Goal: Information Seeking & Learning: Learn about a topic

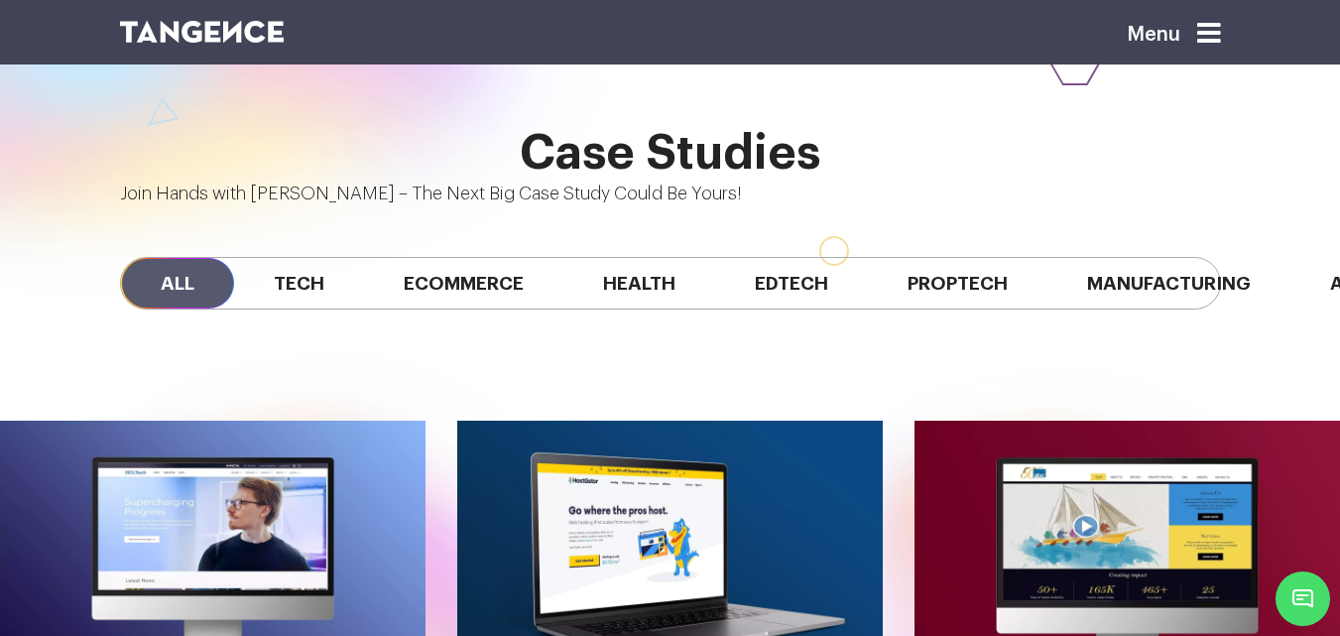
scroll to position [0, 600]
drag, startPoint x: 724, startPoint y: 144, endPoint x: 411, endPoint y: 135, distance: 313.5
click at [413, 257] on div "All Tech Ecommerce Health Edtech Proptech Manufacturing Automobile SaaS Fintech" at bounding box center [670, 283] width 1101 height 53
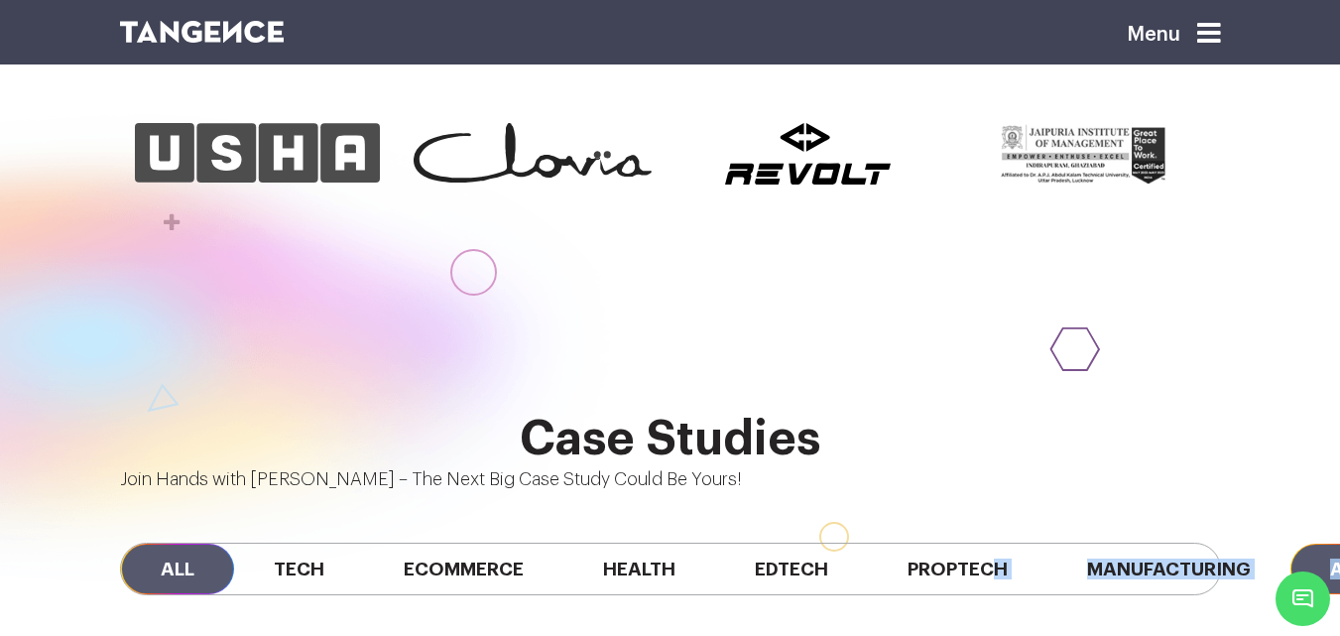
scroll to position [0, 0]
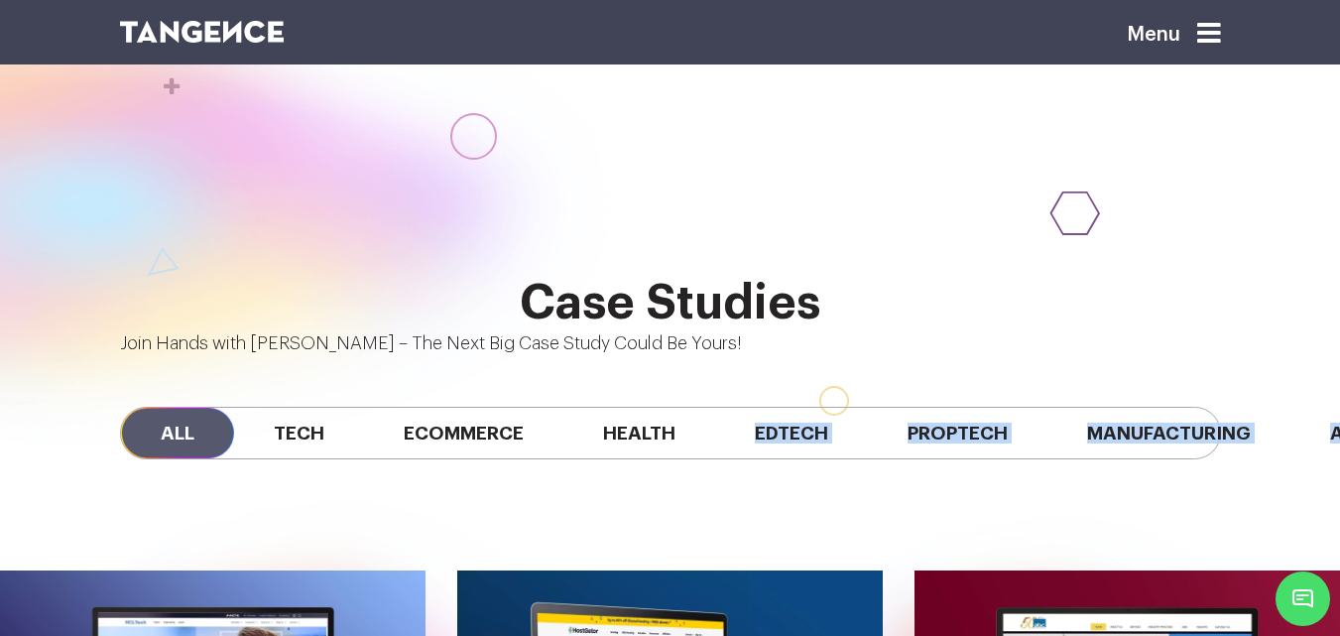
scroll to position [0, 601]
drag, startPoint x: 725, startPoint y: 344, endPoint x: 1279, endPoint y: 367, distance: 554.8
click at [1279, 367] on div "Case Studies Join Hands with Tangence – The Next Big Case Study Could Be Yours!…" at bounding box center [670, 393] width 1340 height 232
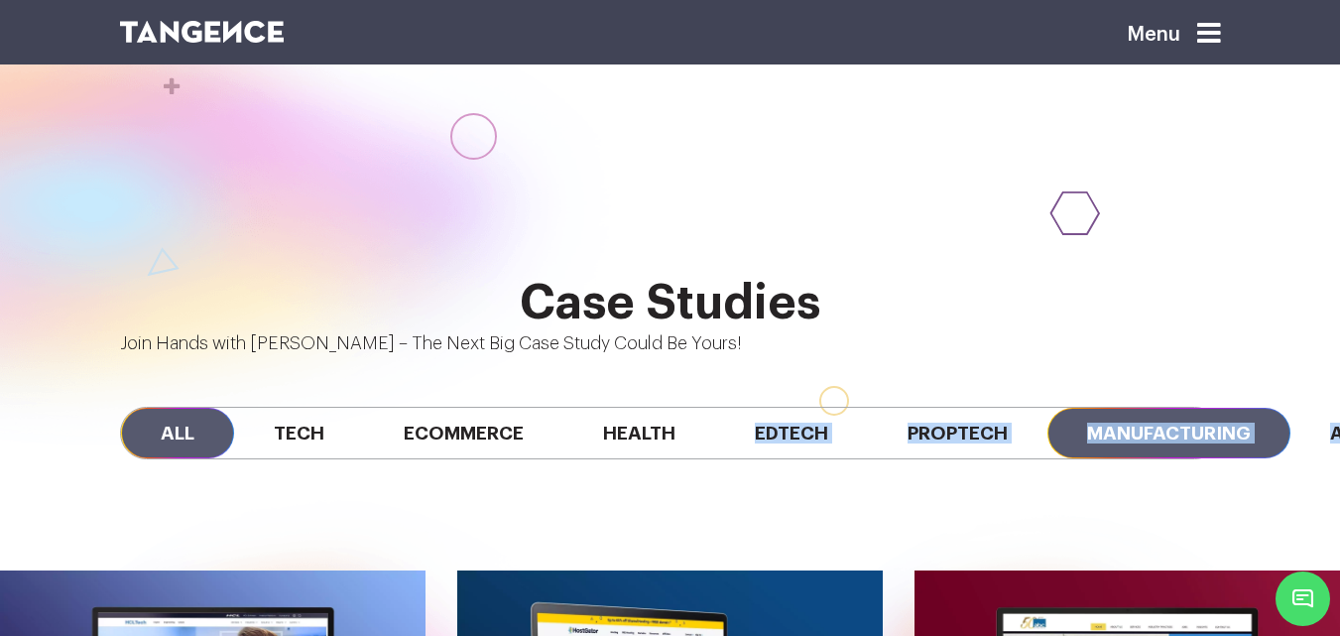
click at [1047, 408] on span "Manufacturing" at bounding box center [1168, 433] width 243 height 51
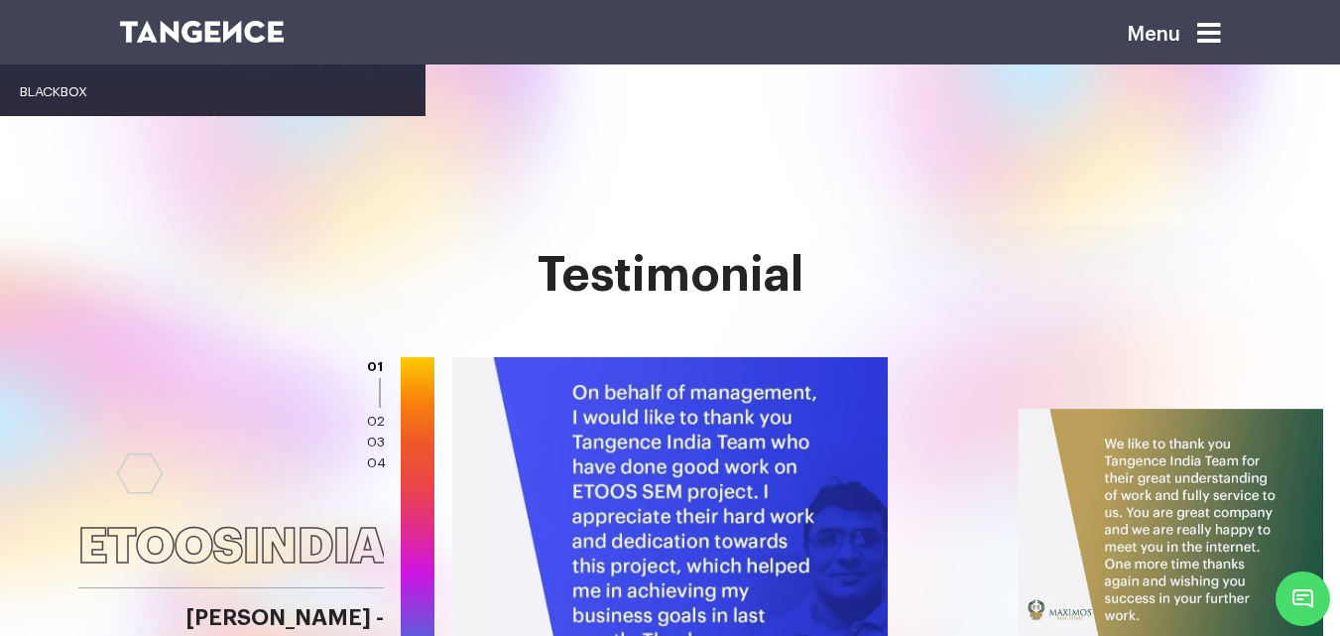
scroll to position [2178, 0]
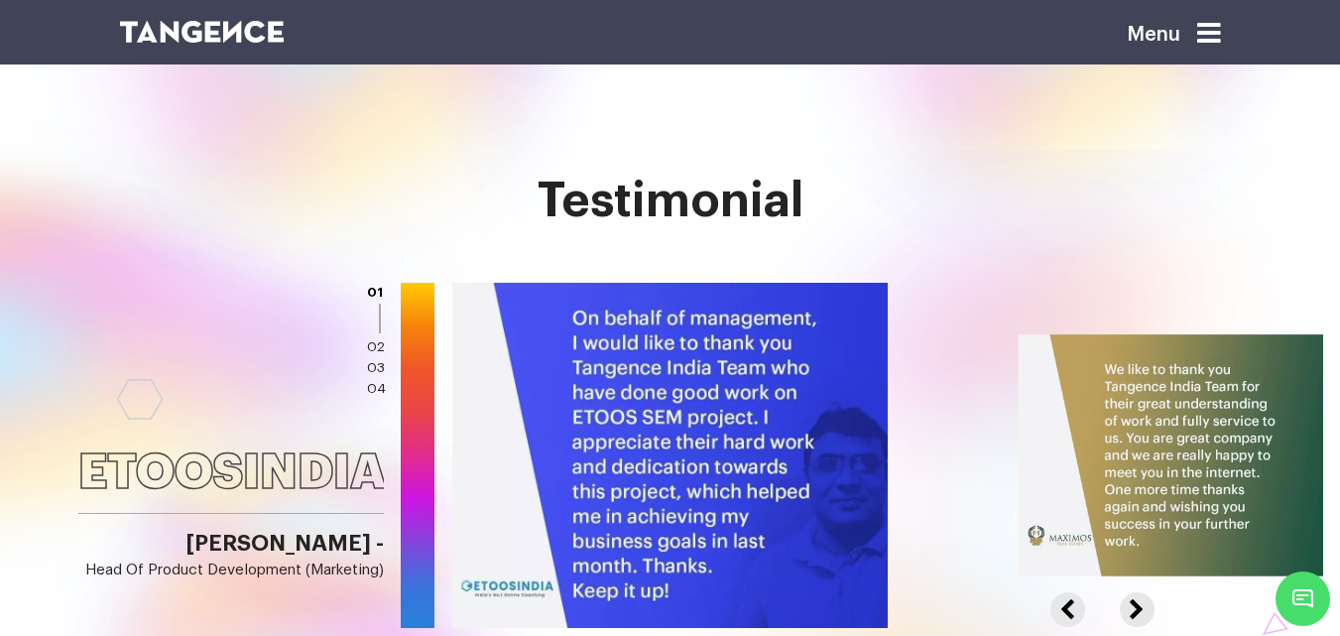
click at [373, 340] on link "02" at bounding box center [376, 347] width 18 height 14
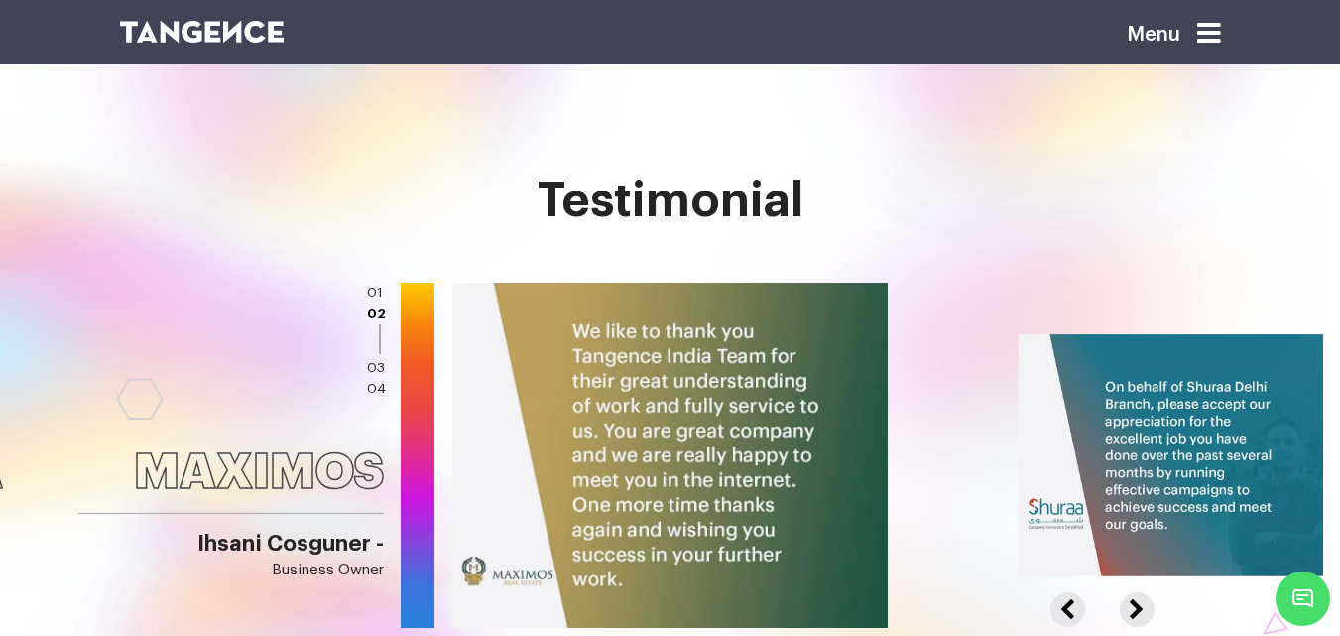
click at [373, 361] on link "03" at bounding box center [376, 368] width 18 height 14
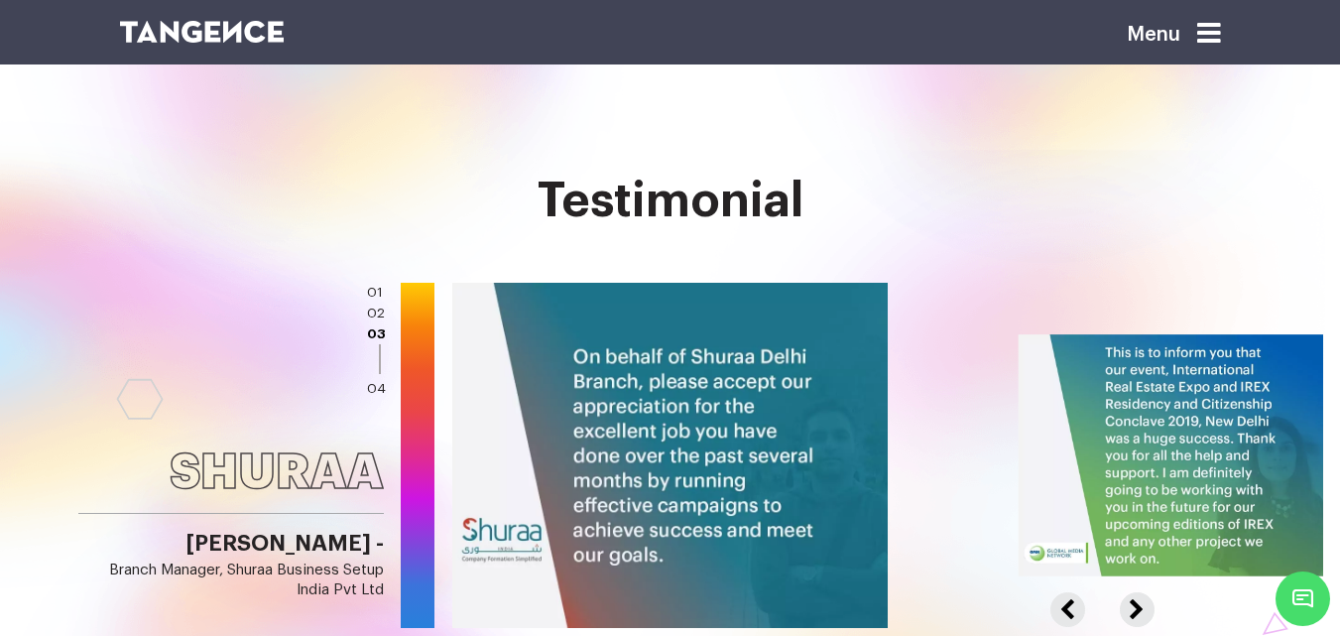
click at [375, 382] on link "04" at bounding box center [376, 389] width 19 height 14
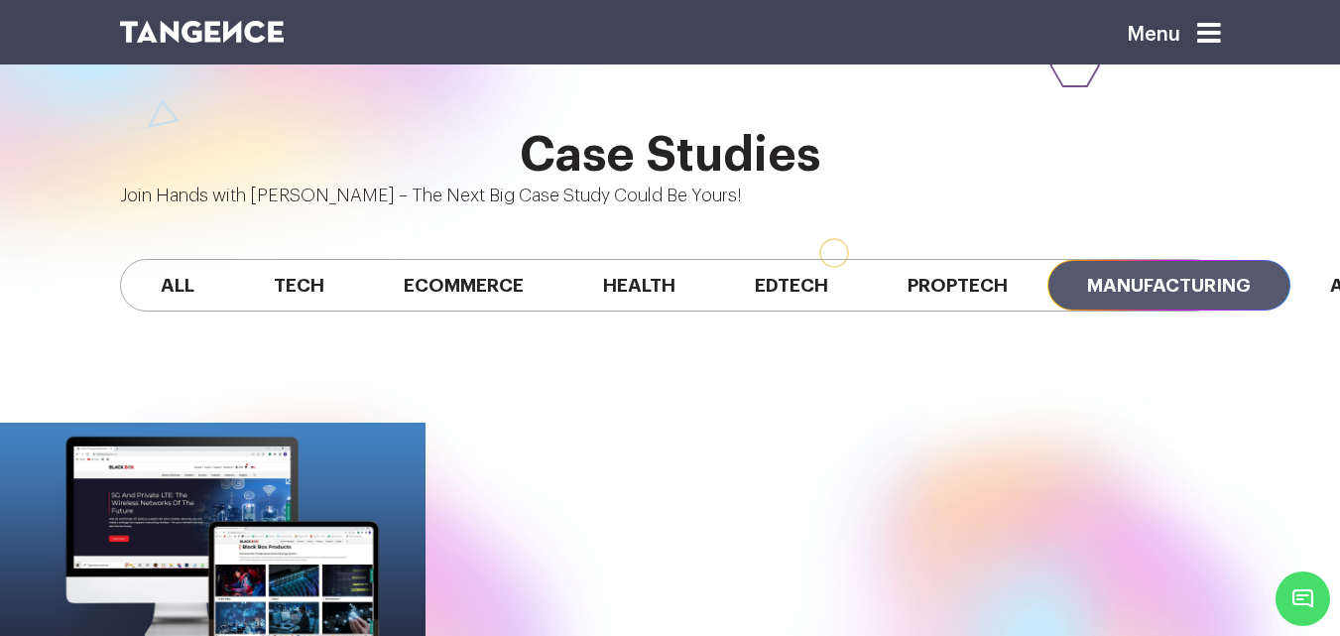
scroll to position [1511, 0]
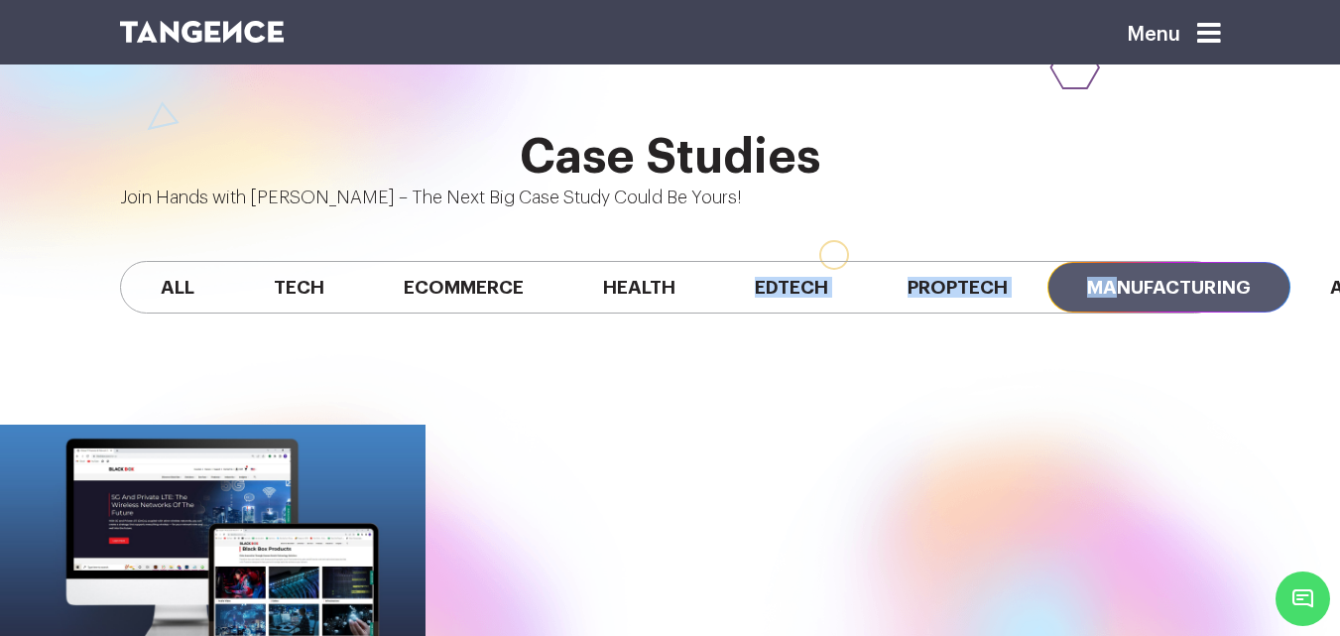
drag, startPoint x: 538, startPoint y: 204, endPoint x: 154, endPoint y: 204, distance: 384.7
click at [154, 261] on div "All Tech Ecommerce Health Edtech Proptech Manufacturing Automobile SaaS Fintech" at bounding box center [670, 287] width 1101 height 53
click at [1217, 34] on icon at bounding box center [1209, 34] width 24 height 28
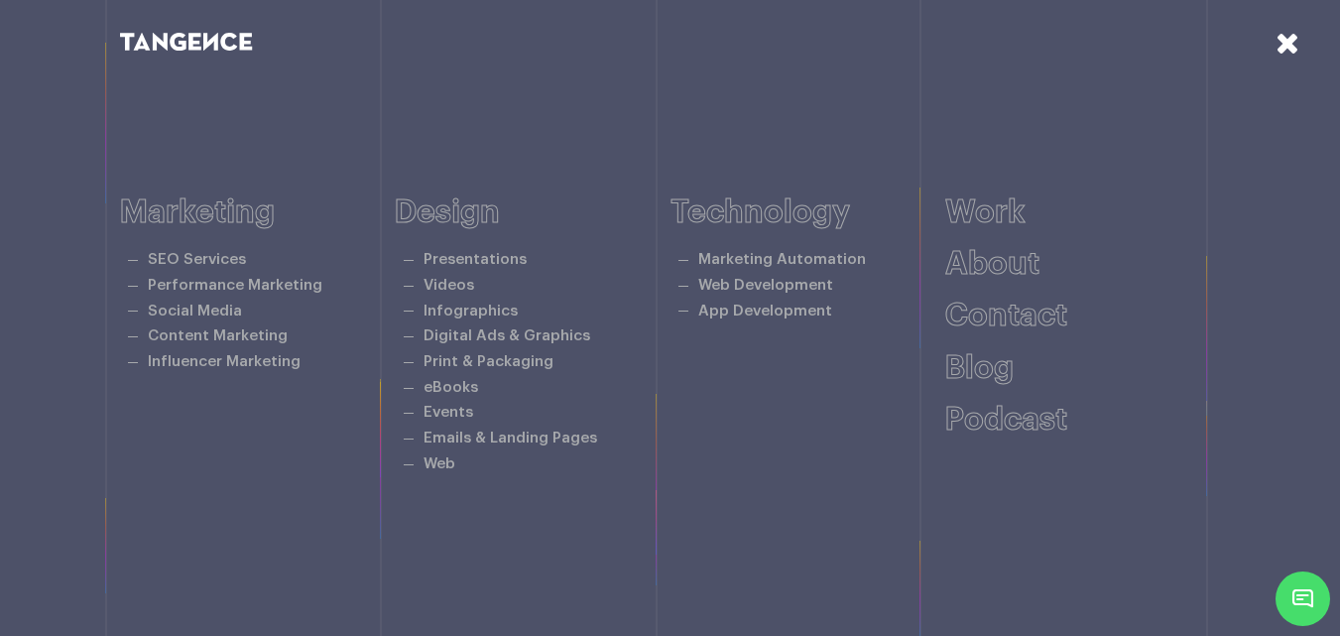
click at [1281, 35] on icon at bounding box center [1287, 43] width 24 height 30
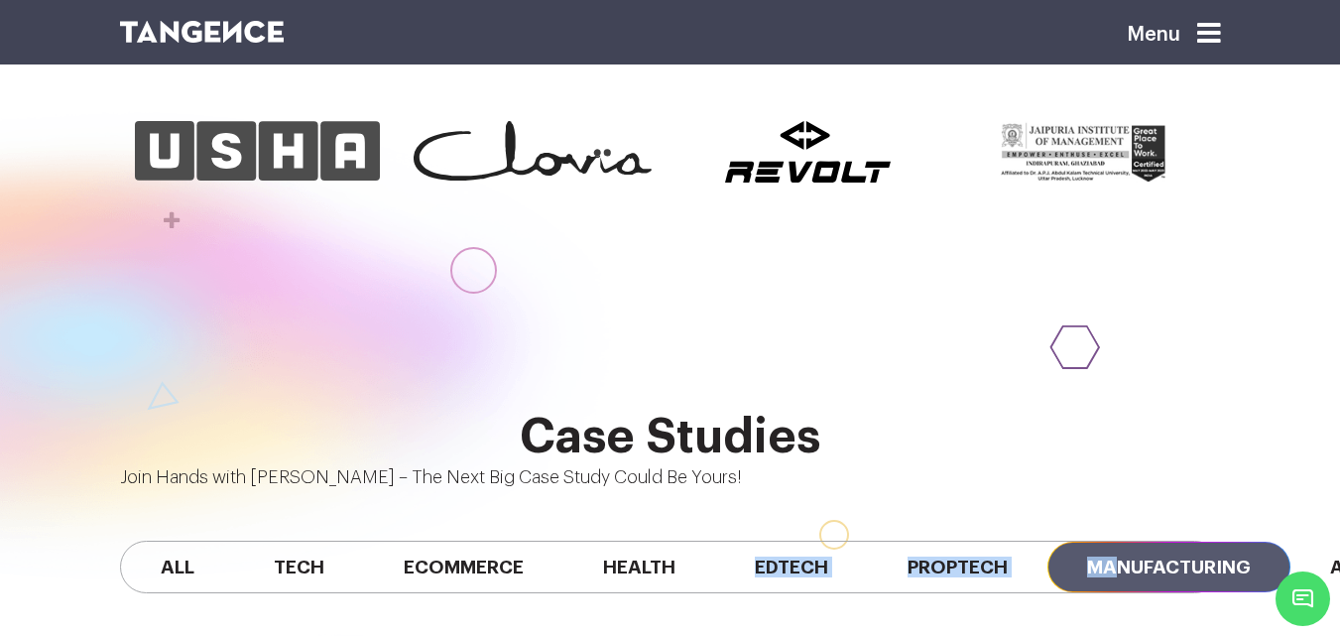
scroll to position [1214, 0]
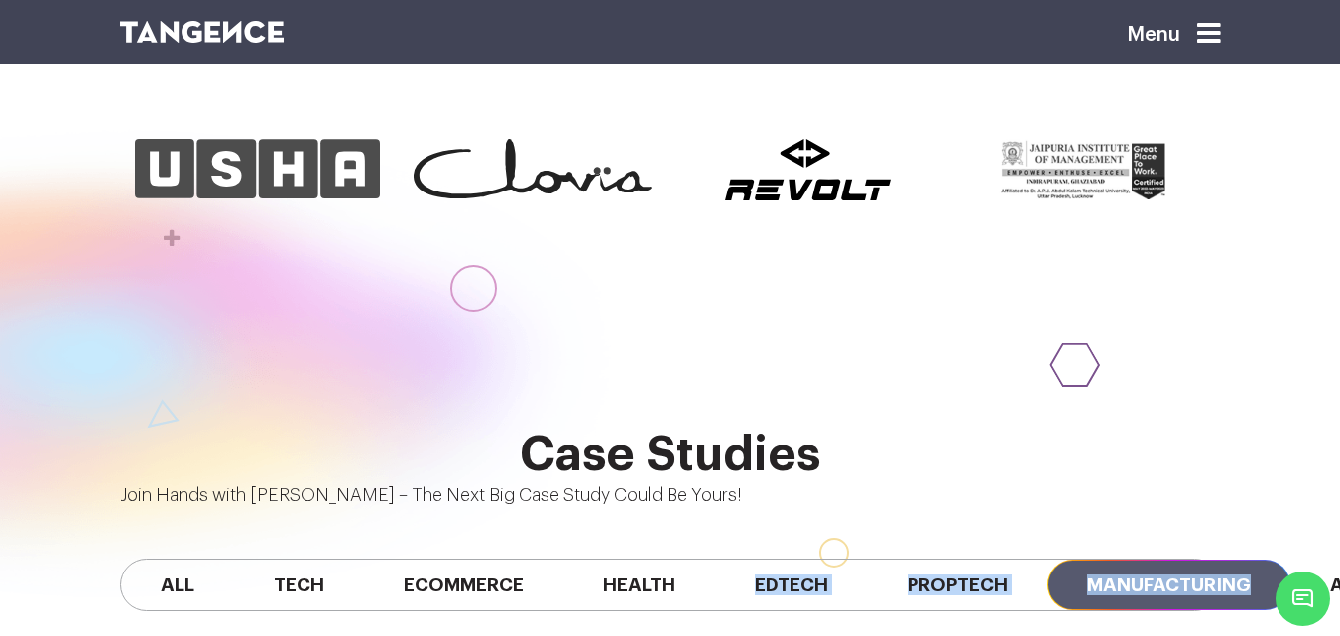
drag, startPoint x: 697, startPoint y: 504, endPoint x: 111, endPoint y: 508, distance: 586.0
click at [111, 509] on div "All Tech Ecommerce Health Edtech Proptech Manufacturing Automobile SaaS Fintech" at bounding box center [670, 585] width 1130 height 152
click at [457, 549] on div "All Tech Ecommerce Health Edtech Proptech Manufacturing Automobile SaaS Fintech" at bounding box center [670, 585] width 1130 height 152
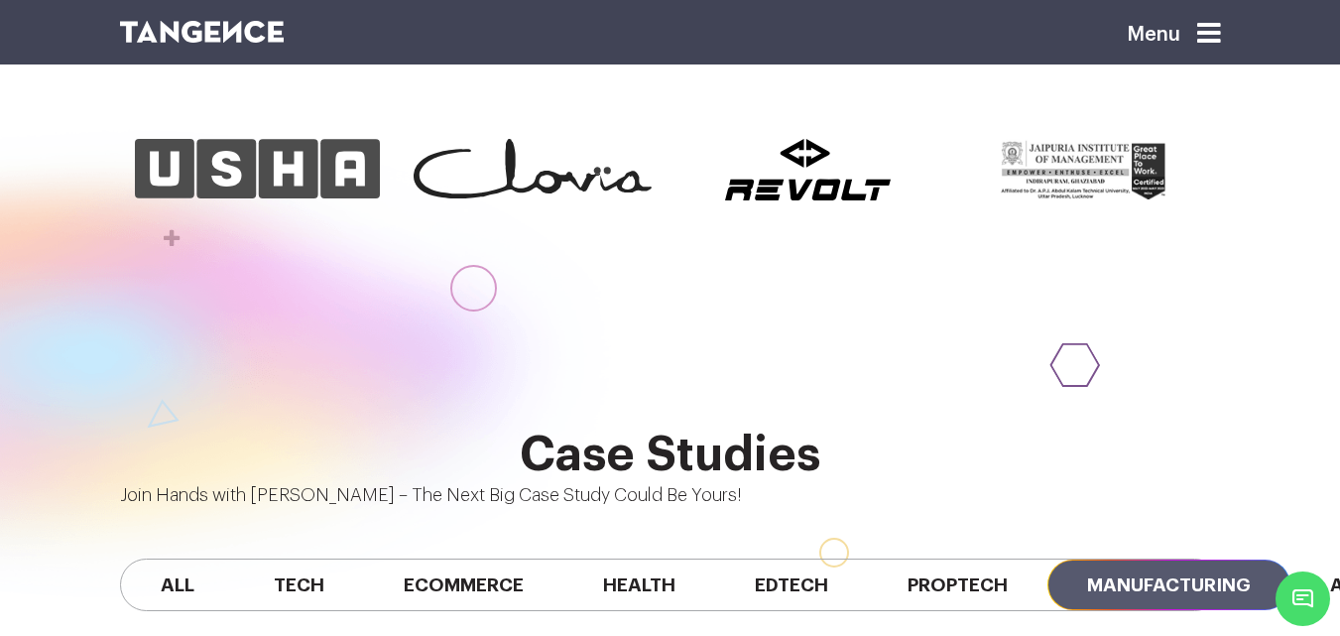
drag, startPoint x: 572, startPoint y: 496, endPoint x: 100, endPoint y: 514, distance: 472.3
click at [100, 514] on div "Case Studies Join Hands with Tangence – The Next Big Case Study Could Be Yours!…" at bounding box center [670, 544] width 1340 height 232
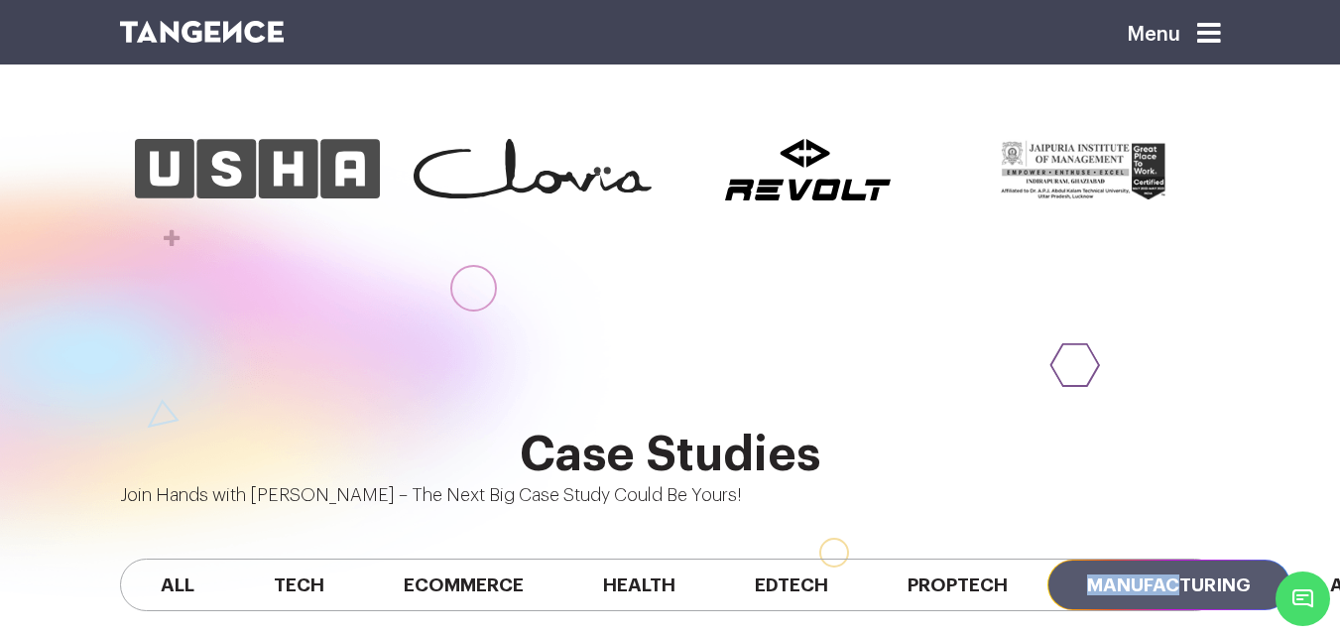
drag, startPoint x: 698, startPoint y: 511, endPoint x: 330, endPoint y: 511, distance: 367.9
click at [353, 511] on div "All Tech Ecommerce Health Edtech Proptech Manufacturing Automobile SaaS Fintech" at bounding box center [670, 585] width 1130 height 152
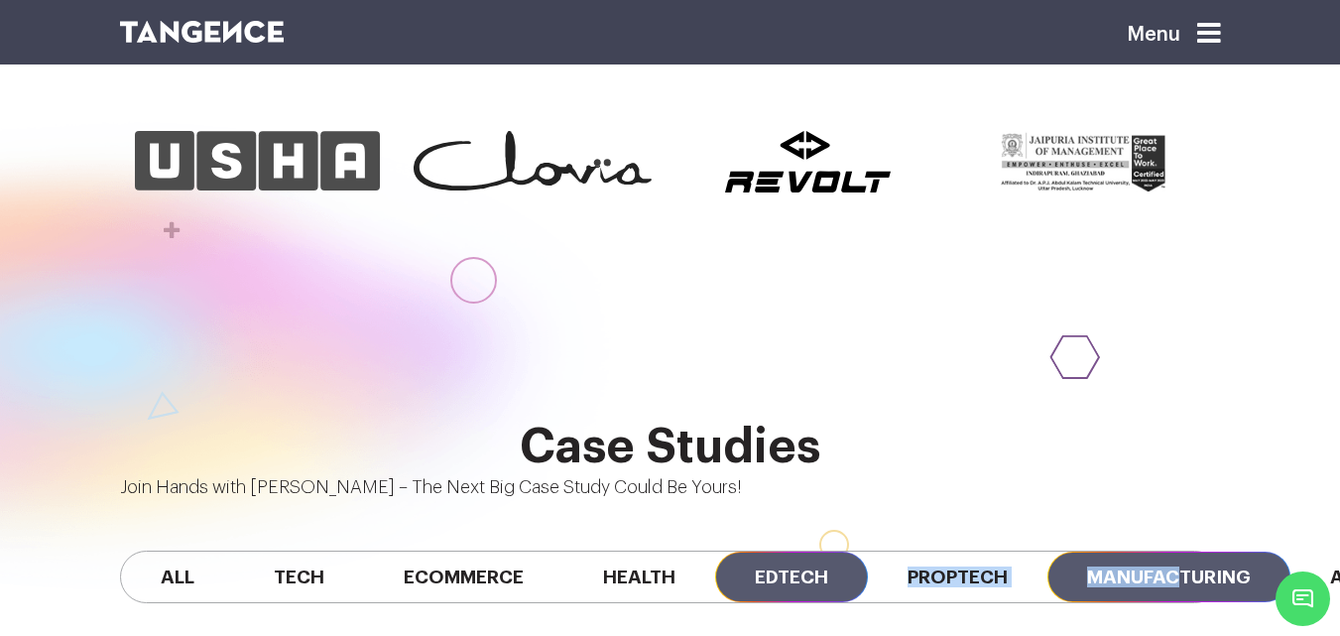
scroll to position [1214, 0]
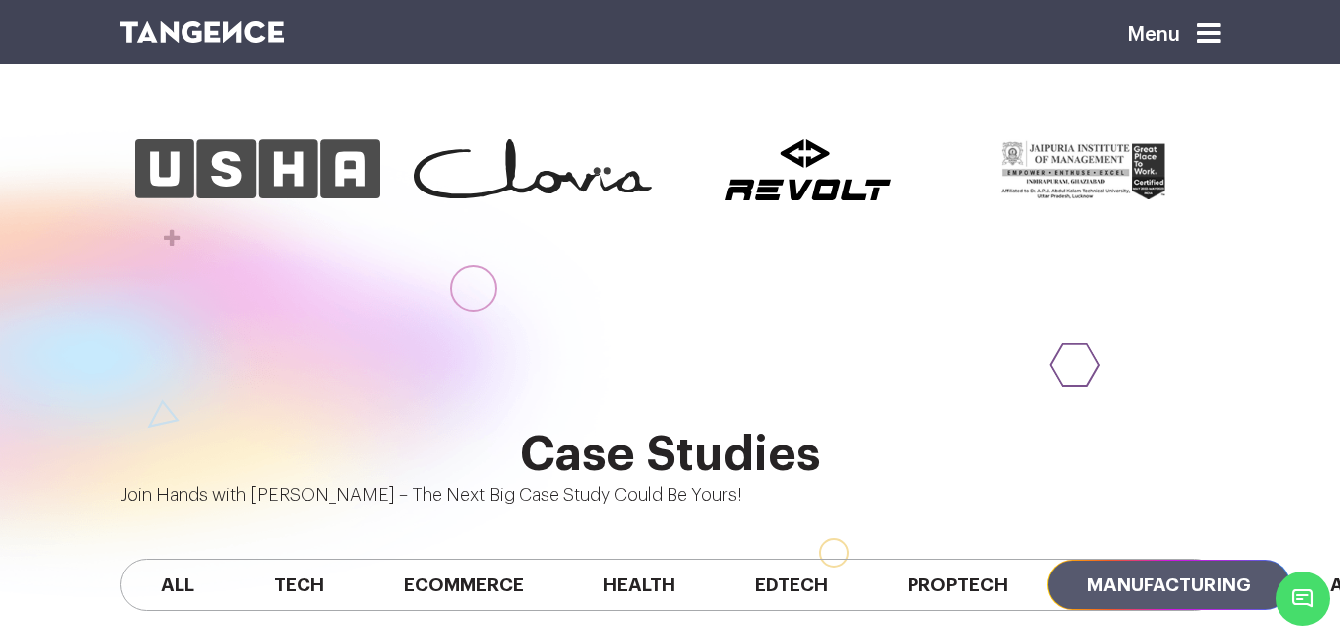
click at [232, 270] on div at bounding box center [101, 398] width 1021 height 539
click at [256, 188] on div at bounding box center [101, 398] width 1021 height 539
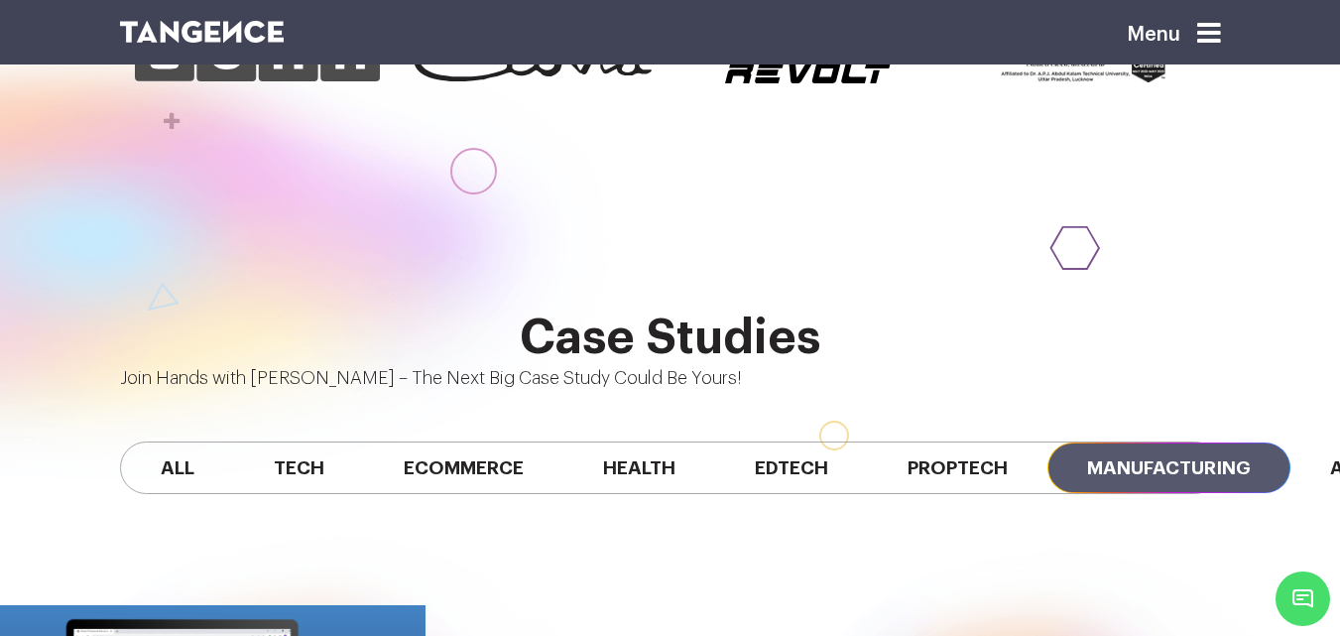
scroll to position [1321, 0]
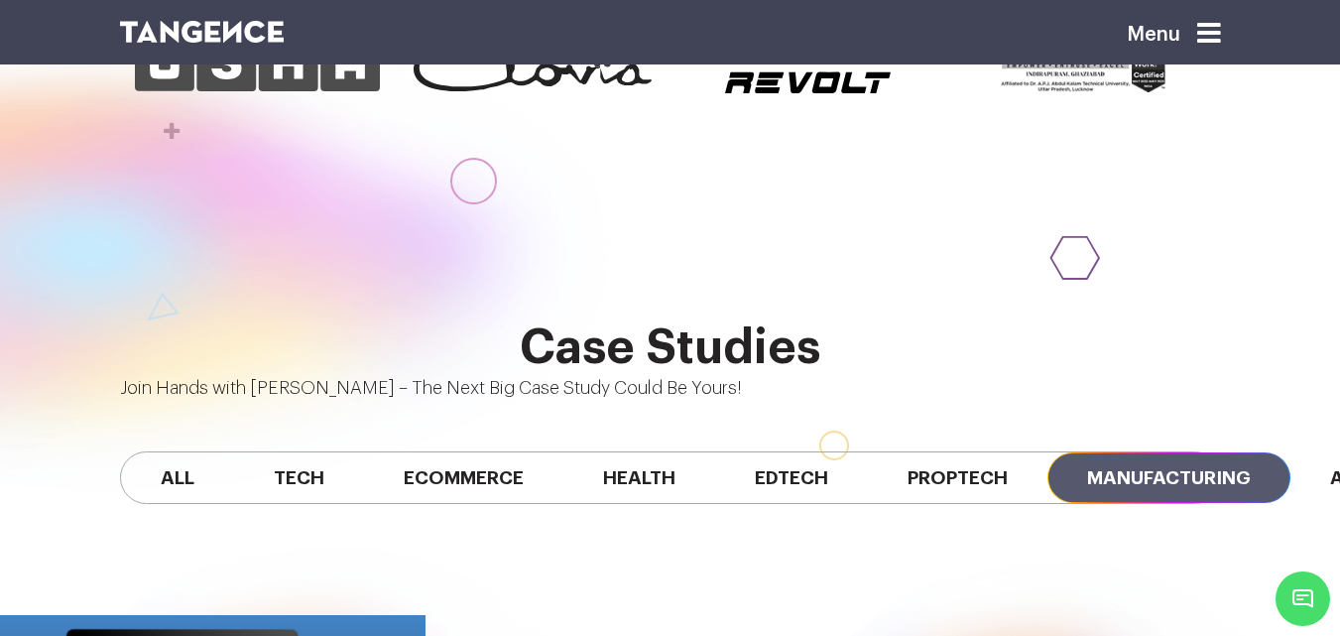
drag, startPoint x: 414, startPoint y: 58, endPoint x: 544, endPoint y: 116, distance: 142.5
drag, startPoint x: 544, startPoint y: 116, endPoint x: 276, endPoint y: 130, distance: 269.1
click at [275, 130] on div at bounding box center [101, 291] width 1021 height 539
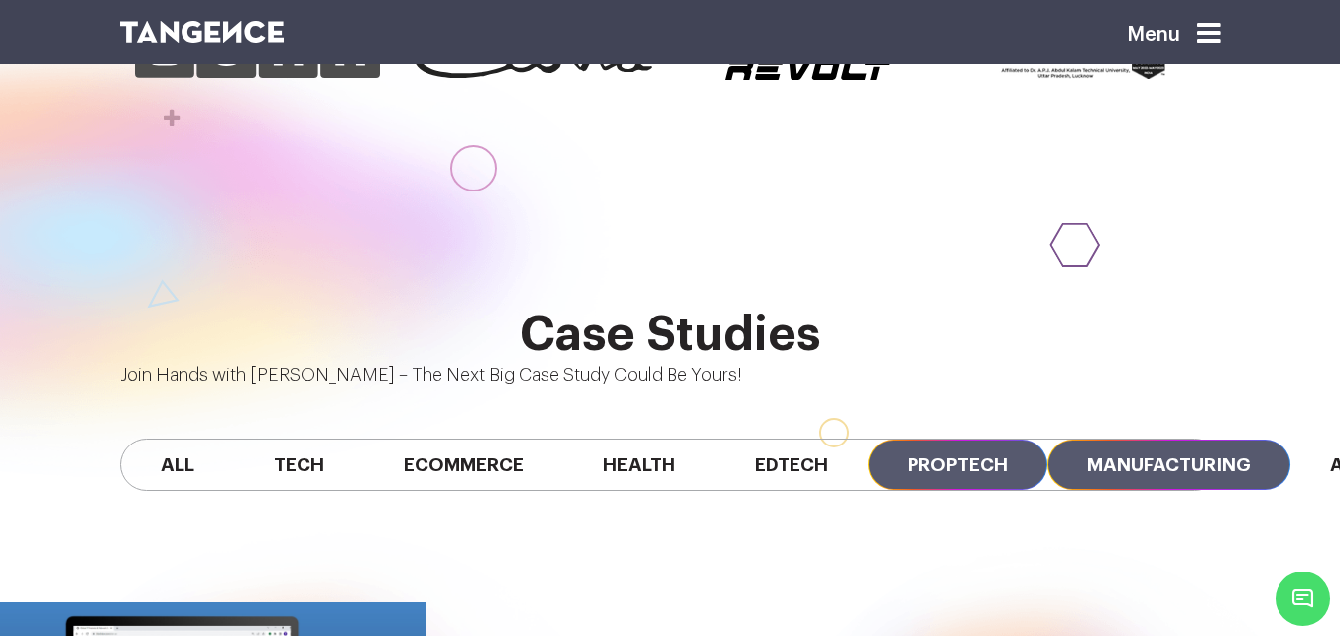
scroll to position [1336, 0]
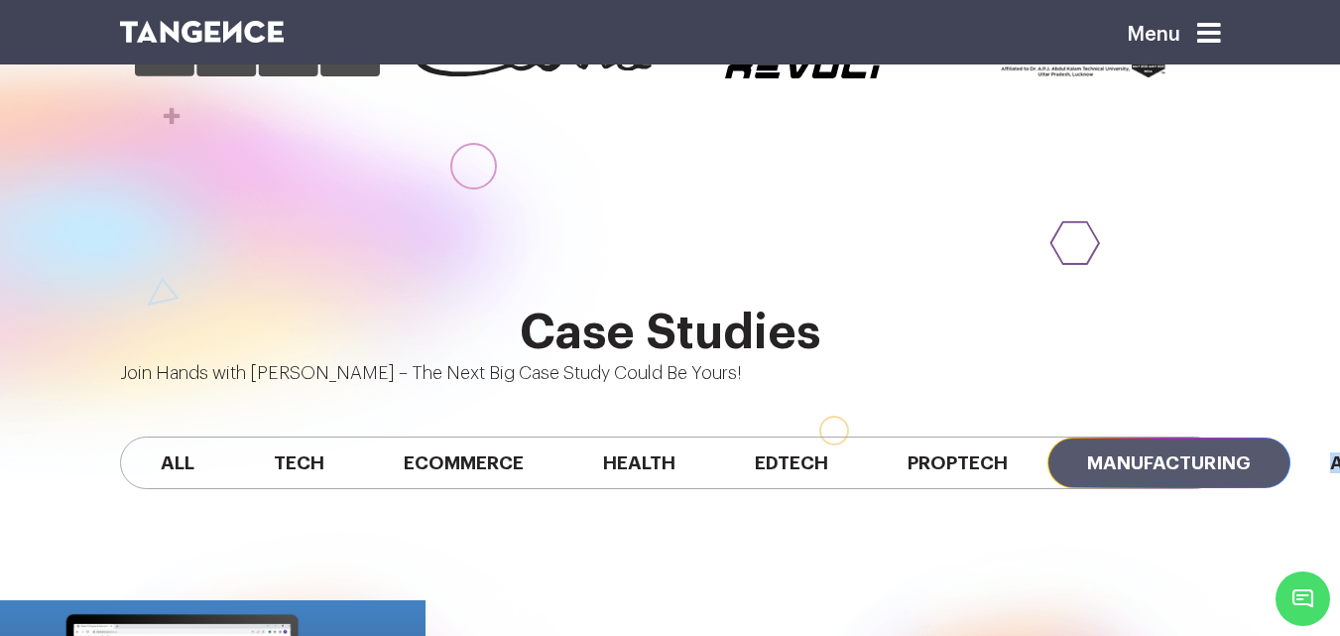
drag, startPoint x: 852, startPoint y: 381, endPoint x: 880, endPoint y: 375, distance: 28.4
click at [880, 387] on div "All Tech Ecommerce Health Edtech Proptech Manufacturing Automobile SaaS Fintech" at bounding box center [670, 463] width 1130 height 152
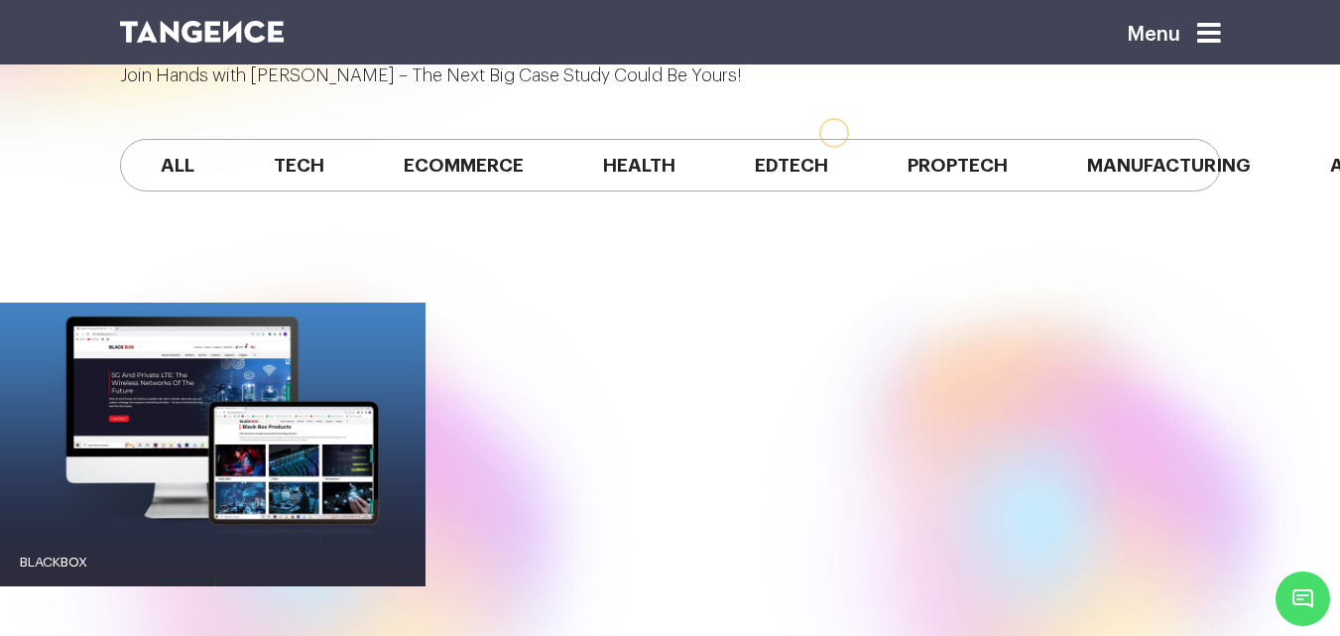
scroll to position [1435, 0]
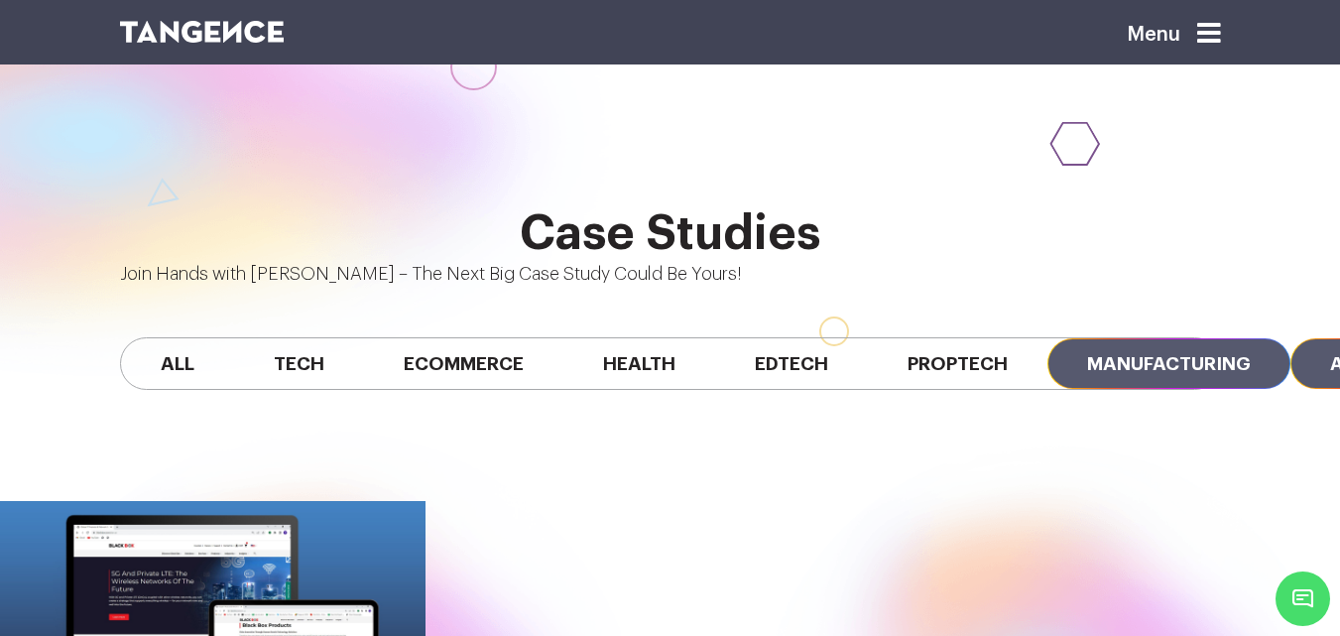
click at [1047, 338] on span "Manufacturing" at bounding box center [1168, 363] width 243 height 51
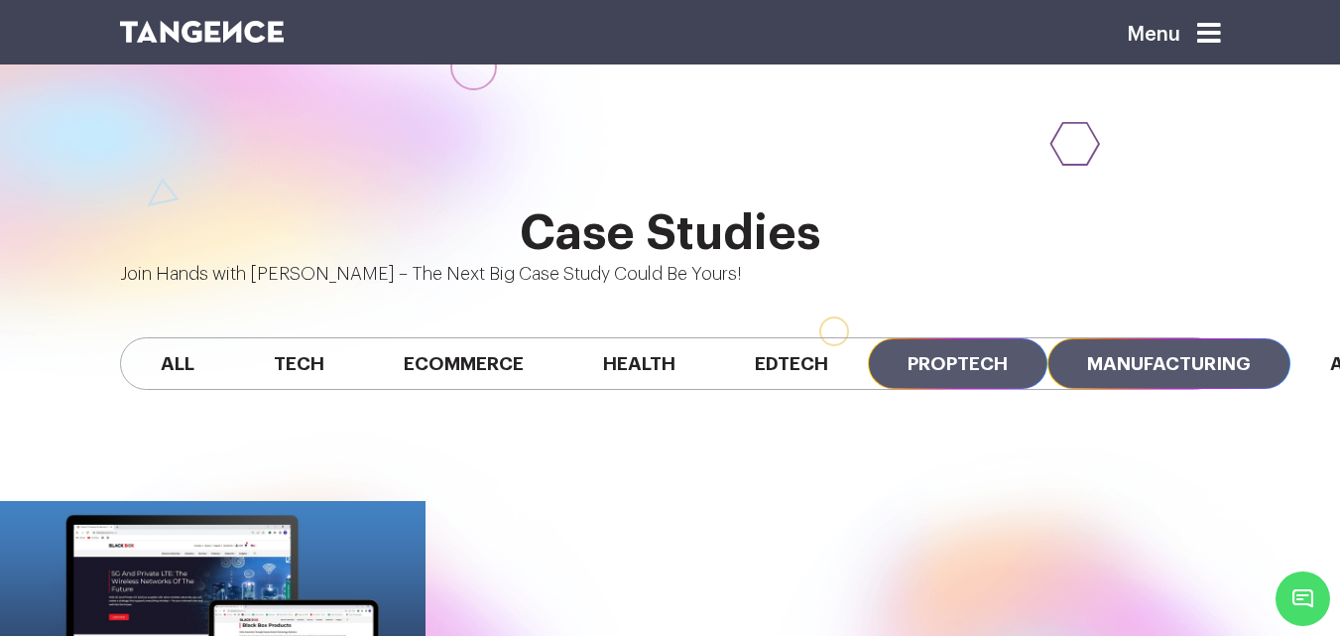
click at [868, 338] on span "Proptech" at bounding box center [957, 363] width 179 height 51
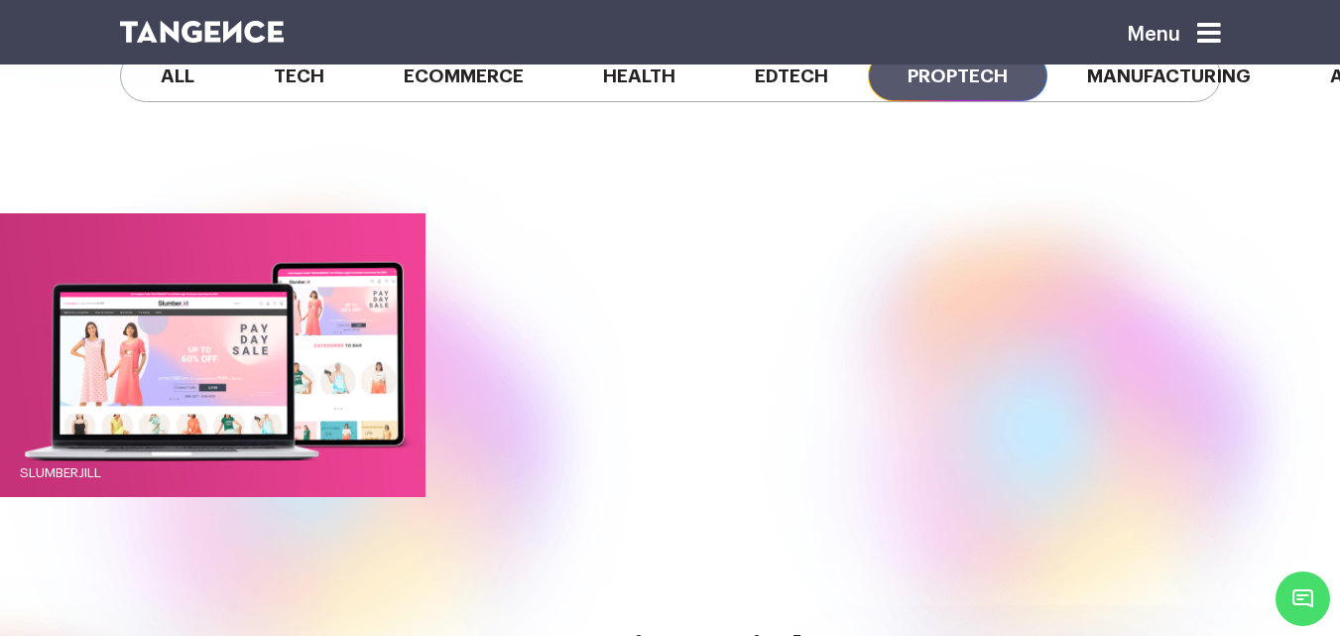
scroll to position [1534, 0]
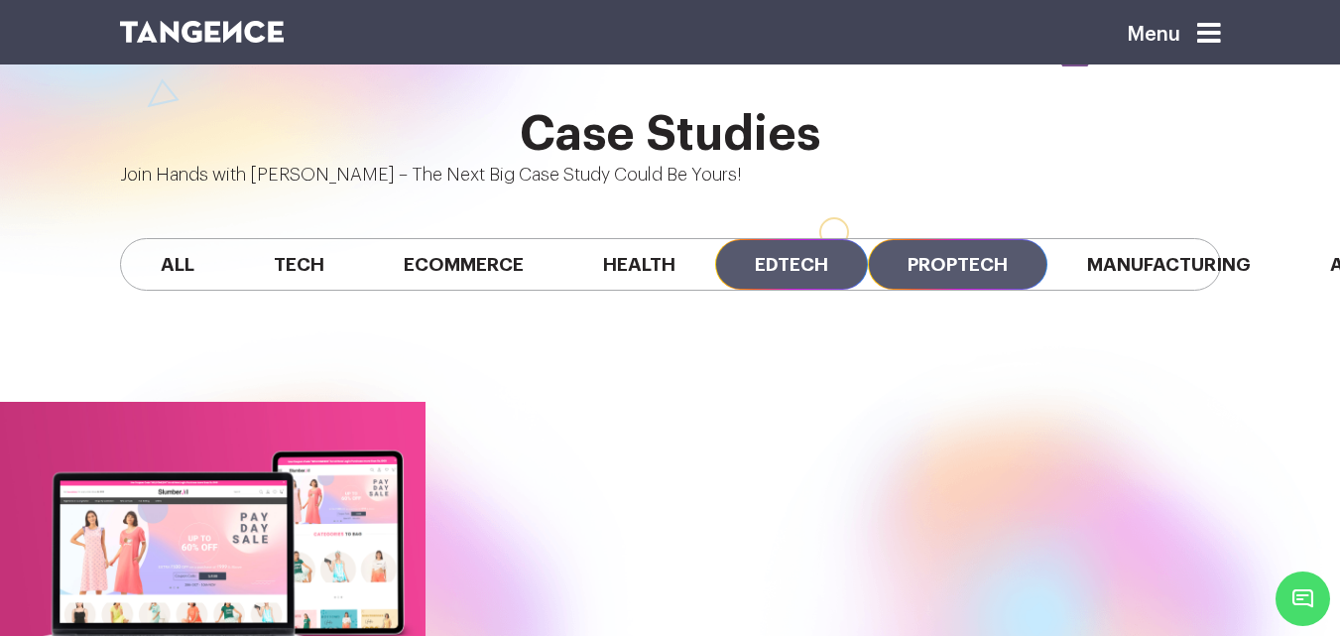
click at [715, 239] on span "Edtech" at bounding box center [791, 264] width 153 height 51
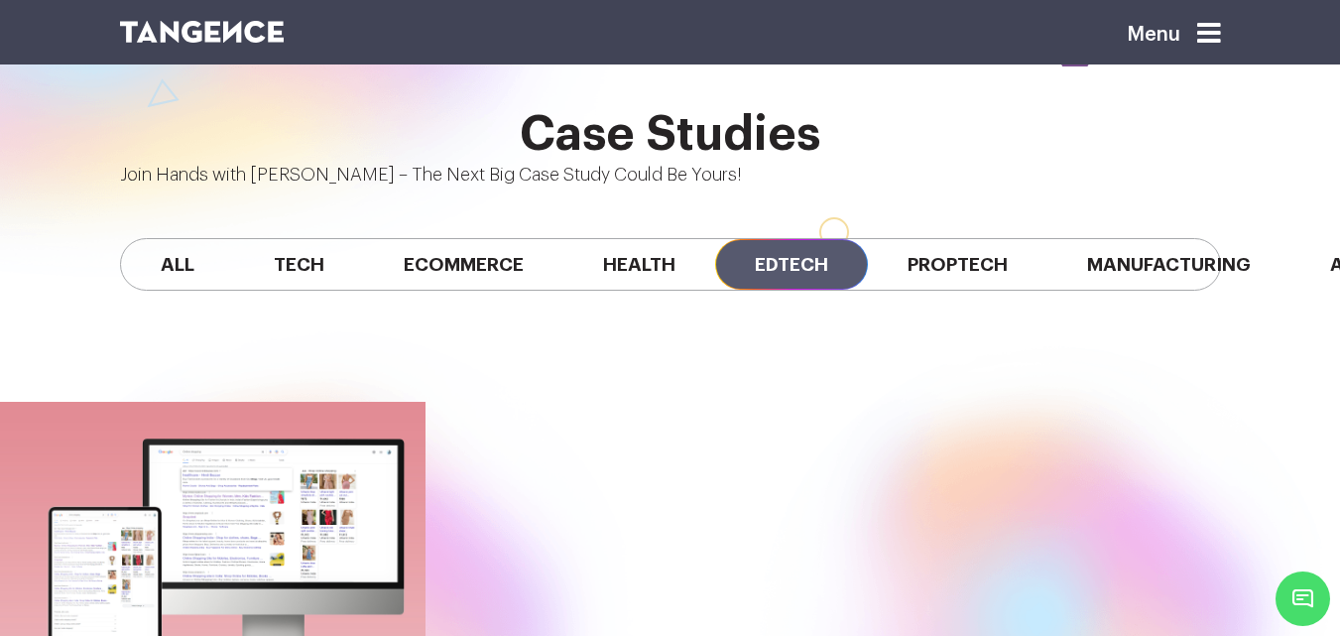
scroll to position [0, 0]
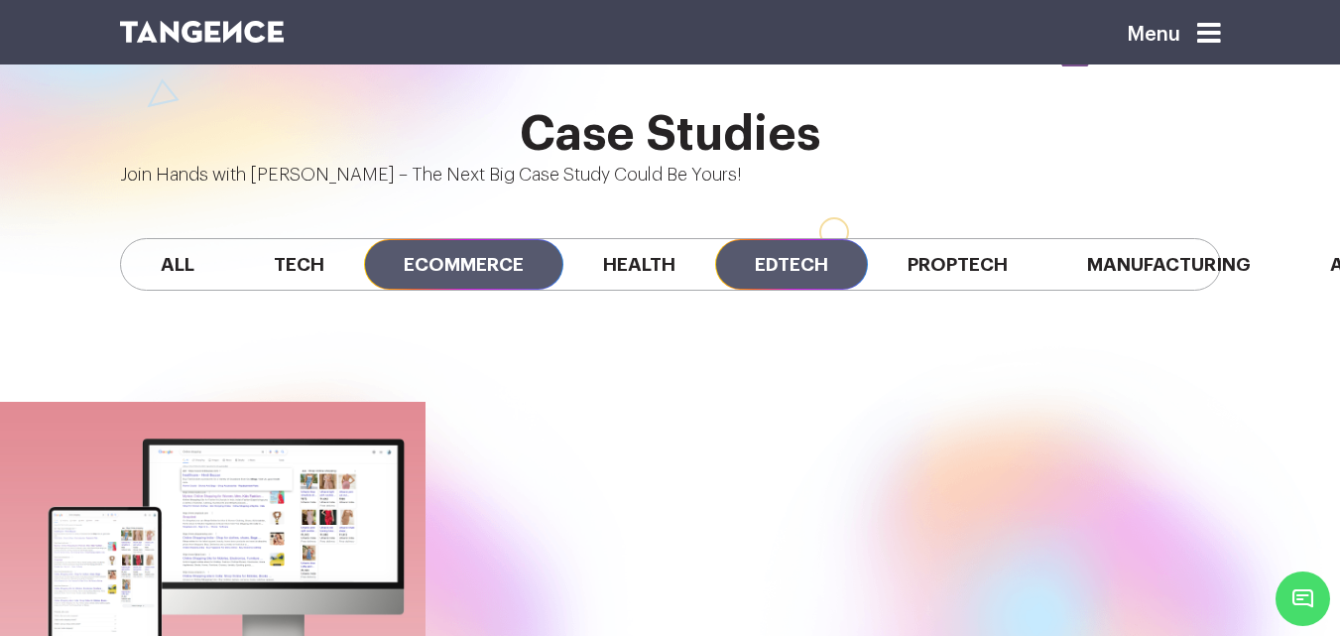
click at [450, 239] on span "Ecommerce" at bounding box center [463, 264] width 199 height 51
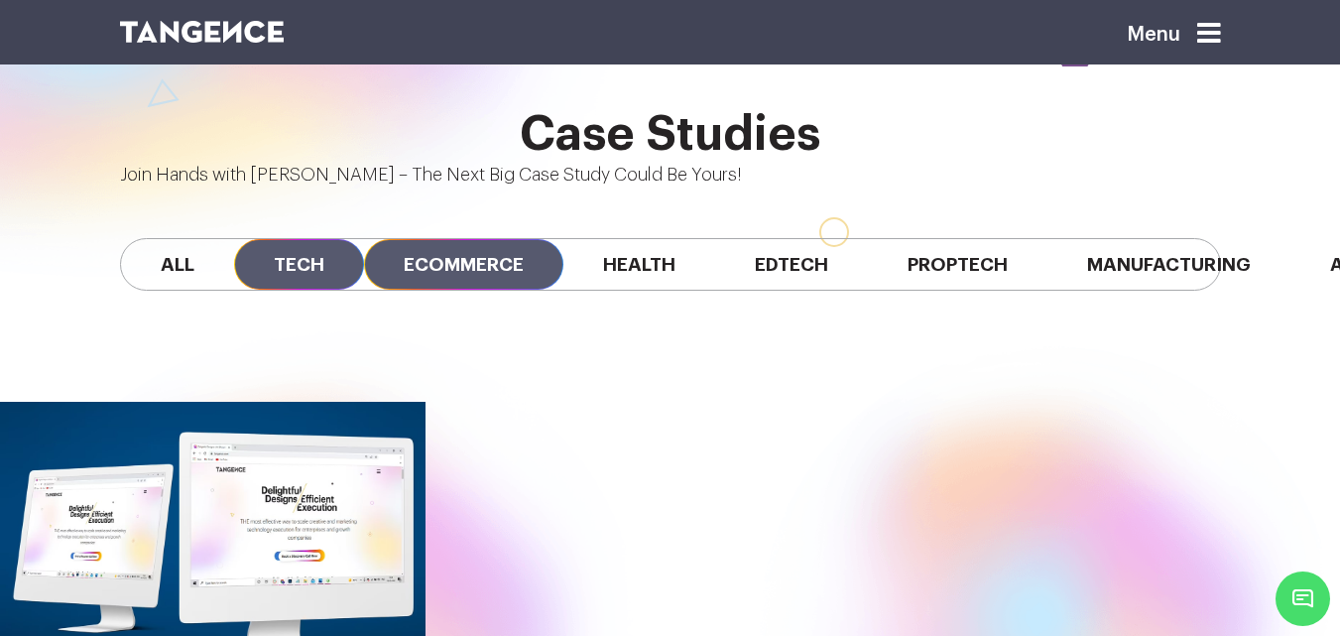
click at [299, 239] on span "Tech" at bounding box center [299, 264] width 130 height 51
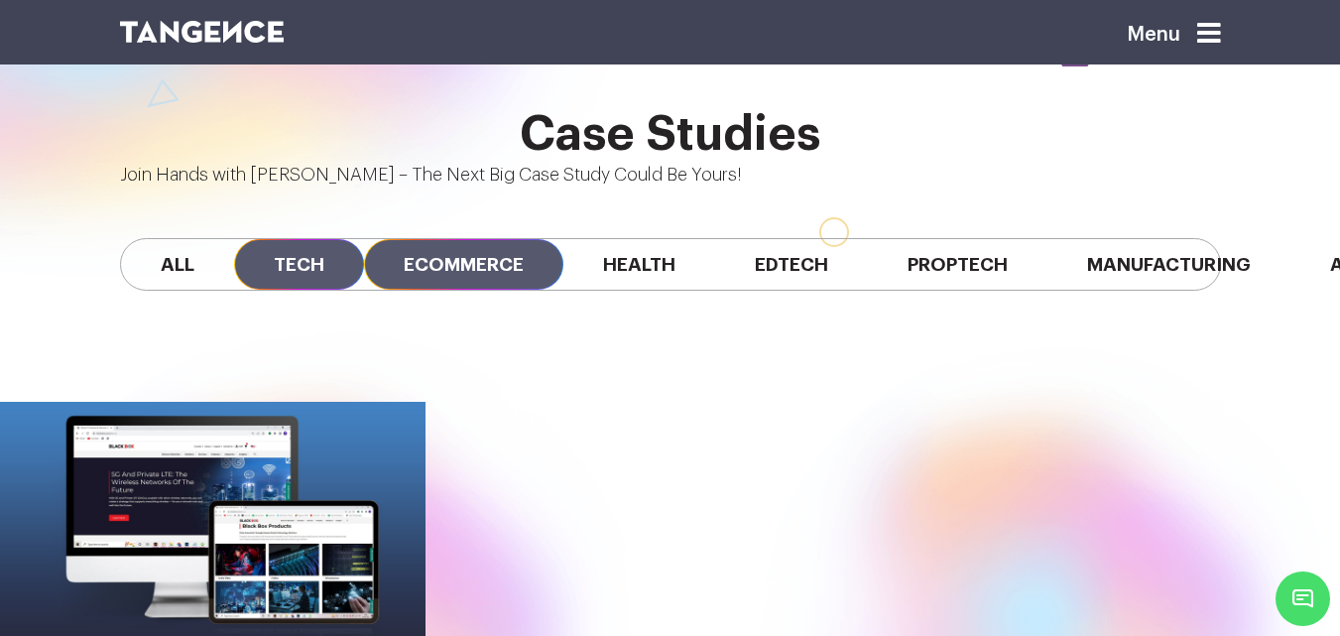
click at [449, 239] on span "Ecommerce" at bounding box center [463, 264] width 199 height 51
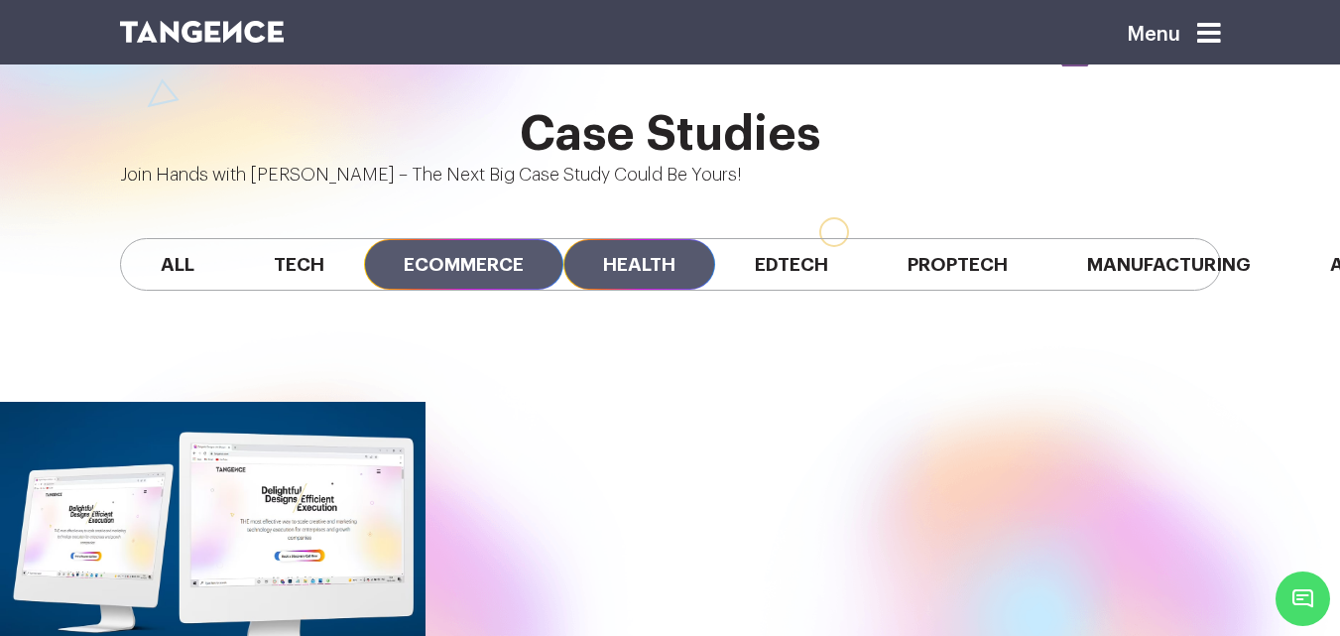
click at [659, 239] on span "Health" at bounding box center [639, 264] width 152 height 51
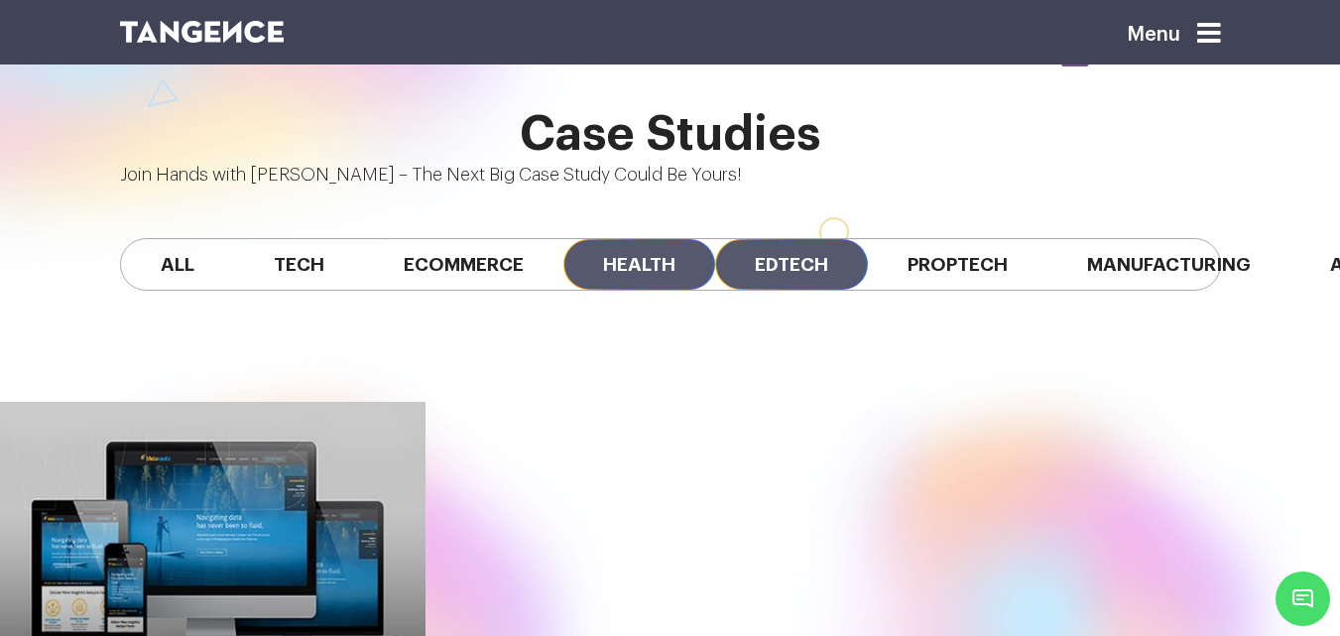
click at [828, 239] on span "Edtech" at bounding box center [791, 264] width 153 height 51
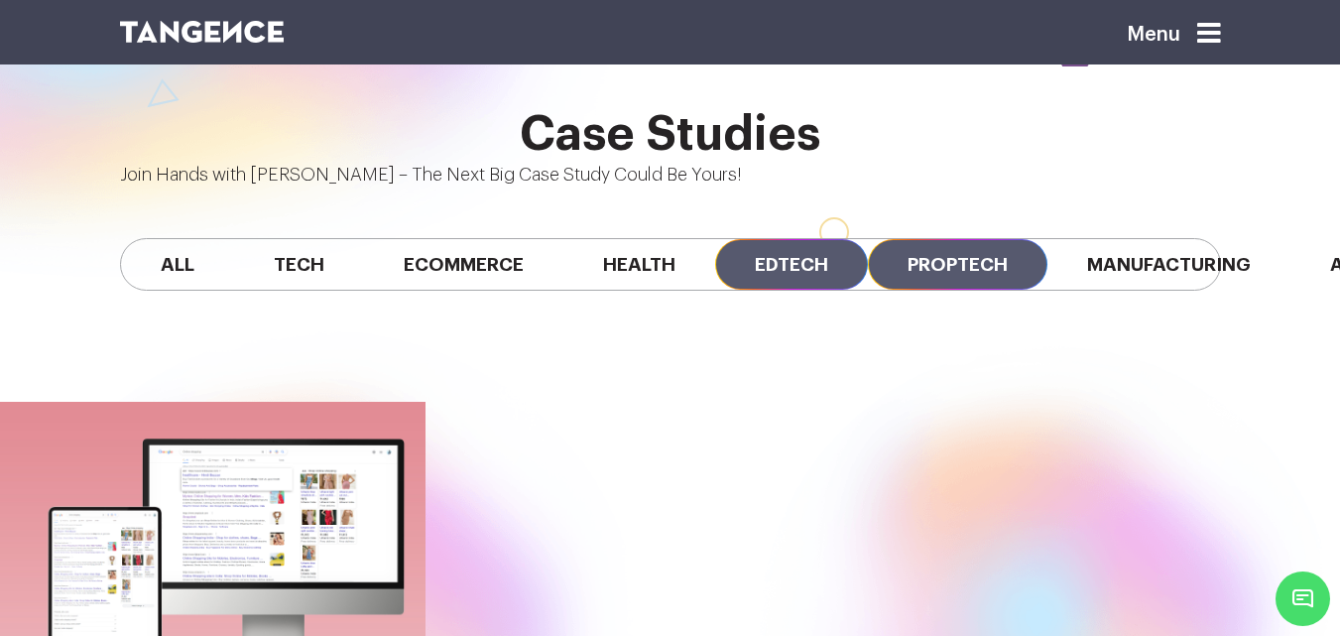
click at [939, 239] on span "Proptech" at bounding box center [957, 264] width 179 height 51
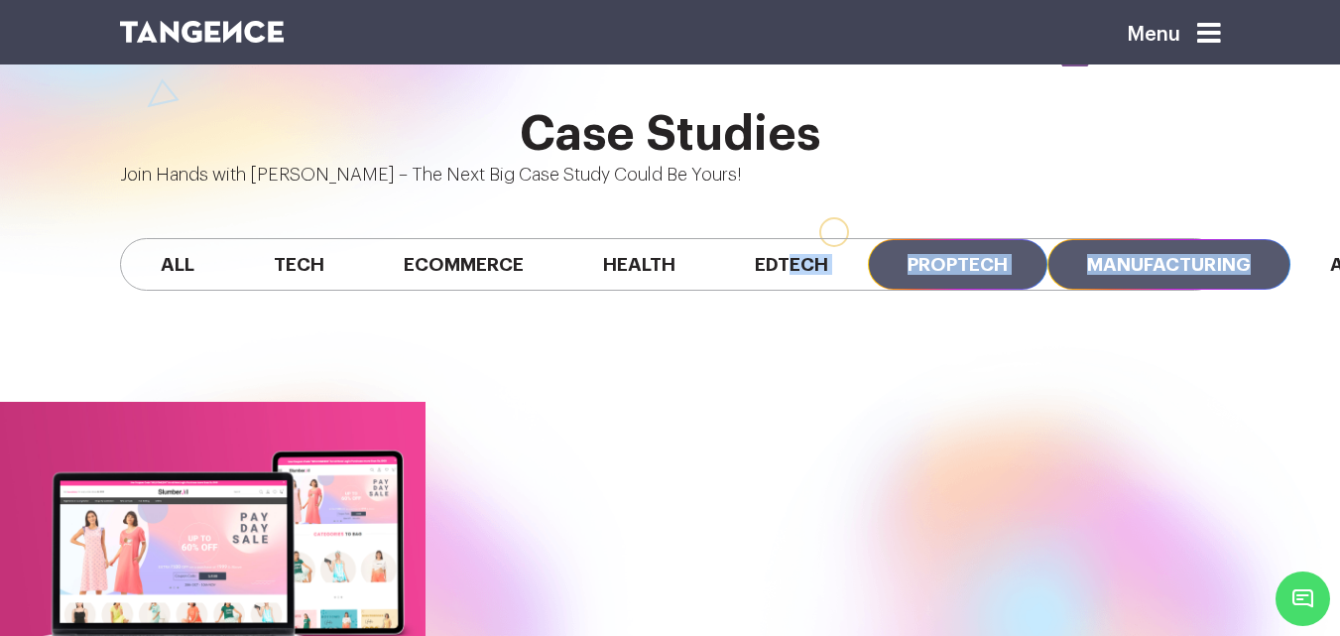
drag, startPoint x: 808, startPoint y: 176, endPoint x: 1105, endPoint y: 161, distance: 296.9
click at [1105, 238] on div "All Tech Ecommerce Health Edtech Proptech Manufacturing Automobile SaaS Fintech" at bounding box center [670, 264] width 1101 height 53
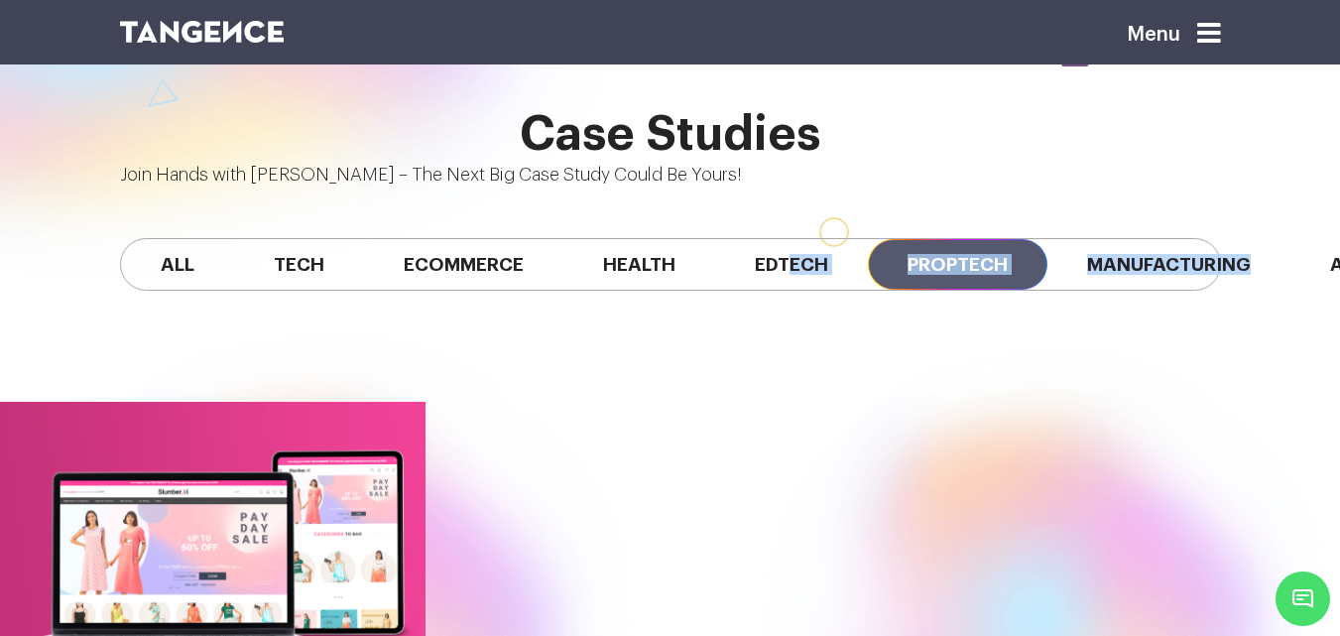
scroll to position [0, 600]
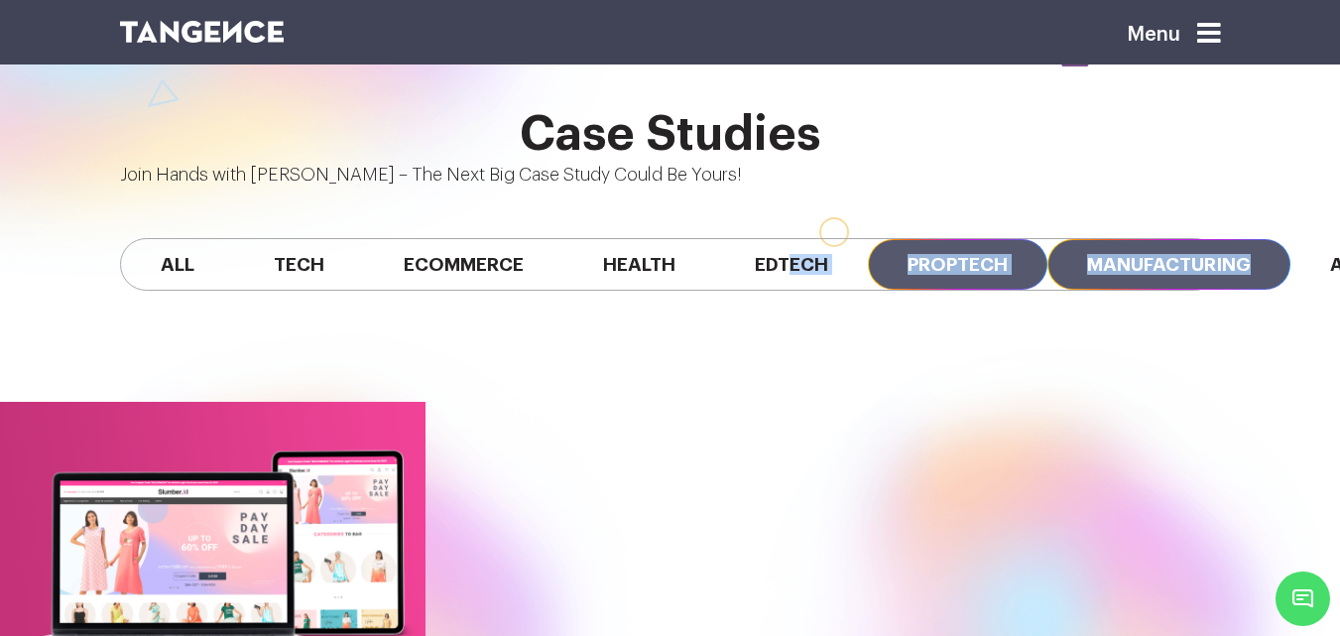
click at [1047, 239] on span "Manufacturing" at bounding box center [1168, 264] width 243 height 51
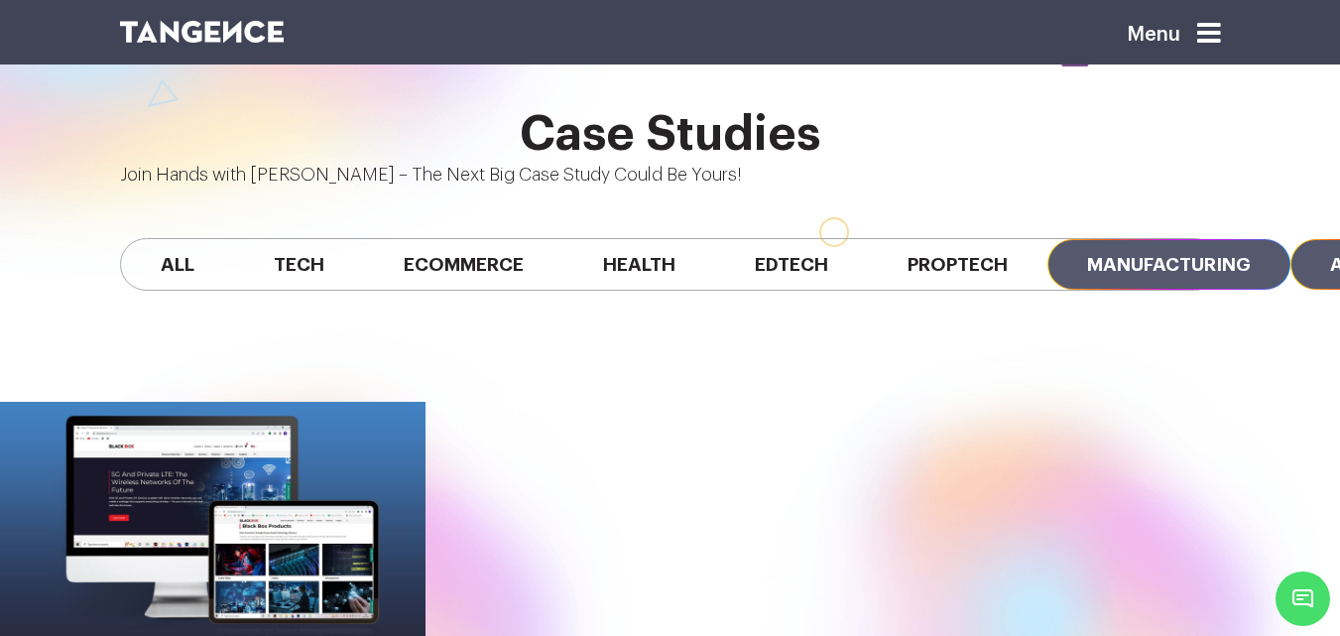
drag, startPoint x: 748, startPoint y: 144, endPoint x: 775, endPoint y: 145, distance: 27.8
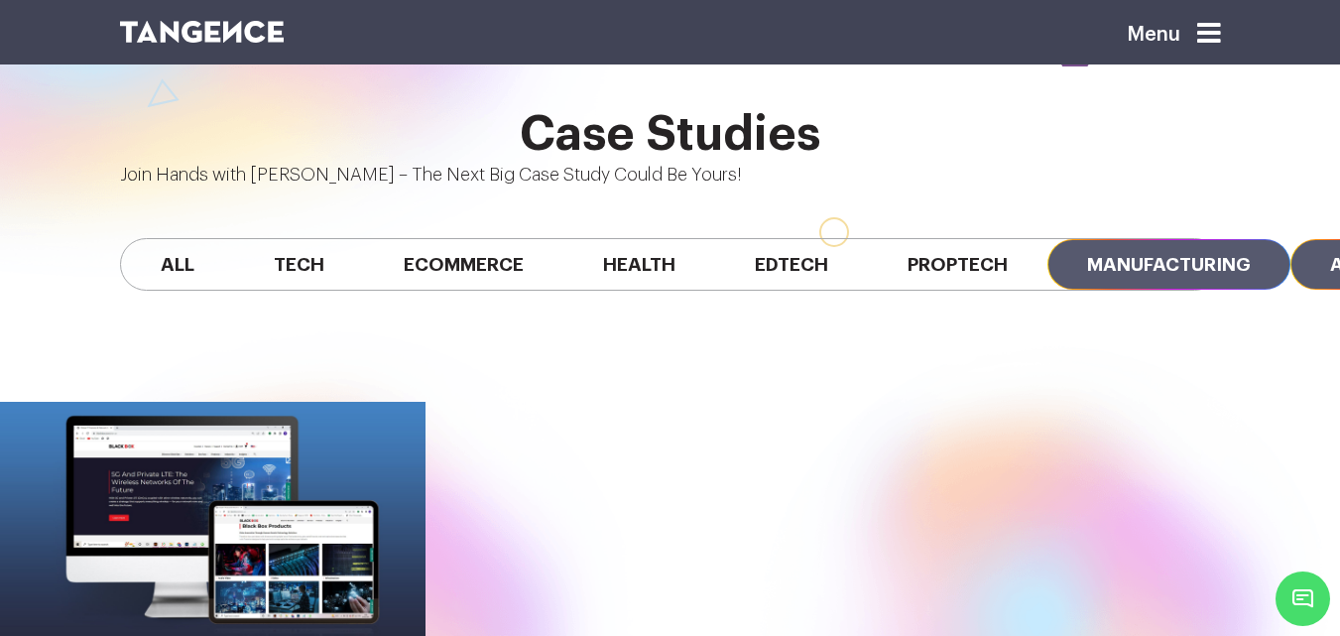
drag, startPoint x: 710, startPoint y: 141, endPoint x: 699, endPoint y: 141, distance: 10.9
click at [1047, 239] on span "Manufacturing" at bounding box center [1168, 264] width 243 height 51
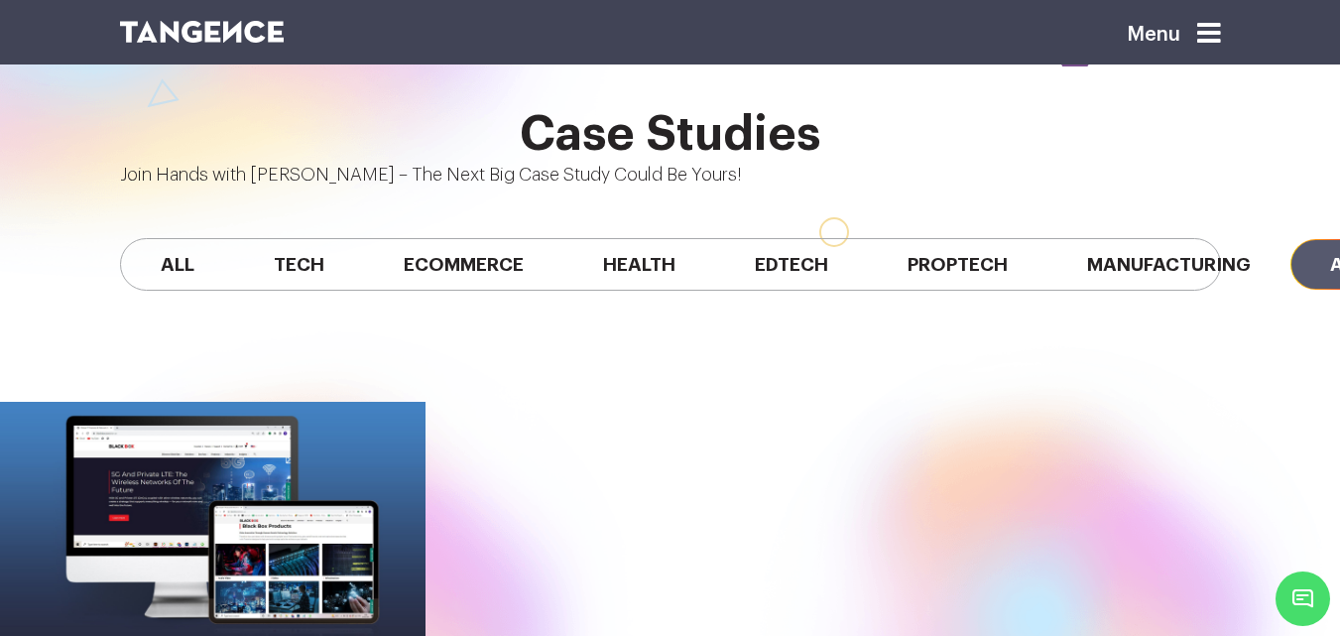
drag, startPoint x: 1113, startPoint y: 108, endPoint x: 1120, endPoint y: 120, distance: 13.8
click at [1113, 188] on div "All Tech Ecommerce Health Edtech Proptech Manufacturing Automobile SaaS Fintech" at bounding box center [670, 264] width 1130 height 152
drag, startPoint x: 989, startPoint y: 144, endPoint x: 728, endPoint y: 148, distance: 260.8
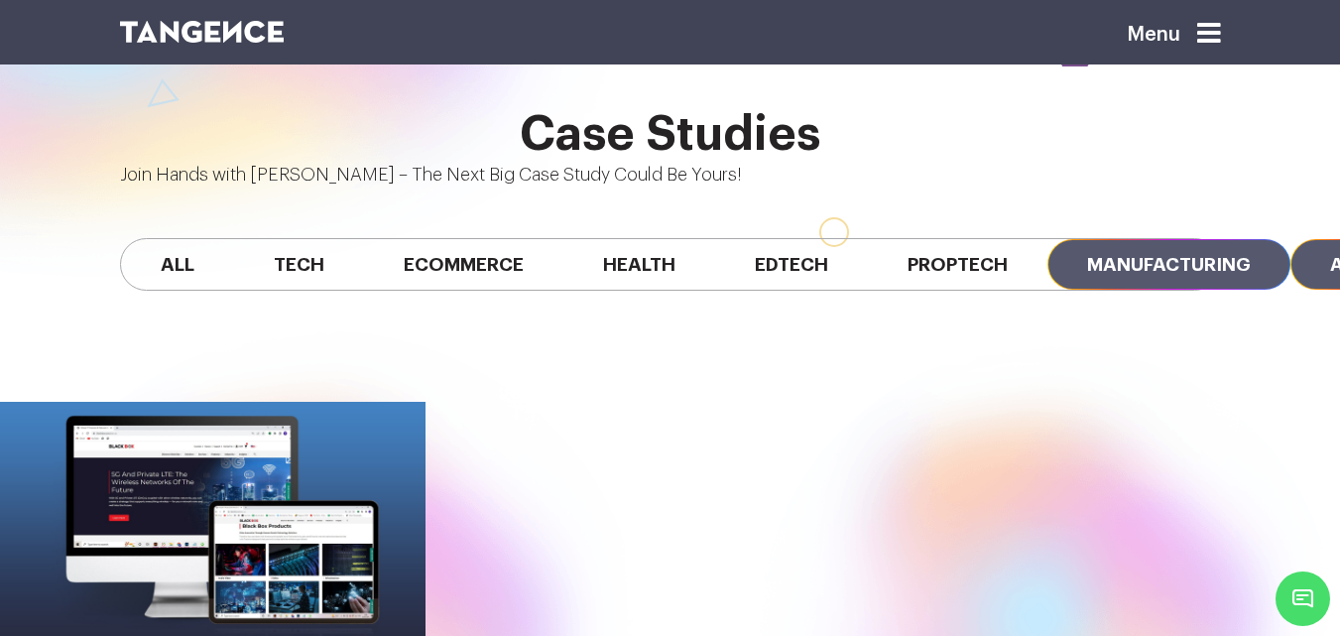
click at [1047, 239] on span "Manufacturing" at bounding box center [1168, 264] width 243 height 51
click at [539, 238] on div "All Tech Ecommerce Health Edtech Proptech Manufacturing Automobile SaaS Fintech" at bounding box center [670, 264] width 1101 height 53
drag, startPoint x: 542, startPoint y: 177, endPoint x: 422, endPoint y: 187, distance: 120.5
click at [422, 188] on div "All Tech Ecommerce Health Edtech Proptech Manufacturing Automobile SaaS Fintech" at bounding box center [670, 264] width 1130 height 152
drag, startPoint x: 577, startPoint y: 182, endPoint x: 464, endPoint y: 183, distance: 113.0
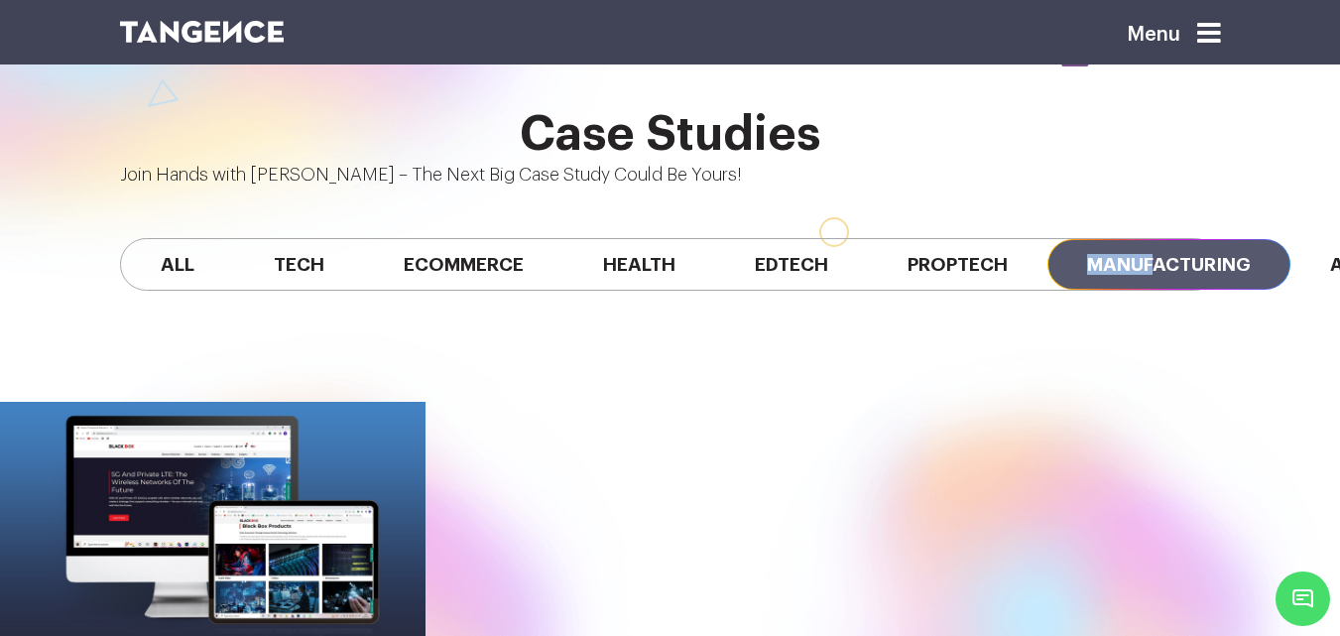
click at [464, 188] on div "All Tech Ecommerce Health Edtech Proptech Manufacturing Automobile SaaS Fintech" at bounding box center [670, 264] width 1130 height 152
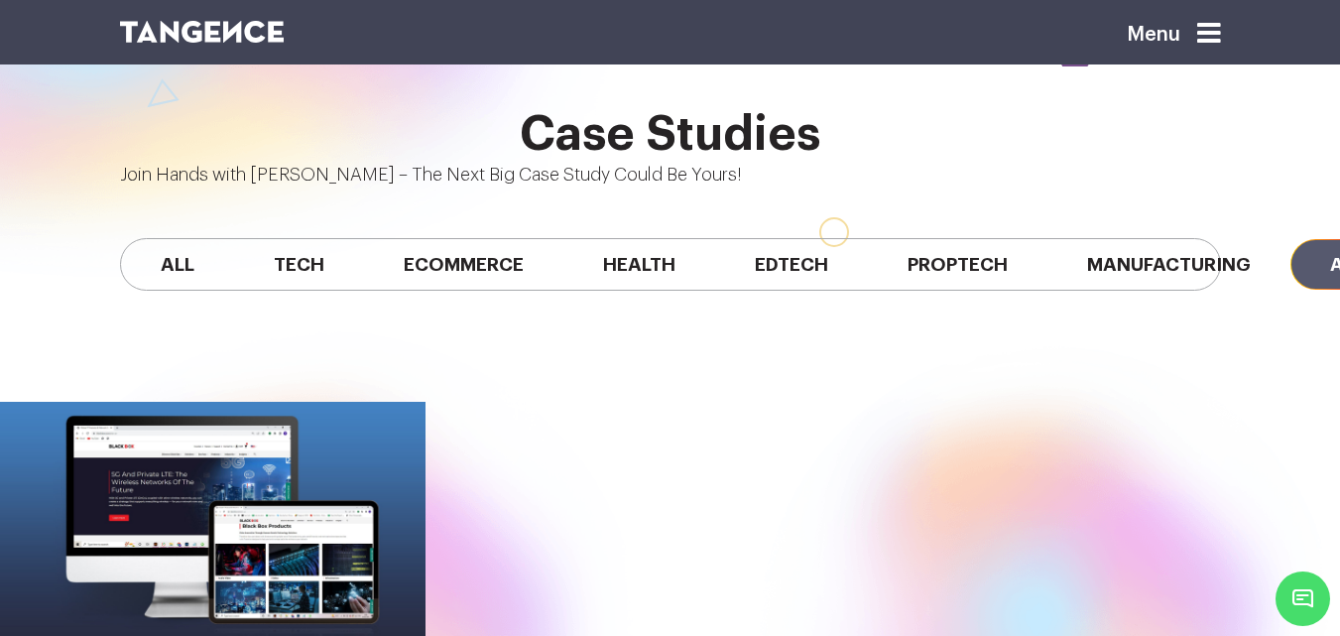
drag, startPoint x: 816, startPoint y: 181, endPoint x: 627, endPoint y: 186, distance: 189.5
click at [714, 188] on div "All Tech Ecommerce Health Edtech Proptech Manufacturing Automobile SaaS Fintech" at bounding box center [670, 264] width 1130 height 152
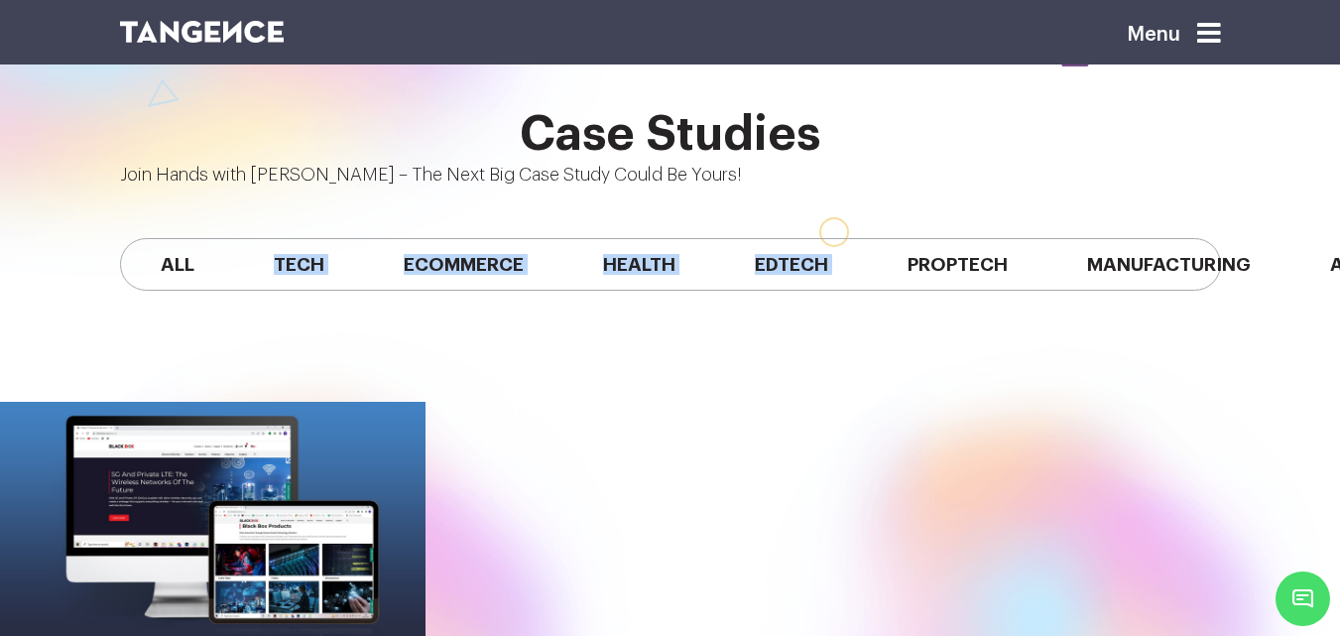
drag, startPoint x: 531, startPoint y: 177, endPoint x: 49, endPoint y: 179, distance: 482.9
click at [49, 179] on div "Case Studies Join Hands with Tangence – The Next Big Case Study Could Be Yours!…" at bounding box center [670, 224] width 1340 height 232
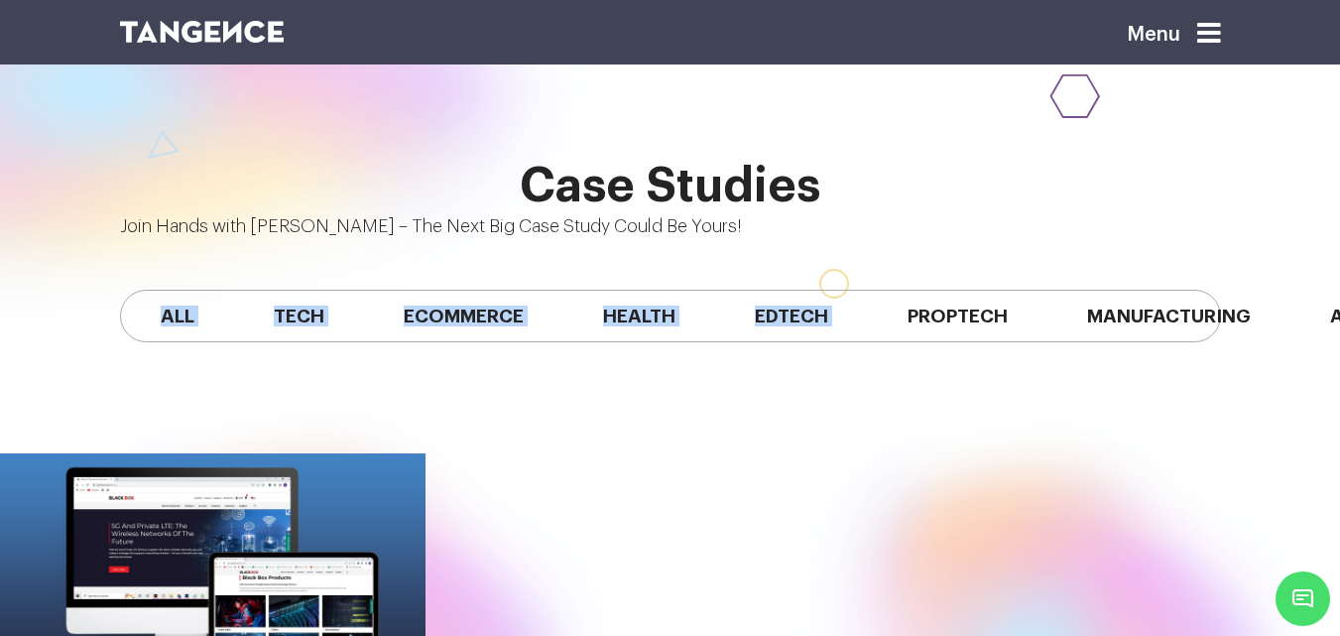
scroll to position [1476, 0]
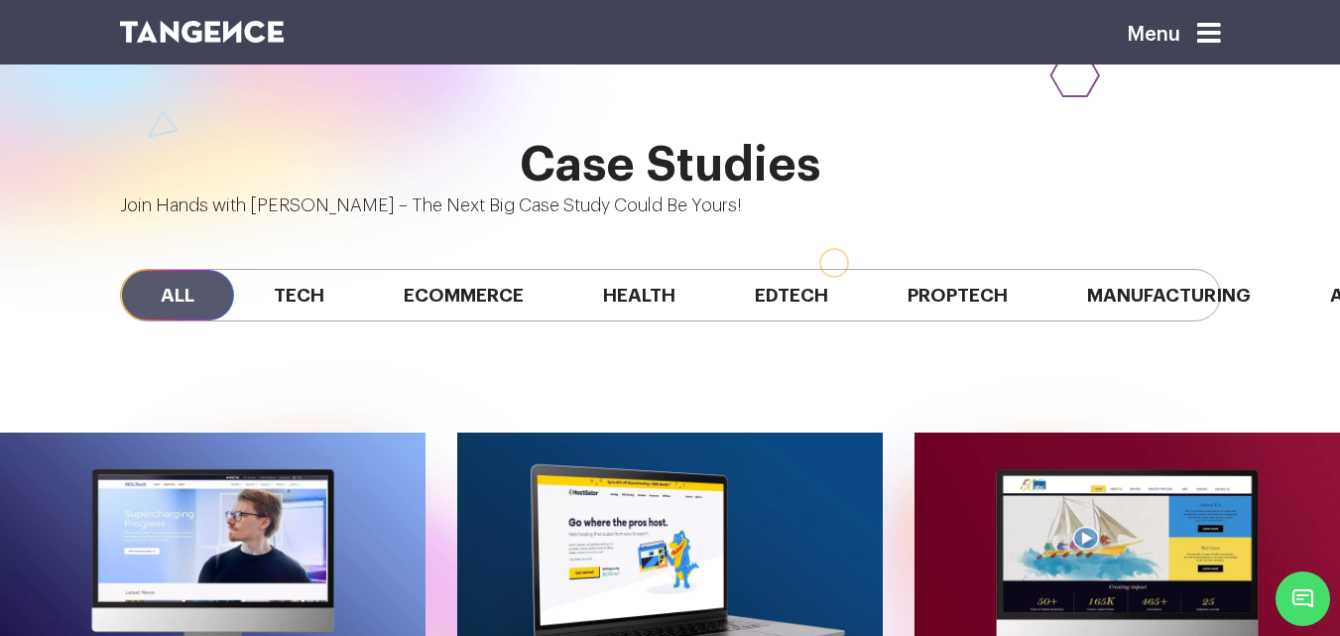
scroll to position [1504, 0]
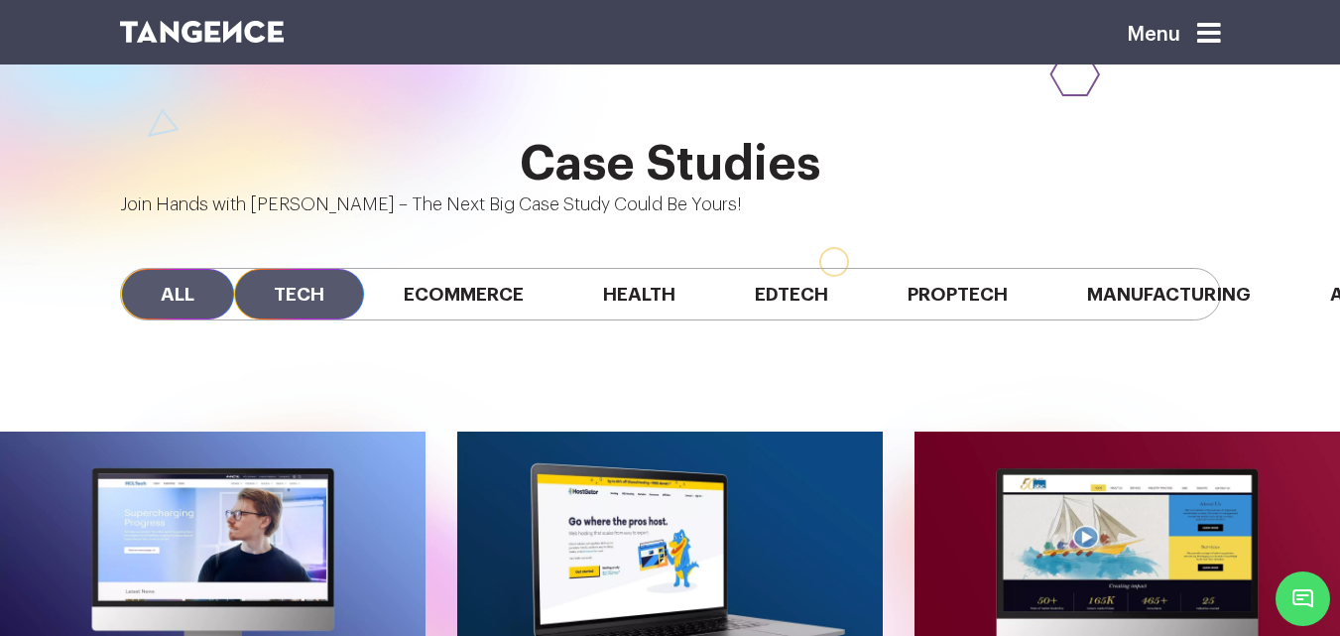
click at [282, 269] on span "Tech" at bounding box center [299, 294] width 130 height 51
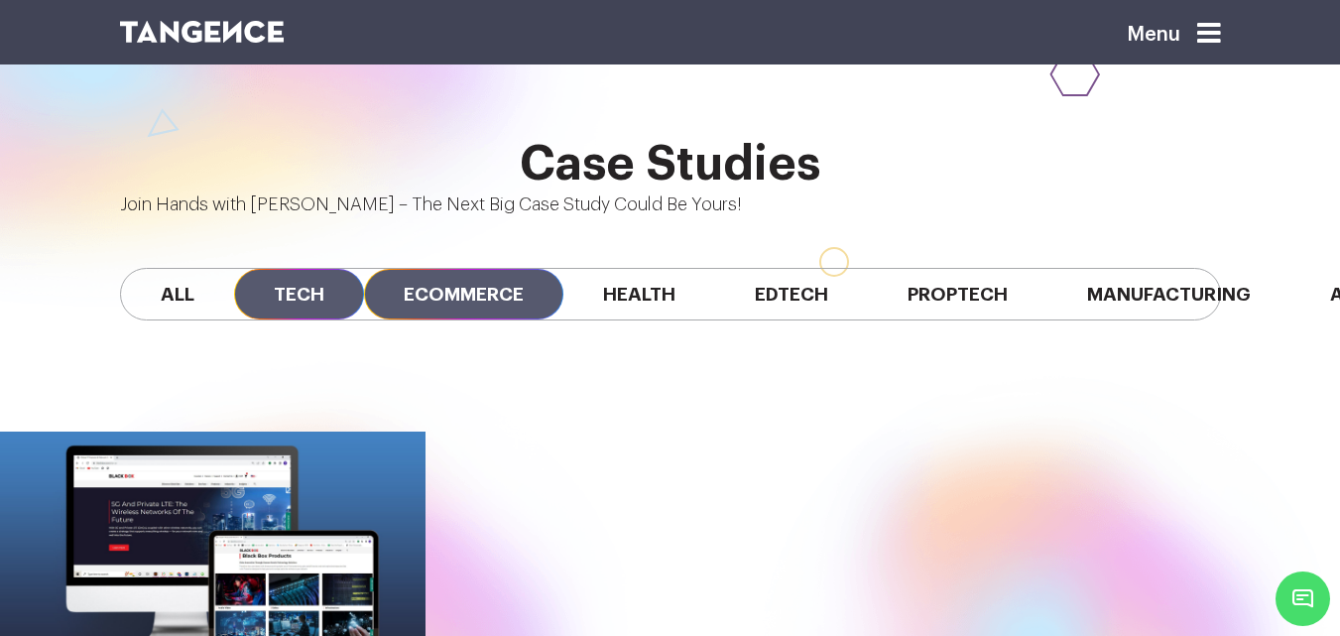
click at [516, 269] on span "Ecommerce" at bounding box center [463, 294] width 199 height 51
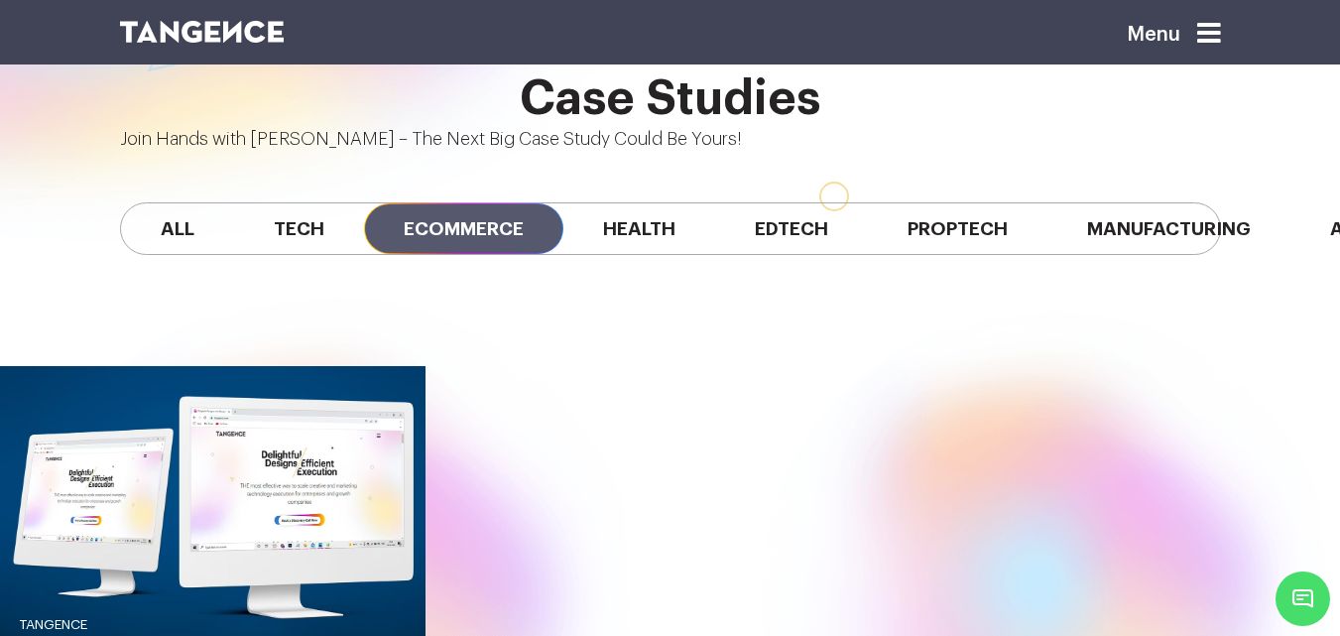
scroll to position [1571, 0]
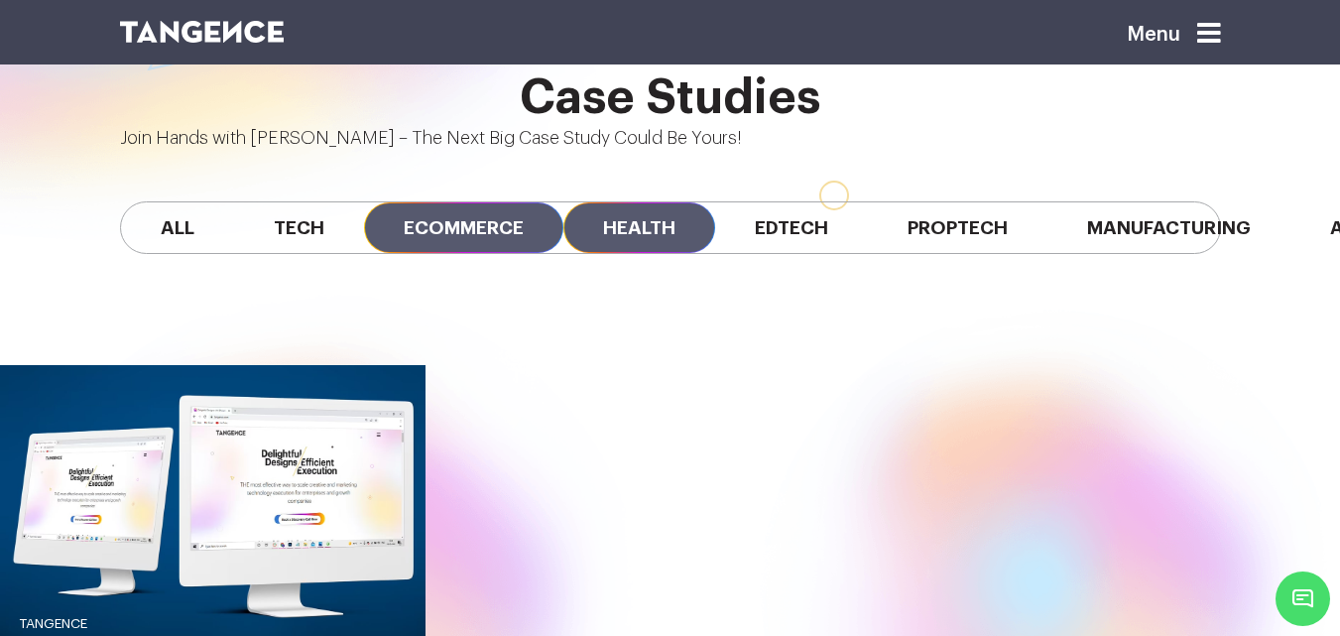
click at [646, 202] on span "Health" at bounding box center [639, 227] width 152 height 51
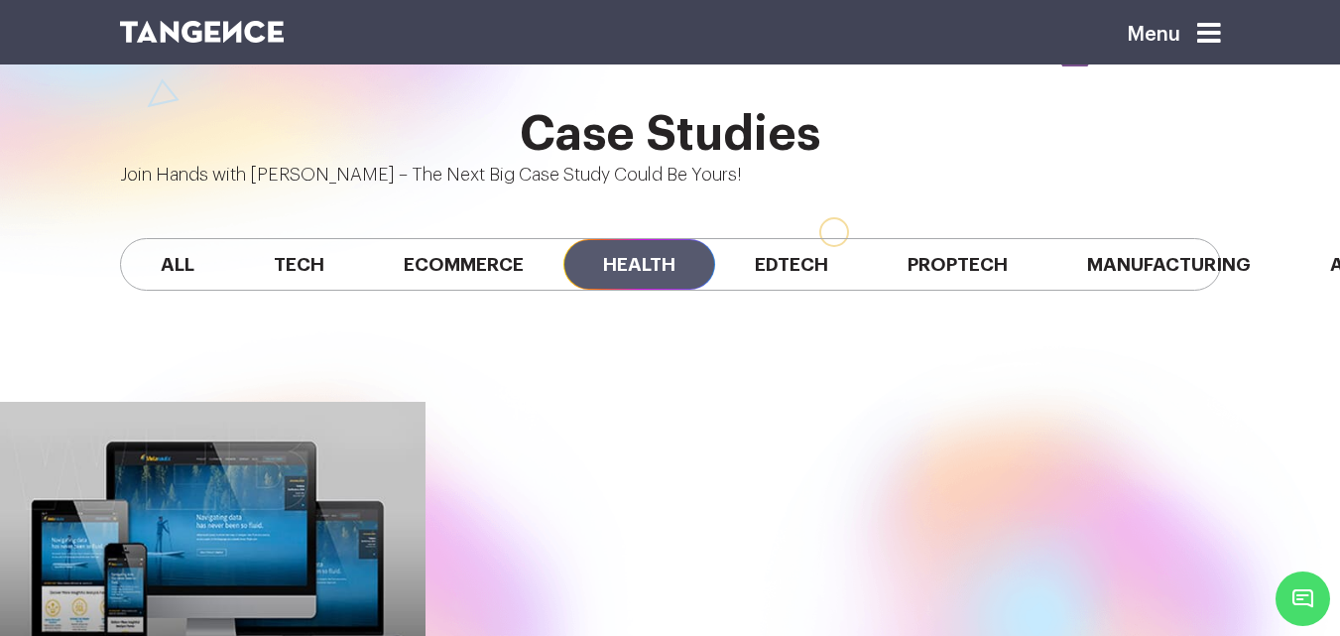
scroll to position [1535, 0]
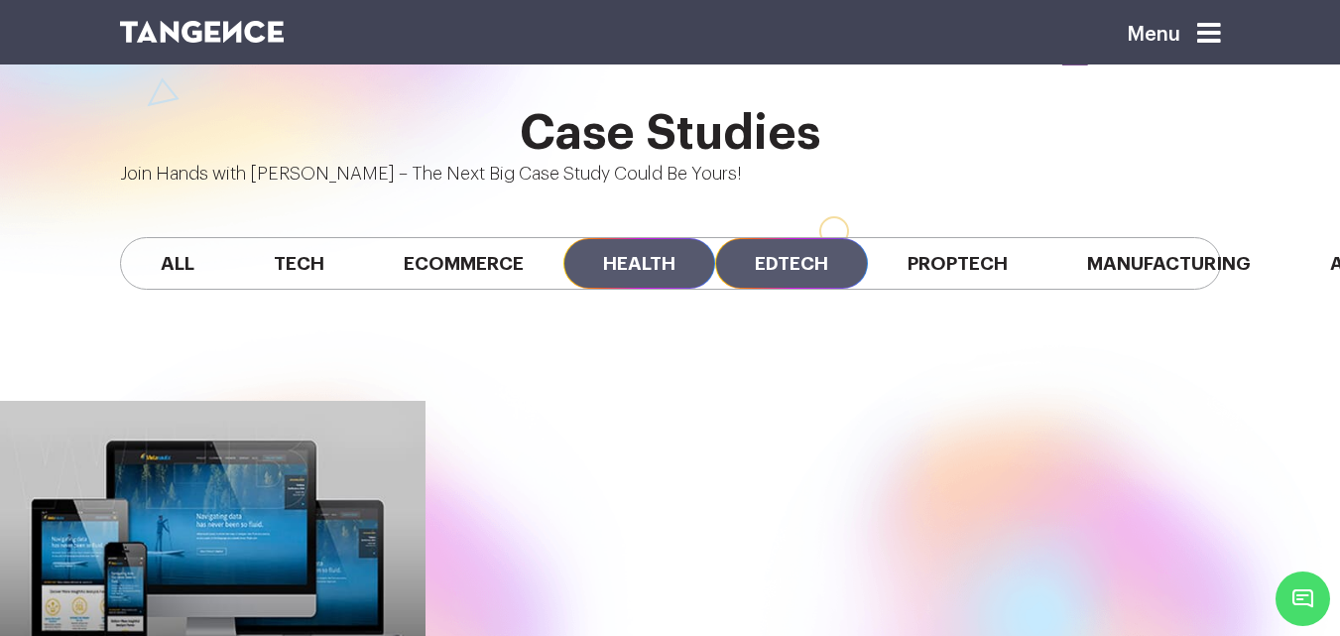
click at [800, 238] on span "Edtech" at bounding box center [791, 263] width 153 height 51
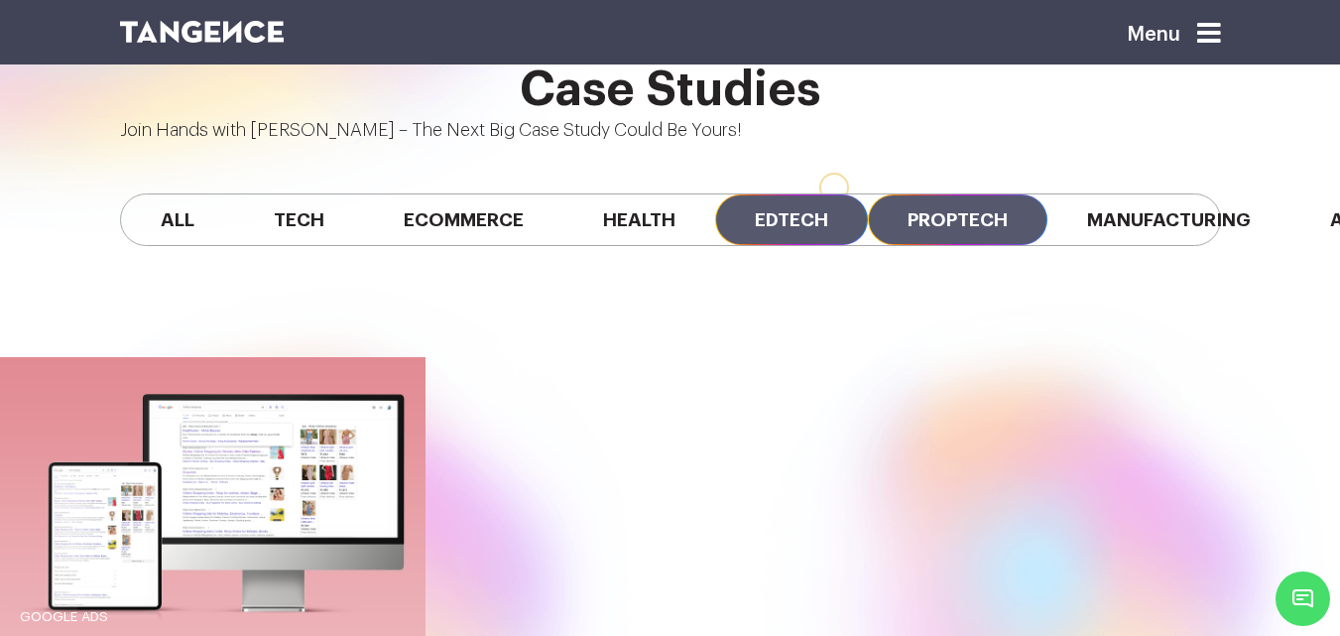
scroll to position [1581, 0]
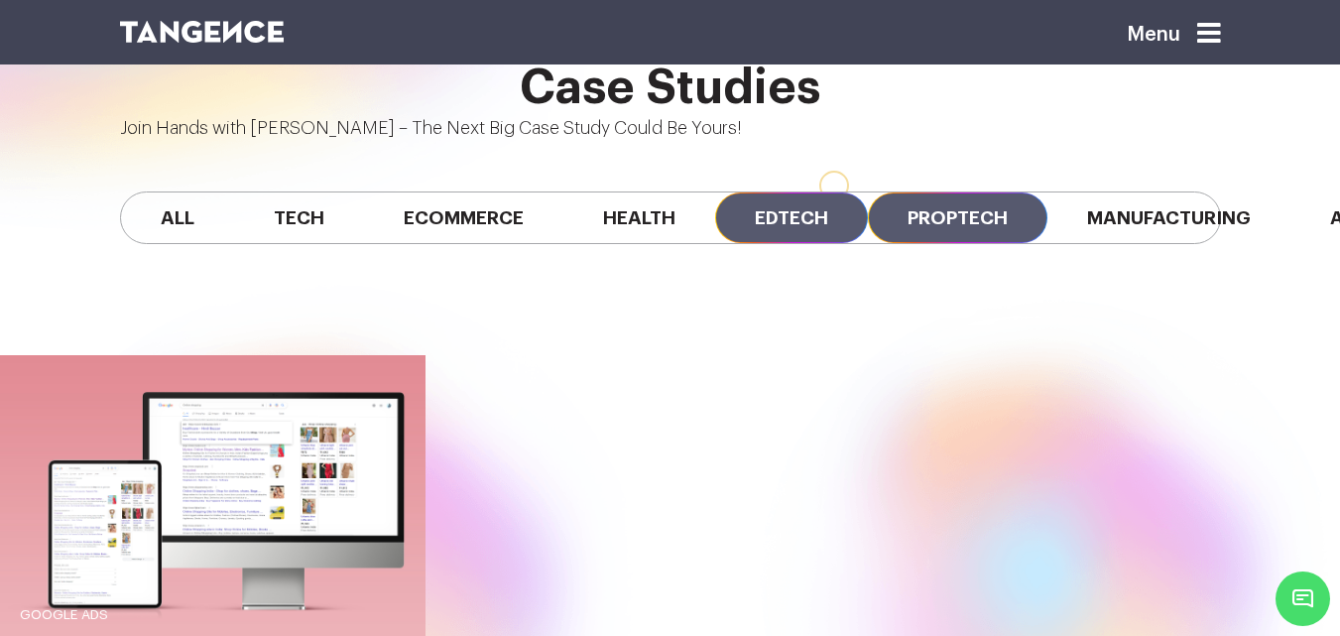
click at [969, 192] on span "Proptech" at bounding box center [957, 217] width 179 height 51
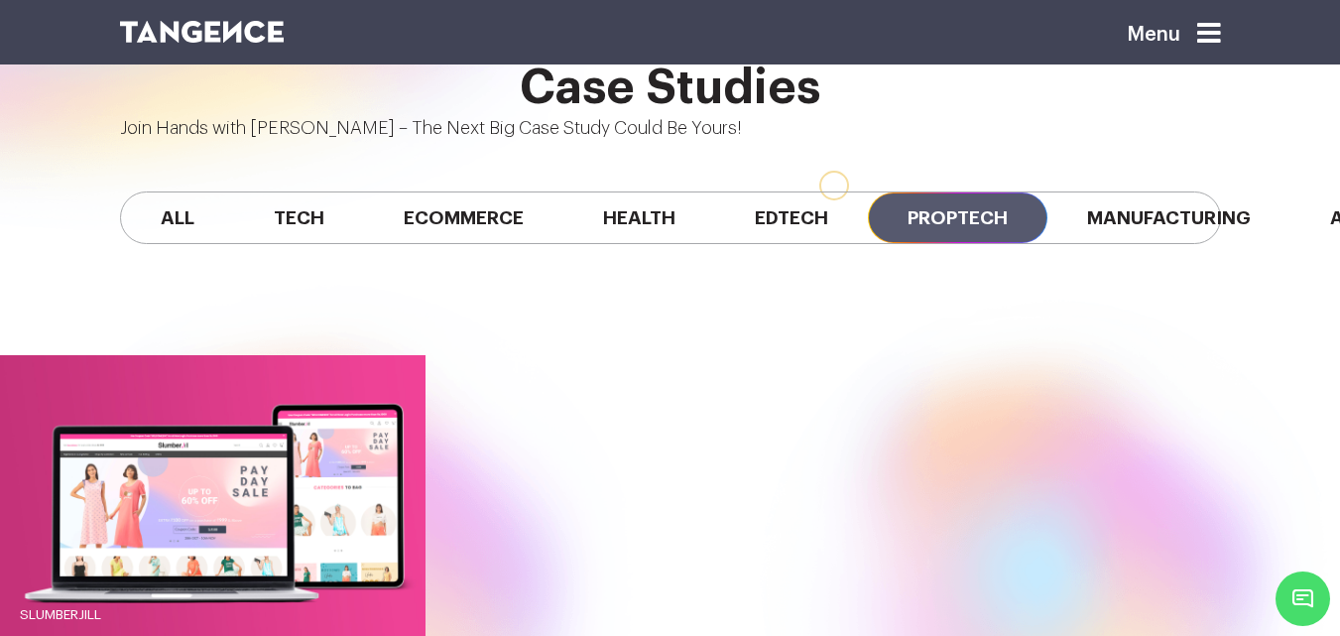
scroll to position [1582, 0]
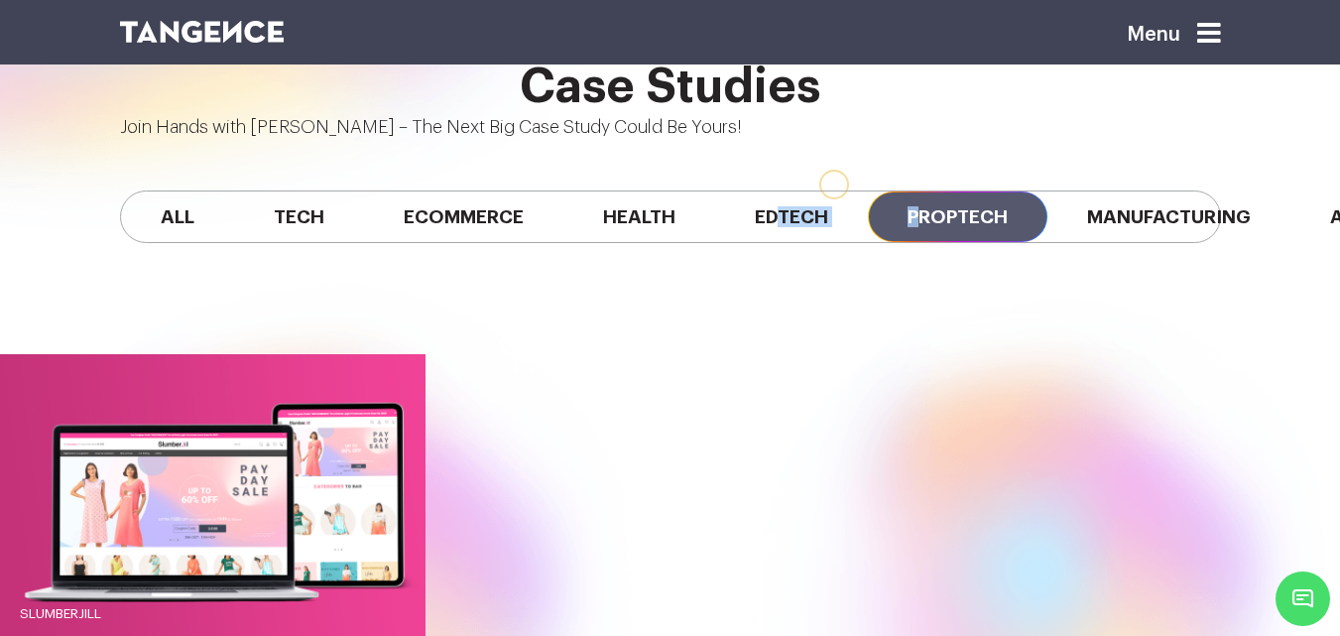
drag, startPoint x: 790, startPoint y: 129, endPoint x: 851, endPoint y: 124, distance: 60.7
click at [904, 190] on div "All Tech Ecommerce Health Edtech Proptech Manufacturing Automobile SaaS Fintech" at bounding box center [670, 216] width 1101 height 53
drag, startPoint x: 743, startPoint y: 130, endPoint x: 793, endPoint y: 128, distance: 50.6
click at [863, 190] on div "All Tech Ecommerce Health Edtech Proptech Manufacturing Automobile SaaS Fintech" at bounding box center [670, 216] width 1101 height 53
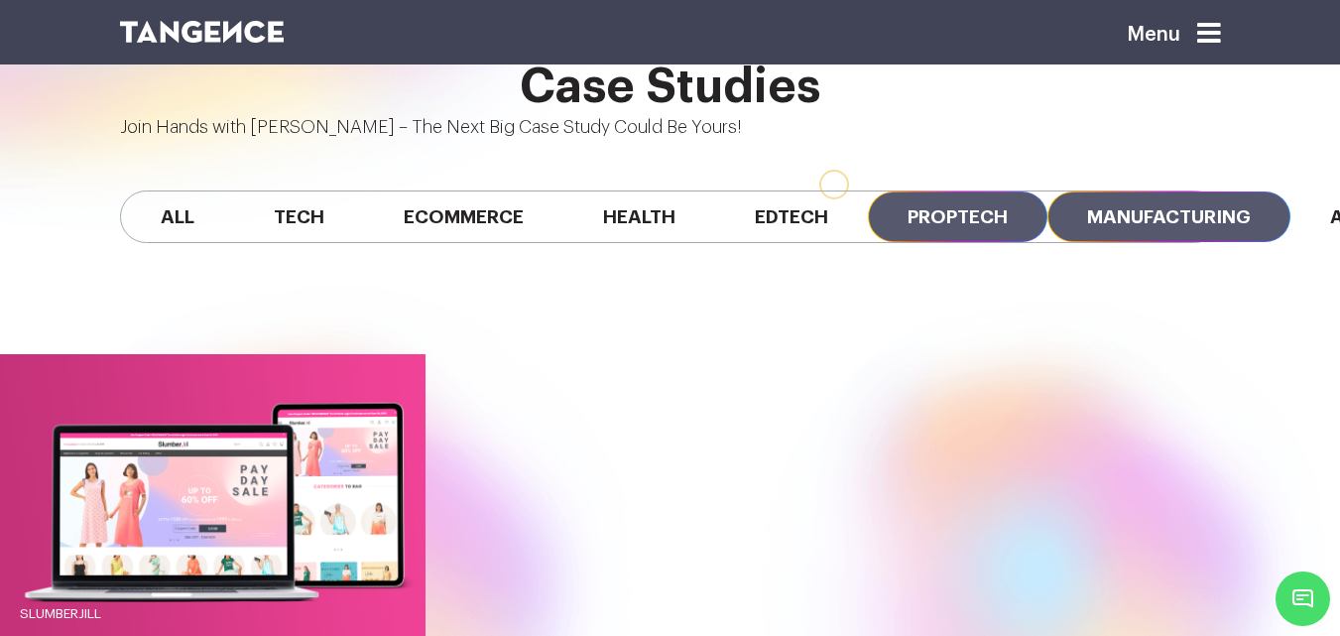
click at [1047, 191] on span "Manufacturing" at bounding box center [1168, 216] width 243 height 51
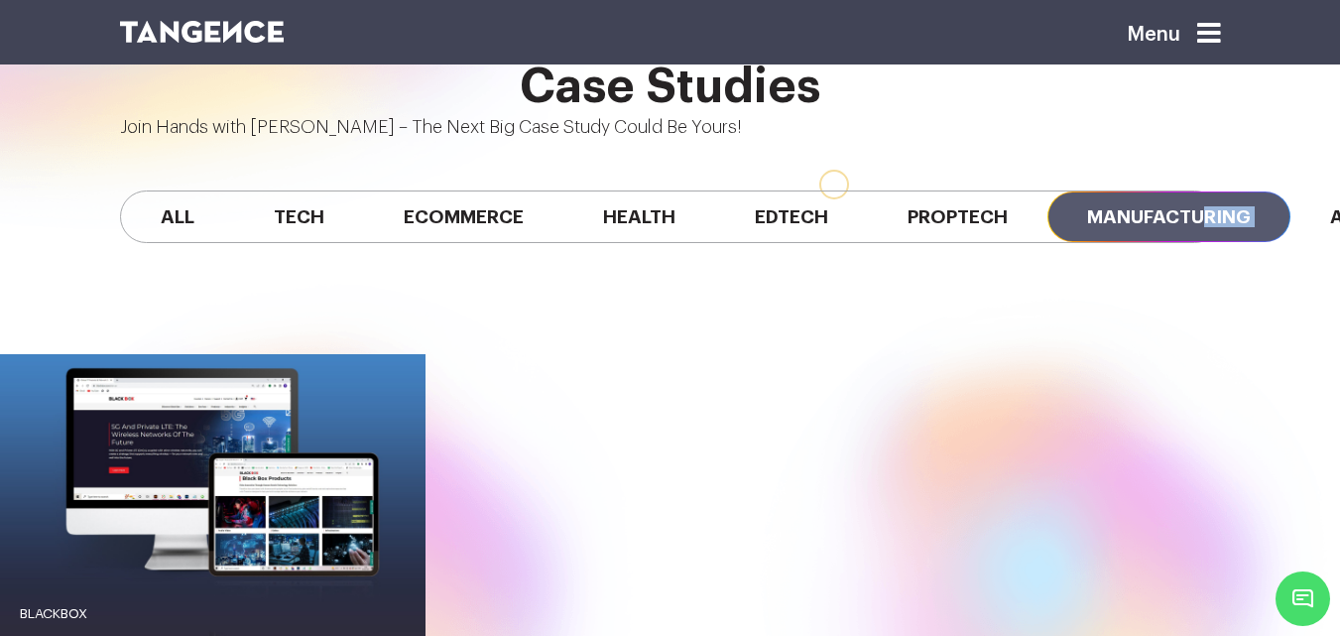
drag, startPoint x: 910, startPoint y: 137, endPoint x: 1001, endPoint y: 142, distance: 90.4
click at [1006, 142] on div "All Tech Ecommerce Health Edtech Proptech Manufacturing Automobile SaaS Fintech" at bounding box center [670, 217] width 1130 height 152
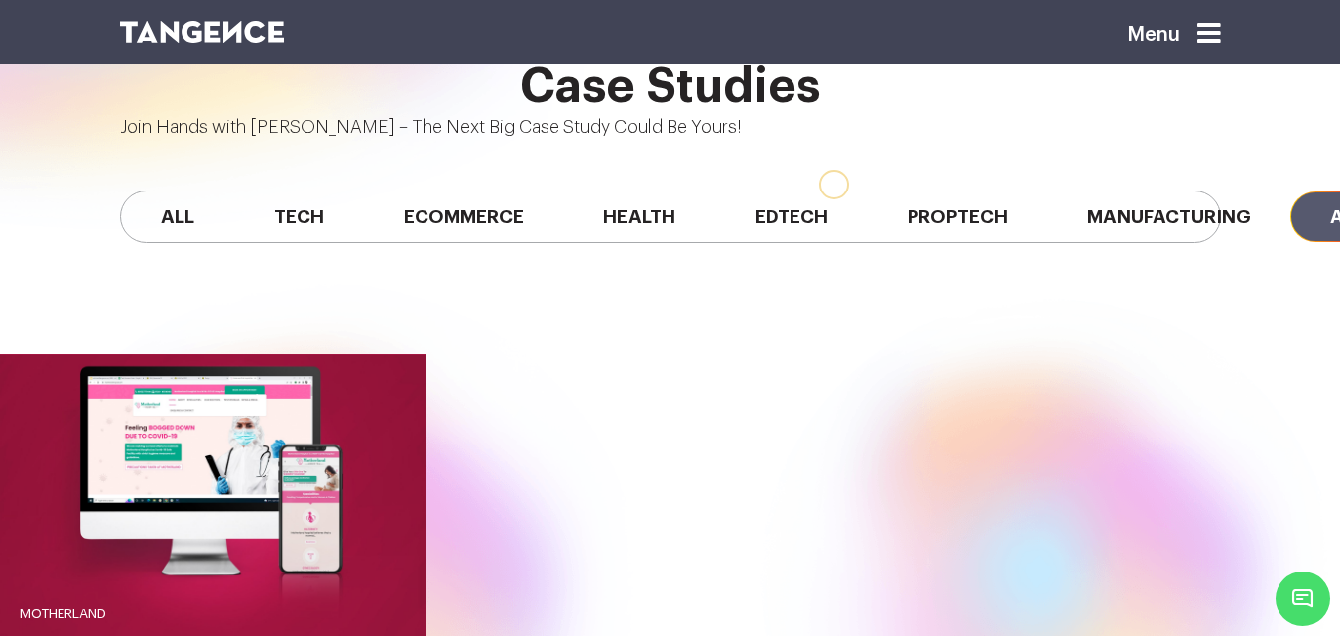
scroll to position [0, 600]
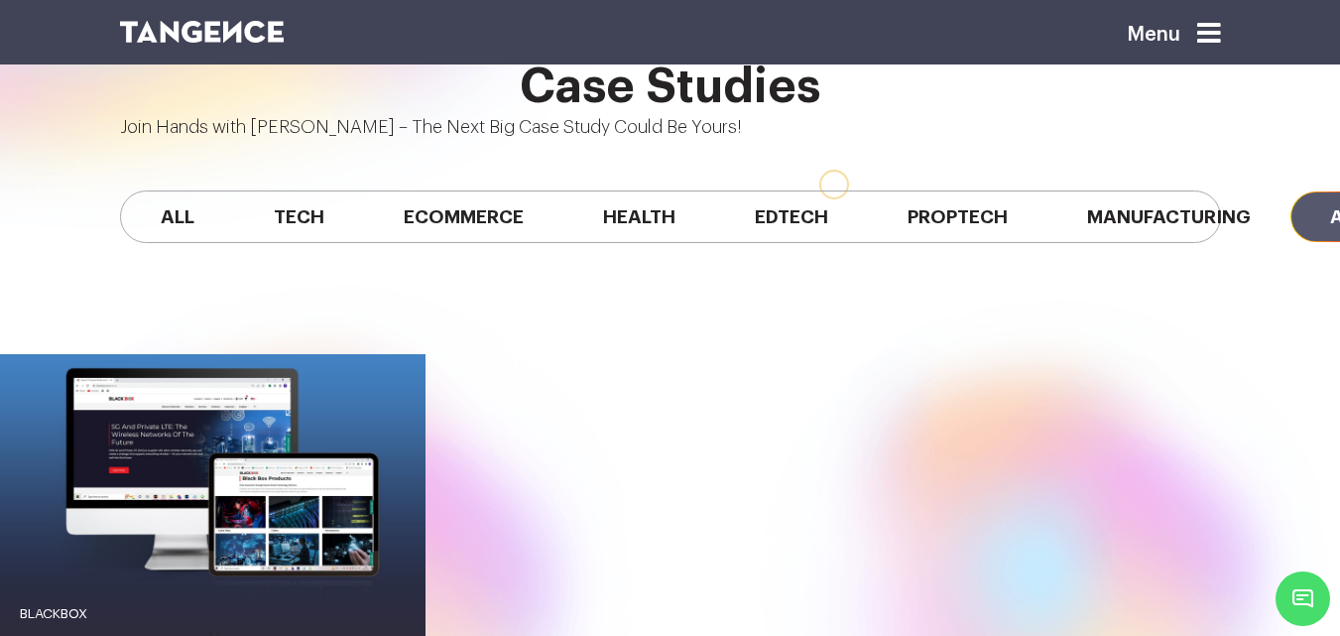
drag, startPoint x: 855, startPoint y: 85, endPoint x: 834, endPoint y: 86, distance: 20.8
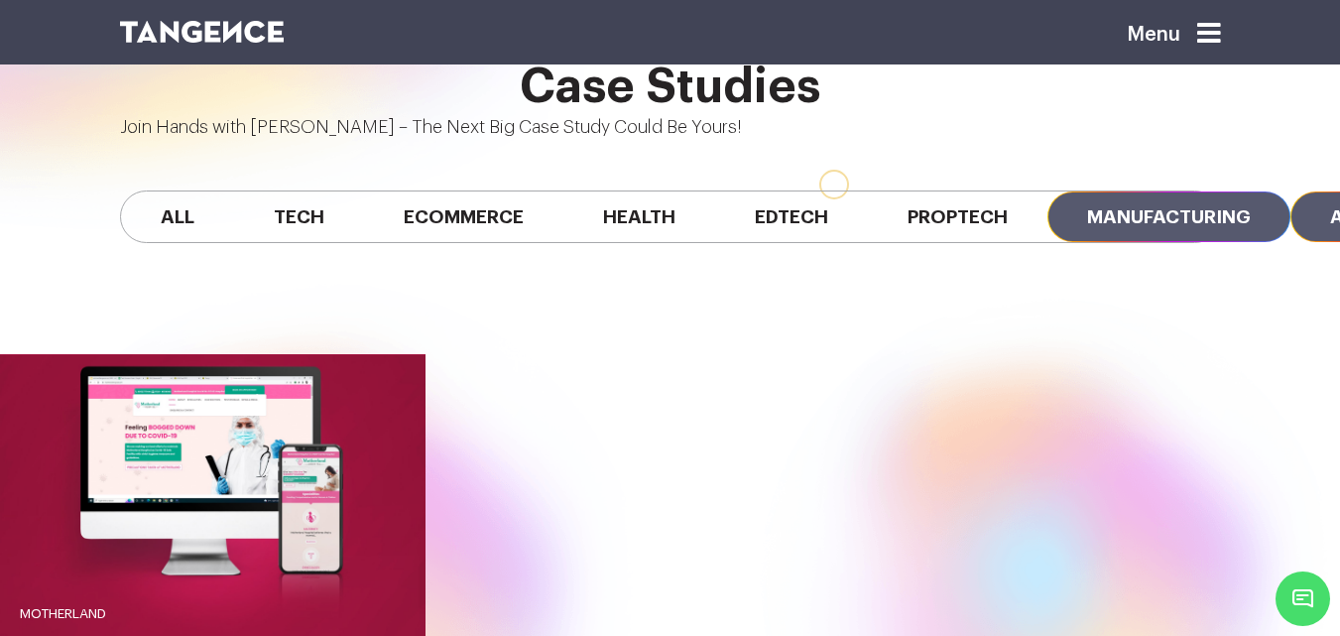
click at [1047, 191] on span "Manufacturing" at bounding box center [1168, 216] width 243 height 51
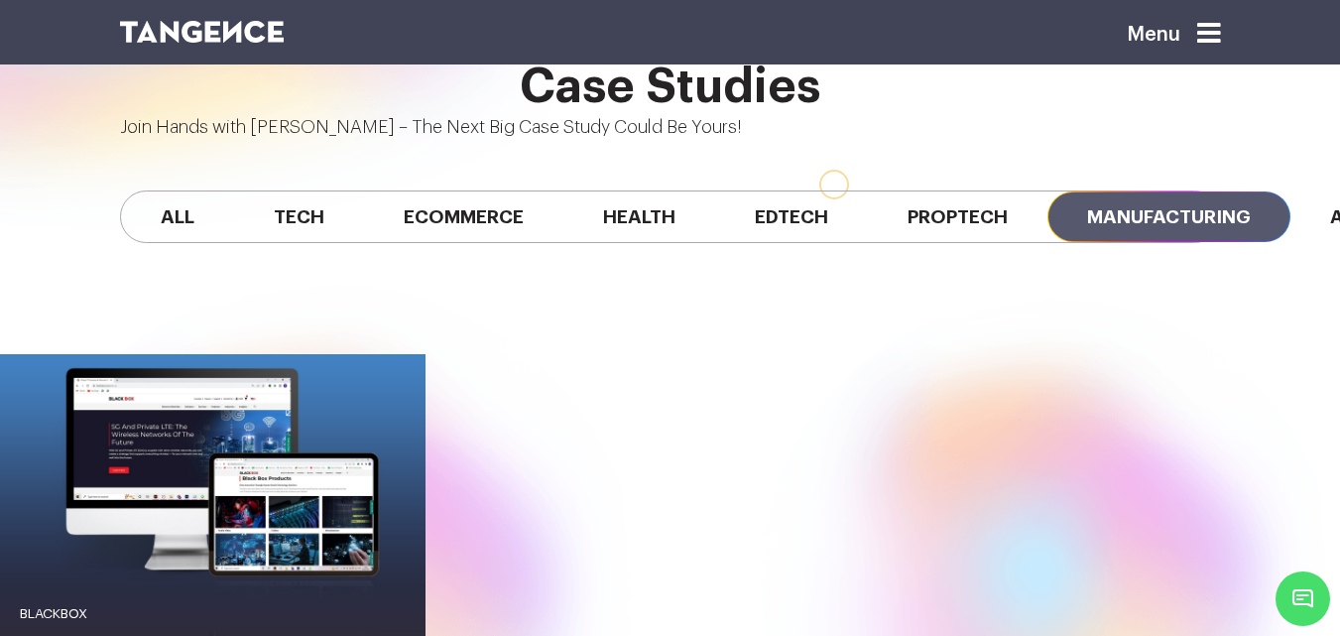
scroll to position [0, 0]
click at [208, 191] on span "All" at bounding box center [177, 216] width 113 height 51
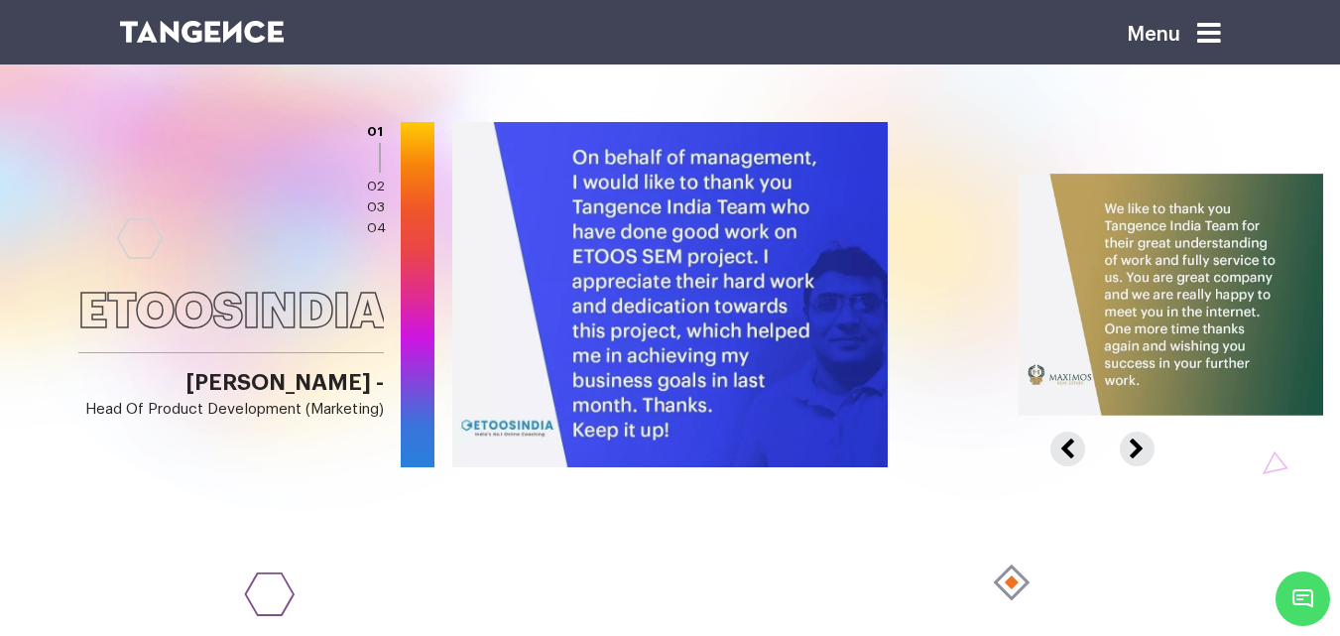
scroll to position [2672, 0]
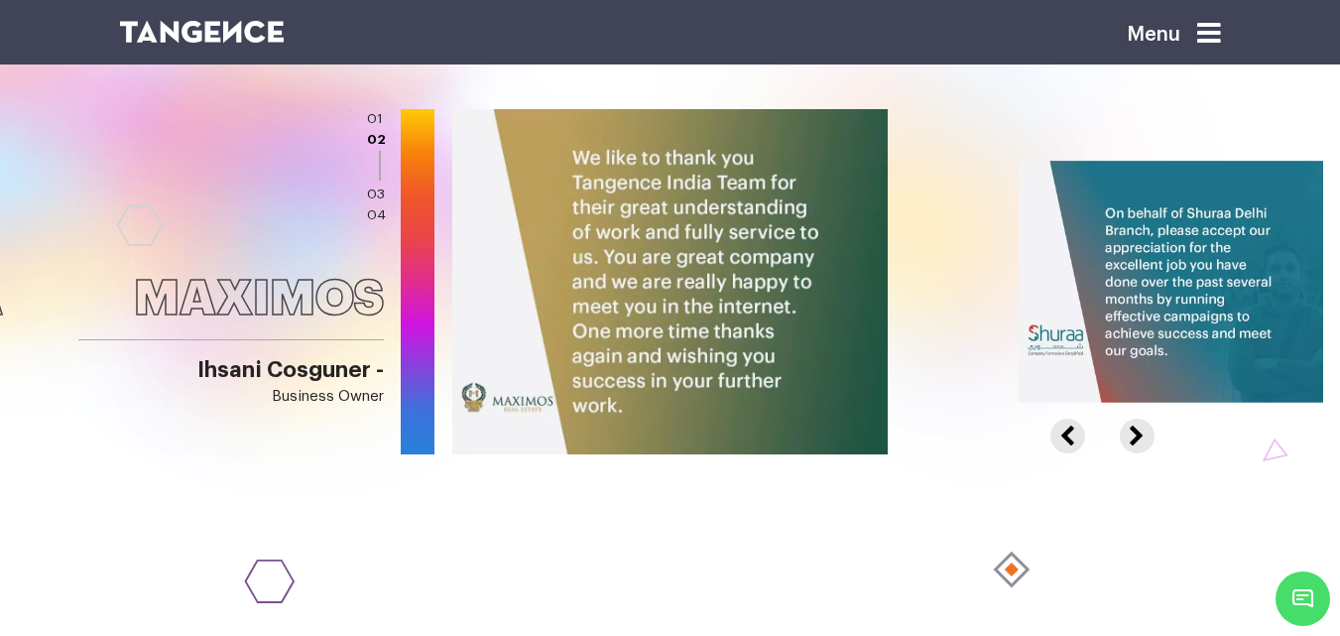
drag, startPoint x: 749, startPoint y: 203, endPoint x: 358, endPoint y: 185, distance: 391.1
click at [361, 186] on div "ETOOSINDIA Virender Singh - Head of Product Development (Marketing) MAXIMOS Ihs…" at bounding box center [670, 281] width 1340 height 345
drag, startPoint x: 798, startPoint y: 189, endPoint x: 495, endPoint y: 211, distance: 304.2
click at [498, 211] on img at bounding box center [666, 282] width 439 height 348
drag, startPoint x: 753, startPoint y: 169, endPoint x: 561, endPoint y: 160, distance: 191.6
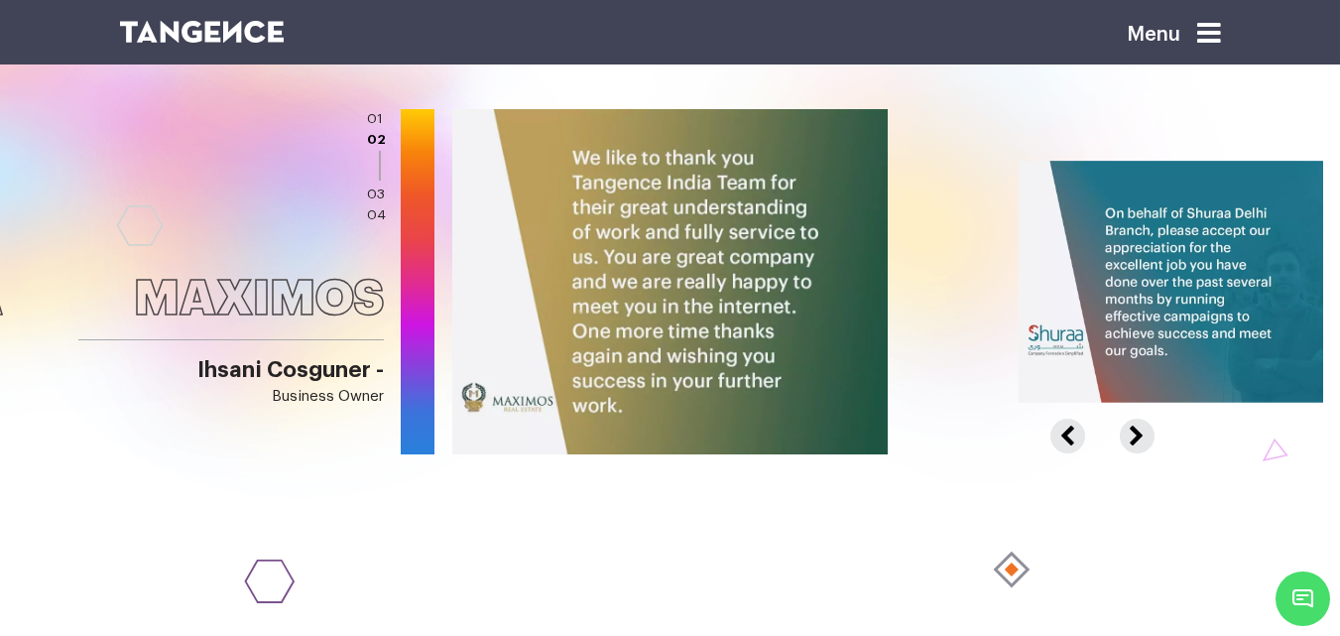
click at [584, 161] on img at bounding box center [666, 282] width 439 height 348
drag, startPoint x: 849, startPoint y: 148, endPoint x: 324, endPoint y: 136, distance: 524.7
click at [385, 132] on div "ETOOSINDIA Virender Singh - Head of Product Development (Marketing) MAXIMOS Ihs…" at bounding box center [670, 281] width 1340 height 345
drag, startPoint x: 863, startPoint y: 166, endPoint x: 226, endPoint y: 182, distance: 636.8
click at [226, 182] on div "ETOOSINDIA Virender Singh - Head of Product Development (Marketing) MAXIMOS Ihs…" at bounding box center [670, 281] width 1340 height 345
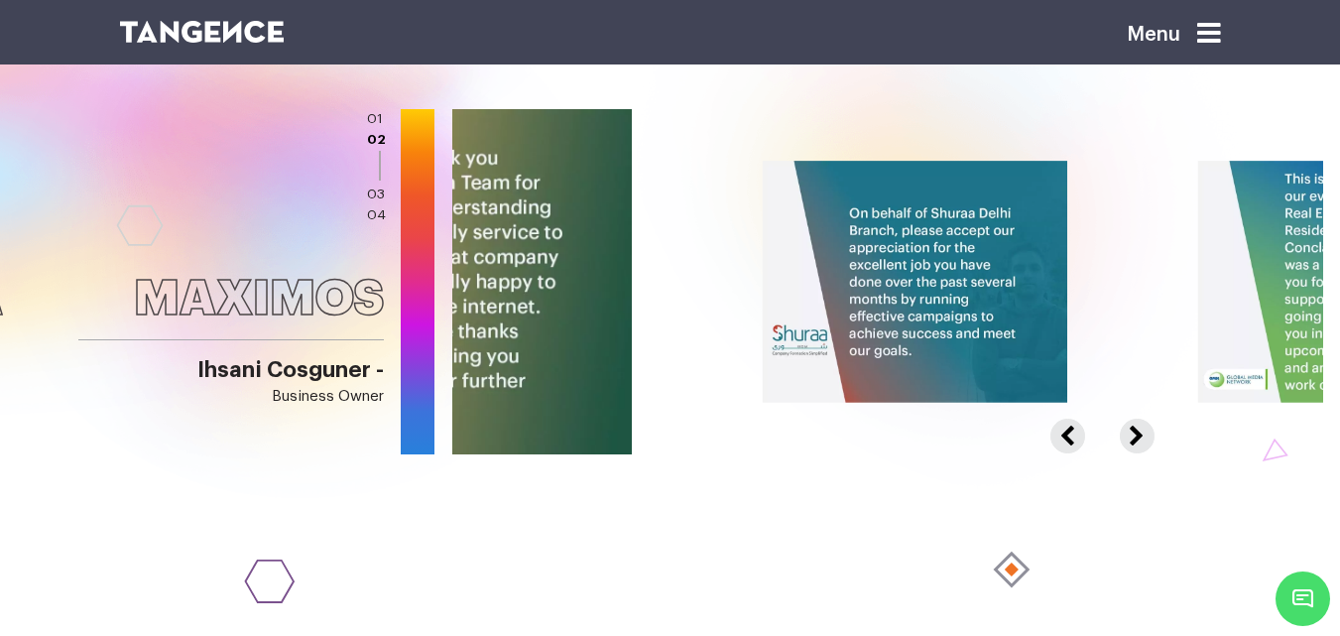
drag, startPoint x: 630, startPoint y: 176, endPoint x: 146, endPoint y: 180, distance: 483.9
click at [207, 180] on div "ETOOSINDIA Virender Singh - Head of Product Development (Marketing) MAXIMOS Ihs…" at bounding box center [670, 281] width 1340 height 345
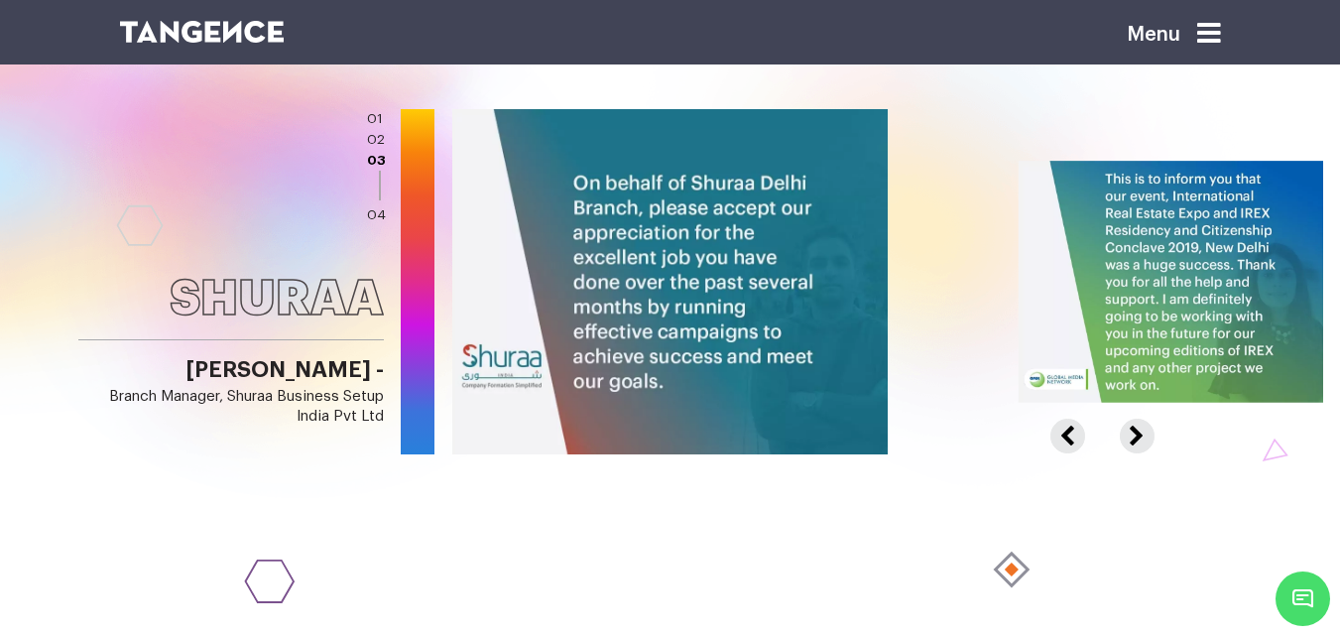
drag, startPoint x: 884, startPoint y: 180, endPoint x: 450, endPoint y: 181, distance: 433.3
click at [450, 181] on div "ETOOSINDIA Virender Singh - Head of Product Development (Marketing) MAXIMOS Ihs…" at bounding box center [670, 281] width 1340 height 345
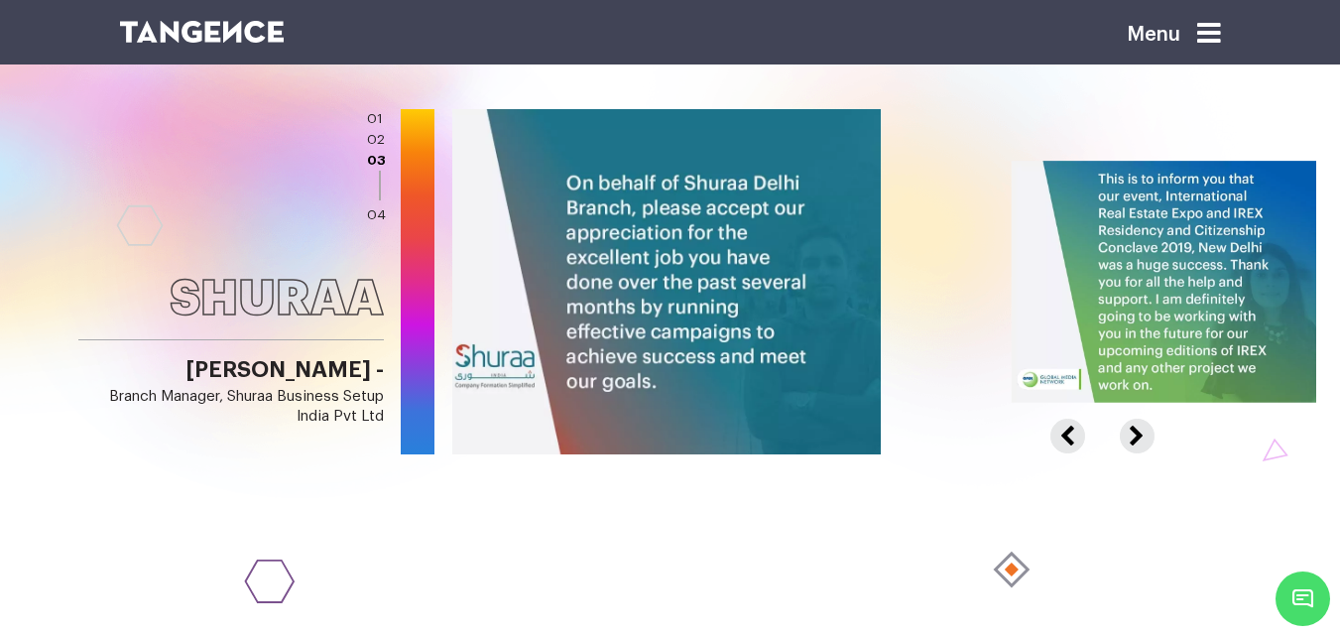
drag, startPoint x: 531, startPoint y: 164, endPoint x: 271, endPoint y: 159, distance: 260.8
click at [328, 161] on div "ETOOSINDIA Virender Singh - Head of Product Development (Marketing) MAXIMOS Ihs…" at bounding box center [670, 281] width 1340 height 345
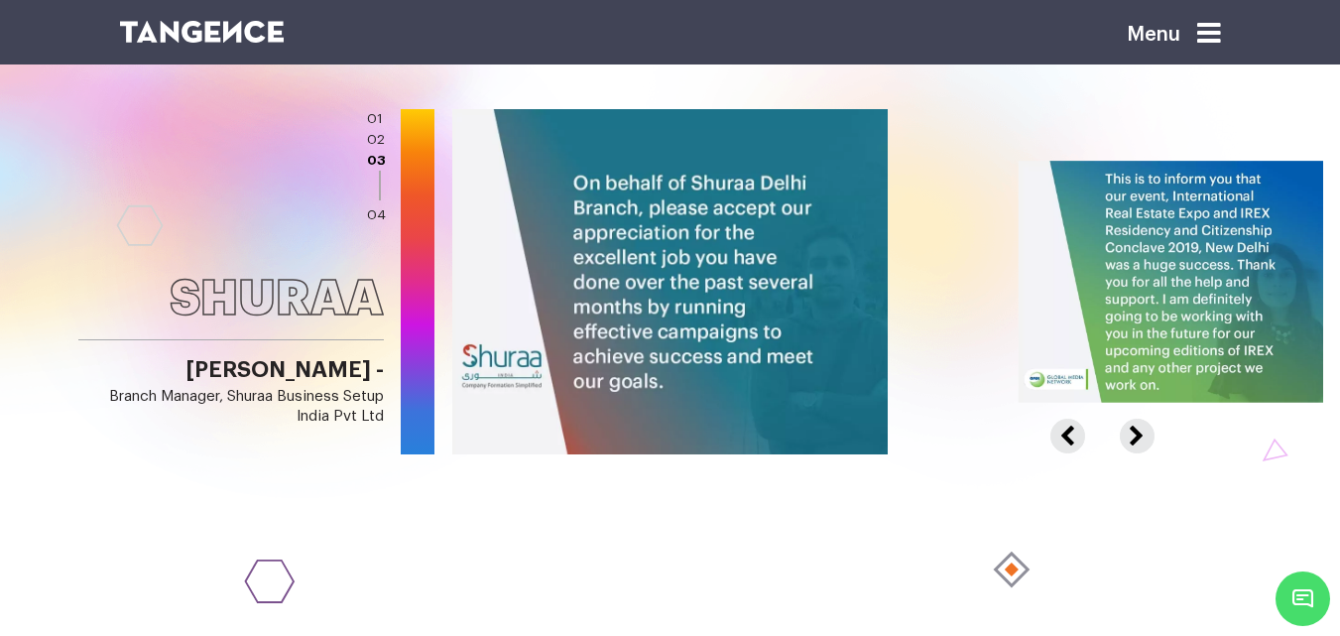
drag, startPoint x: 539, startPoint y: 159, endPoint x: 241, endPoint y: 171, distance: 298.7
click at [242, 171] on div "ETOOSINDIA Virender Singh - Head of Product Development (Marketing) MAXIMOS Ihs…" at bounding box center [670, 281] width 1340 height 345
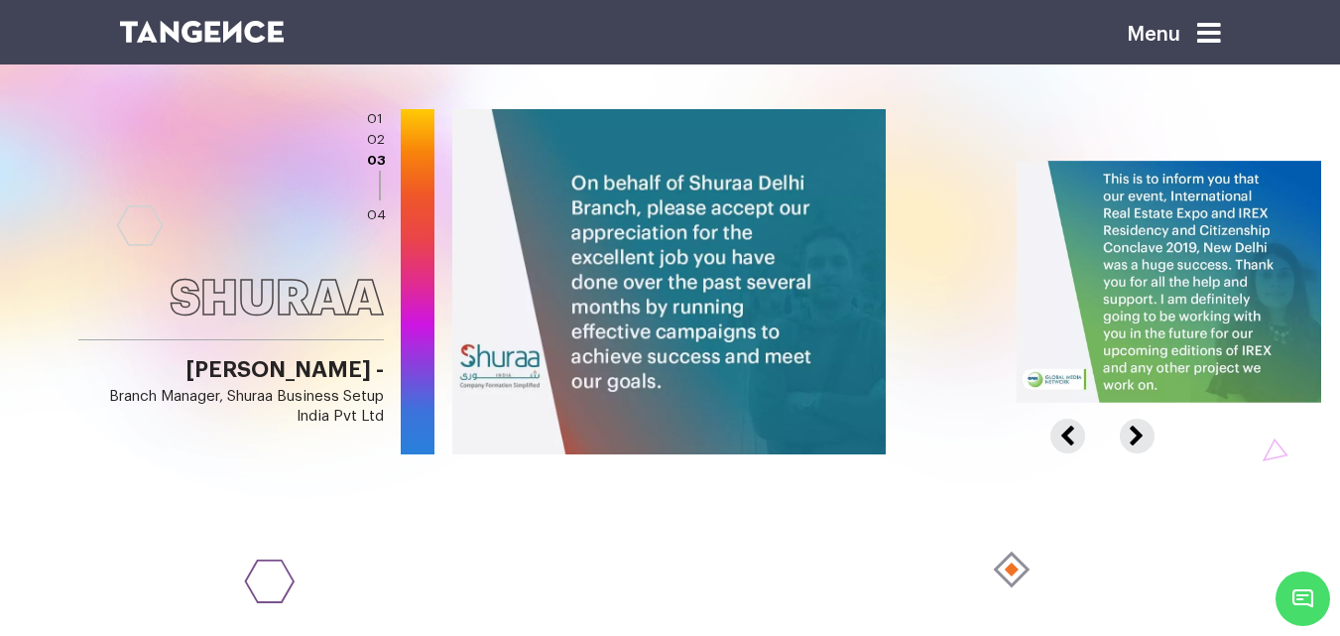
drag, startPoint x: 690, startPoint y: 145, endPoint x: 118, endPoint y: 178, distance: 573.1
click at [126, 178] on div "ETOOSINDIA Virender Singh - Head of Product Development (Marketing) MAXIMOS Ihs…" at bounding box center [670, 281] width 1340 height 345
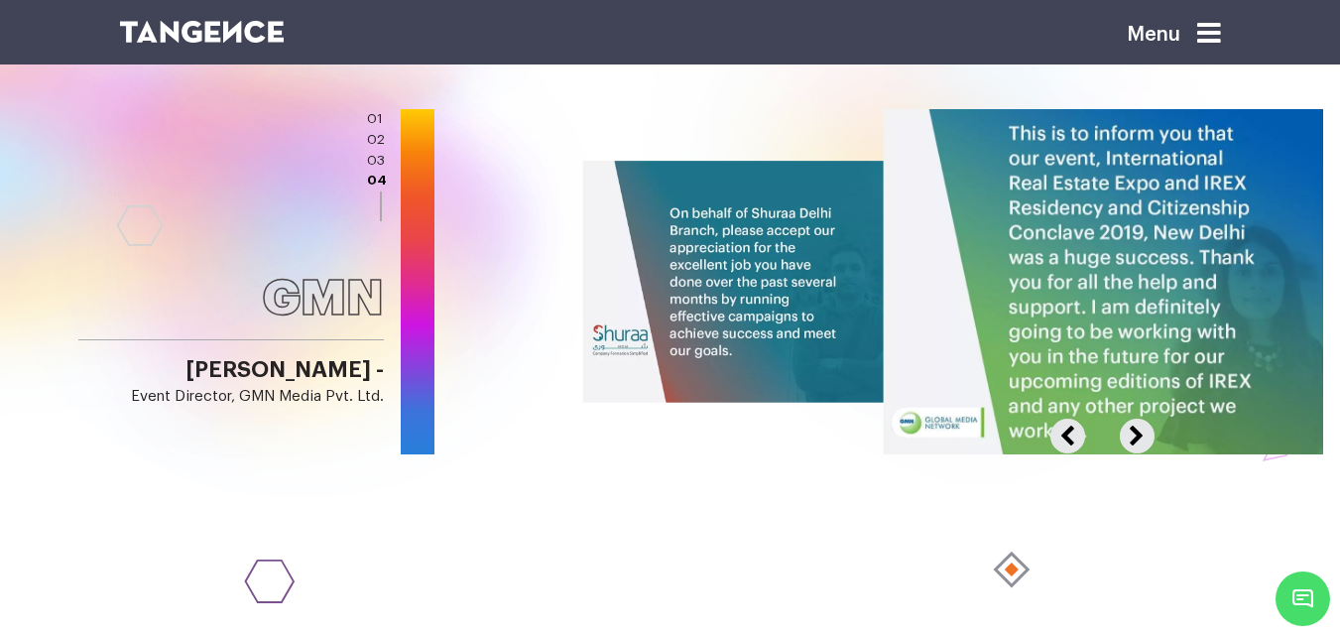
drag, startPoint x: 915, startPoint y: 136, endPoint x: 426, endPoint y: 150, distance: 489.1
click at [391, 163] on div "ETOOSINDIA Virender Singh - Head of Product Development (Marketing) MAXIMOS Ihs…" at bounding box center [670, 281] width 1340 height 345
drag, startPoint x: 489, startPoint y: 139, endPoint x: 0, endPoint y: 163, distance: 489.4
click at [0, 163] on div "ETOOSINDIA Virender Singh - Head of Product Development (Marketing) MAXIMOS Ihs…" at bounding box center [670, 281] width 1340 height 345
drag, startPoint x: 558, startPoint y: 129, endPoint x: 47, endPoint y: 192, distance: 515.6
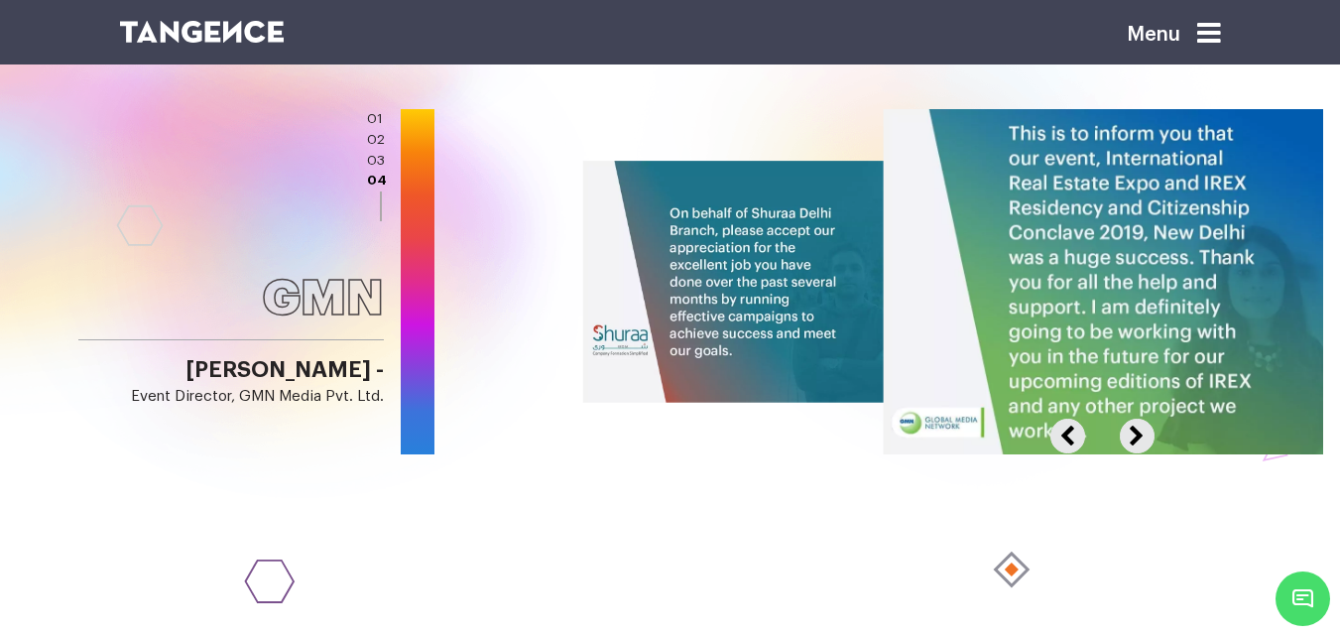
click at [65, 192] on div "ETOOSINDIA Virender Singh - Head of Product Development (Marketing) MAXIMOS Ihs…" at bounding box center [670, 281] width 1340 height 345
drag, startPoint x: 972, startPoint y: 196, endPoint x: 149, endPoint y: 200, distance: 823.0
click at [151, 200] on div "ETOOSINDIA Virender Singh - Head of Product Development (Marketing) MAXIMOS Ihs…" at bounding box center [670, 281] width 1340 height 345
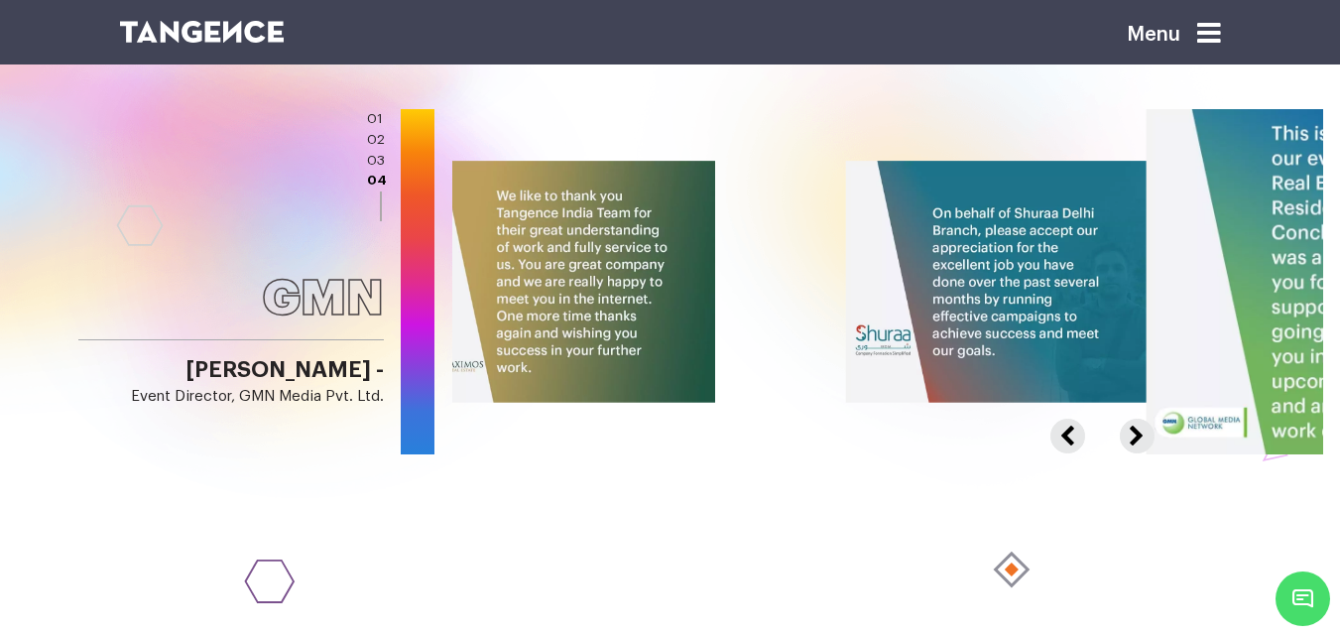
drag, startPoint x: 999, startPoint y: 180, endPoint x: 1307, endPoint y: 151, distance: 309.8
click at [1304, 151] on img at bounding box center [1364, 282] width 439 height 348
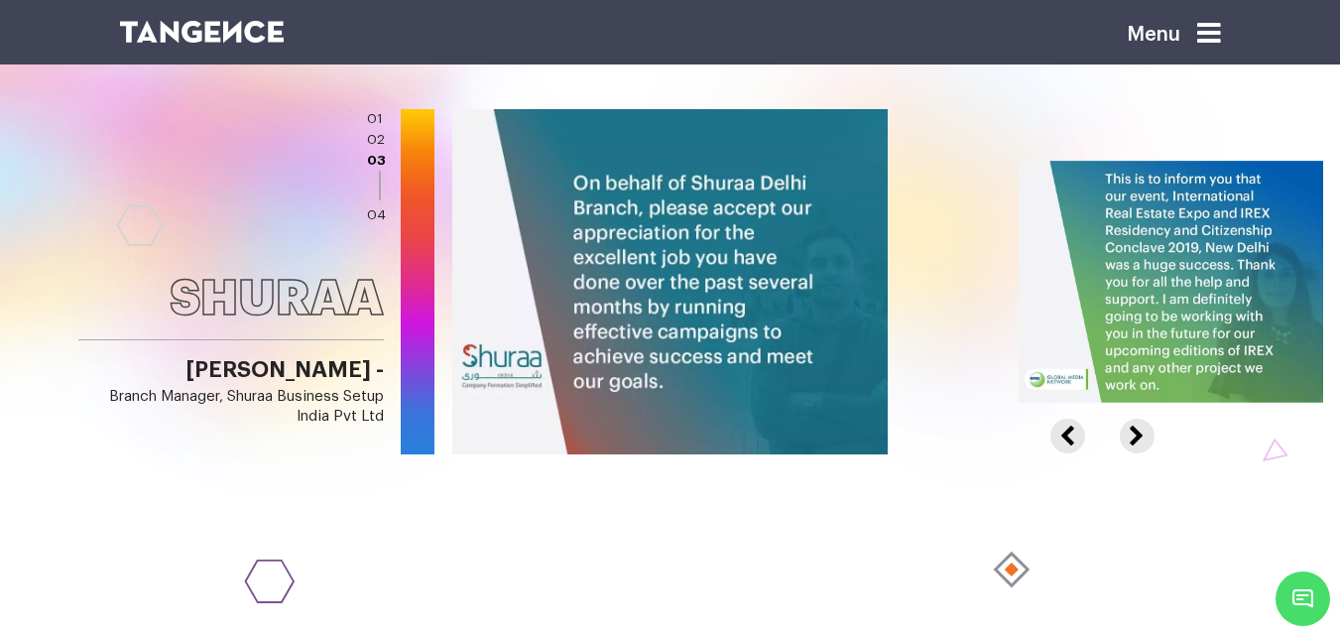
drag, startPoint x: 642, startPoint y: 216, endPoint x: 1354, endPoint y: 170, distance: 713.5
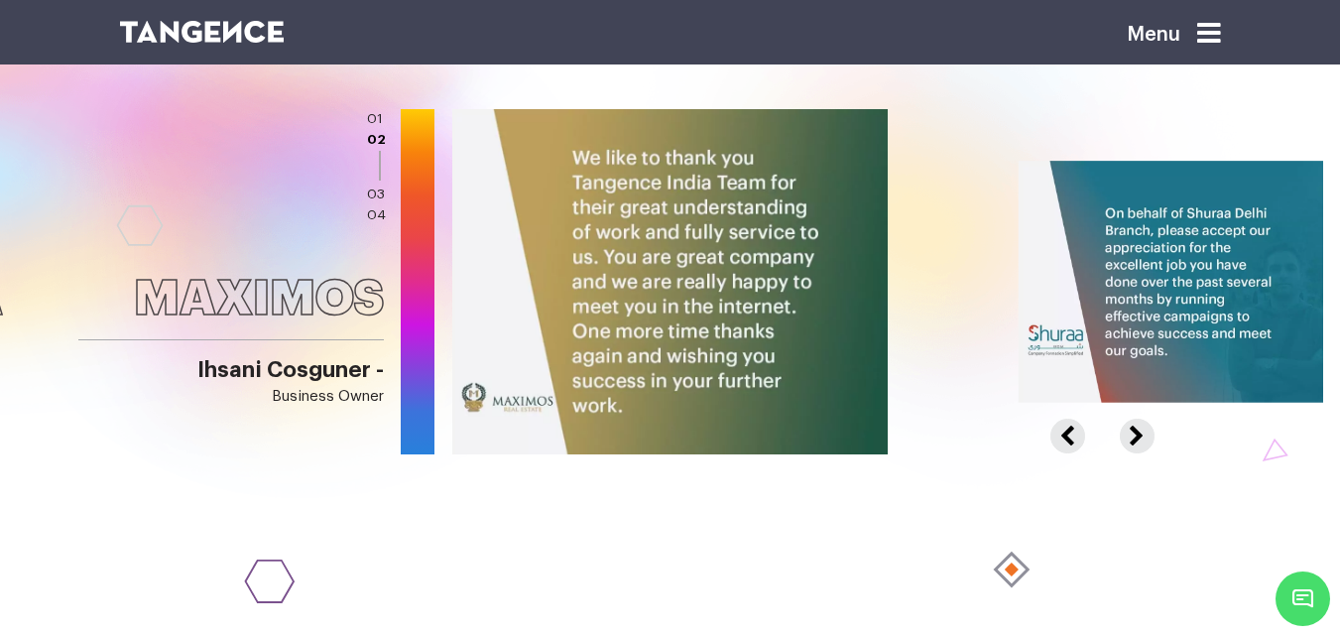
click at [1060, 418] on button "Previous" at bounding box center [1077, 425] width 55 height 15
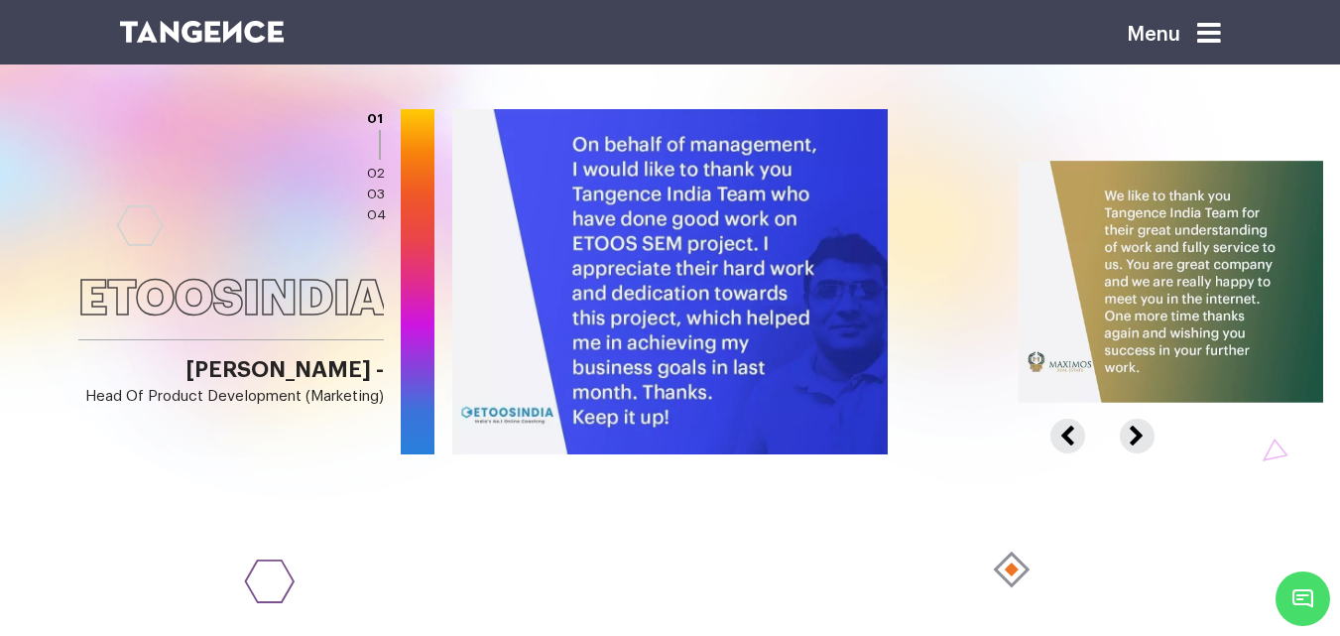
click at [1060, 418] on button "Previous" at bounding box center [1077, 425] width 55 height 15
click at [1097, 329] on div at bounding box center [1322, 281] width 1741 height 345
click at [1076, 418] on button "Previous" at bounding box center [1077, 425] width 55 height 15
click at [1124, 418] on button "Next" at bounding box center [1134, 425] width 29 height 15
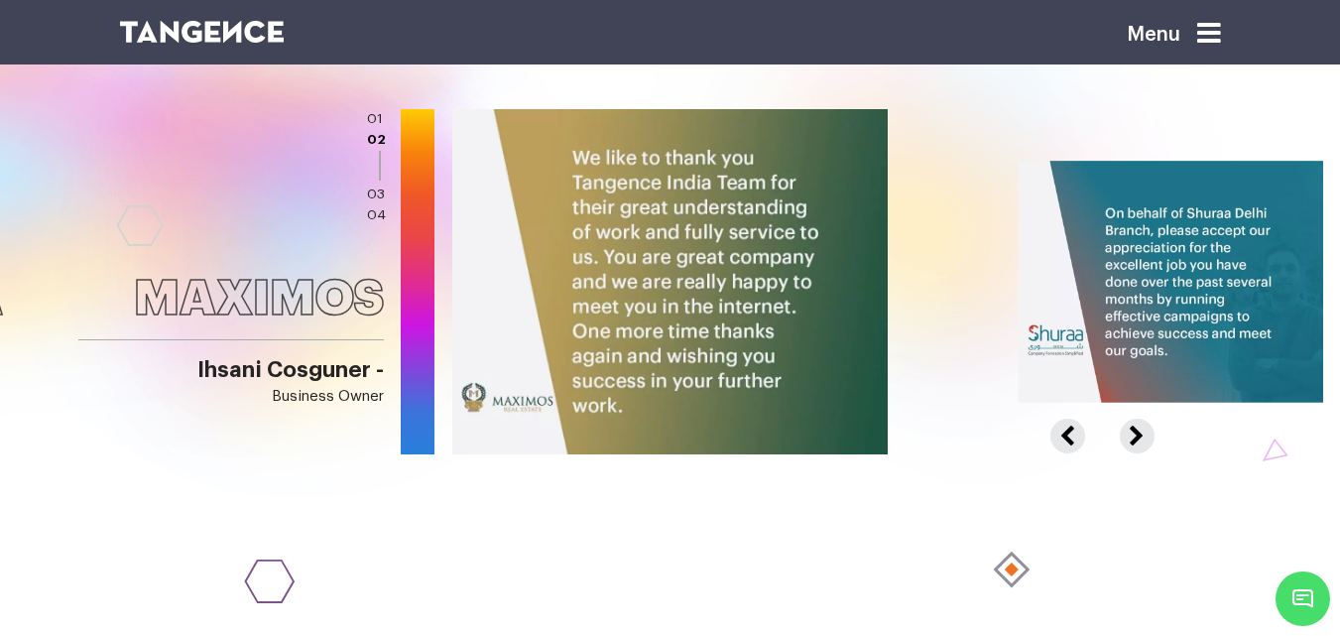
click at [1124, 418] on button "Next" at bounding box center [1134, 425] width 29 height 15
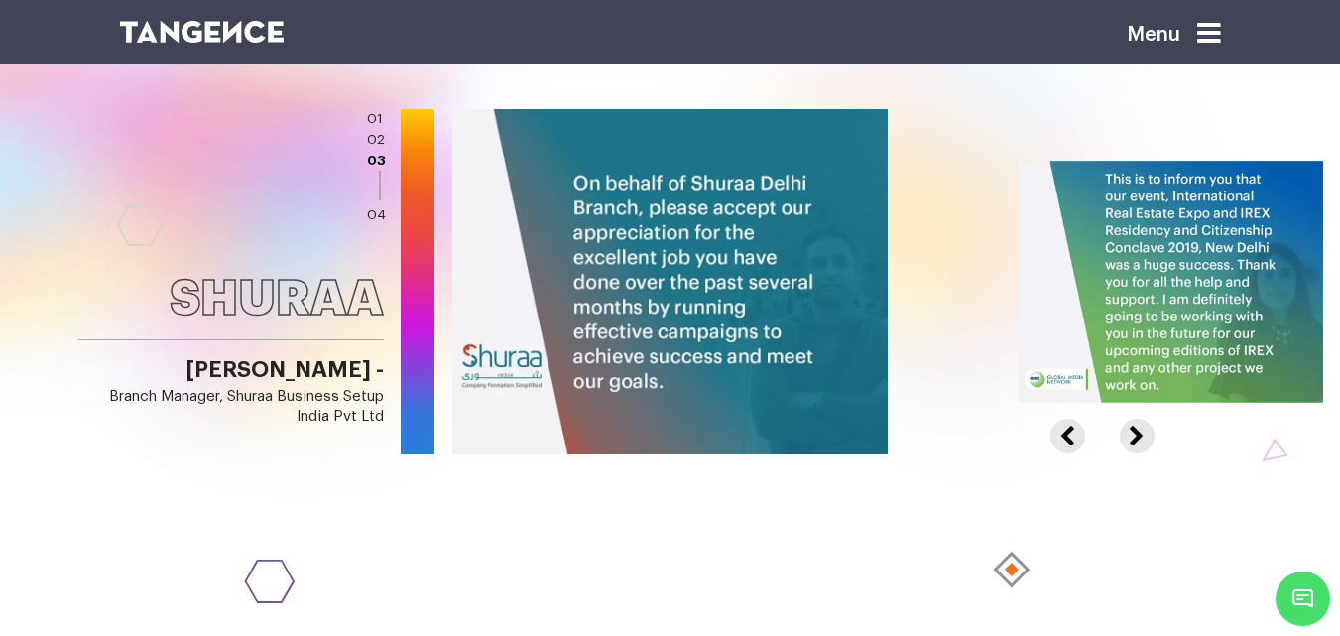
click at [1124, 418] on button "Next" at bounding box center [1134, 425] width 29 height 15
click at [1059, 418] on button "Previous" at bounding box center [1077, 425] width 55 height 15
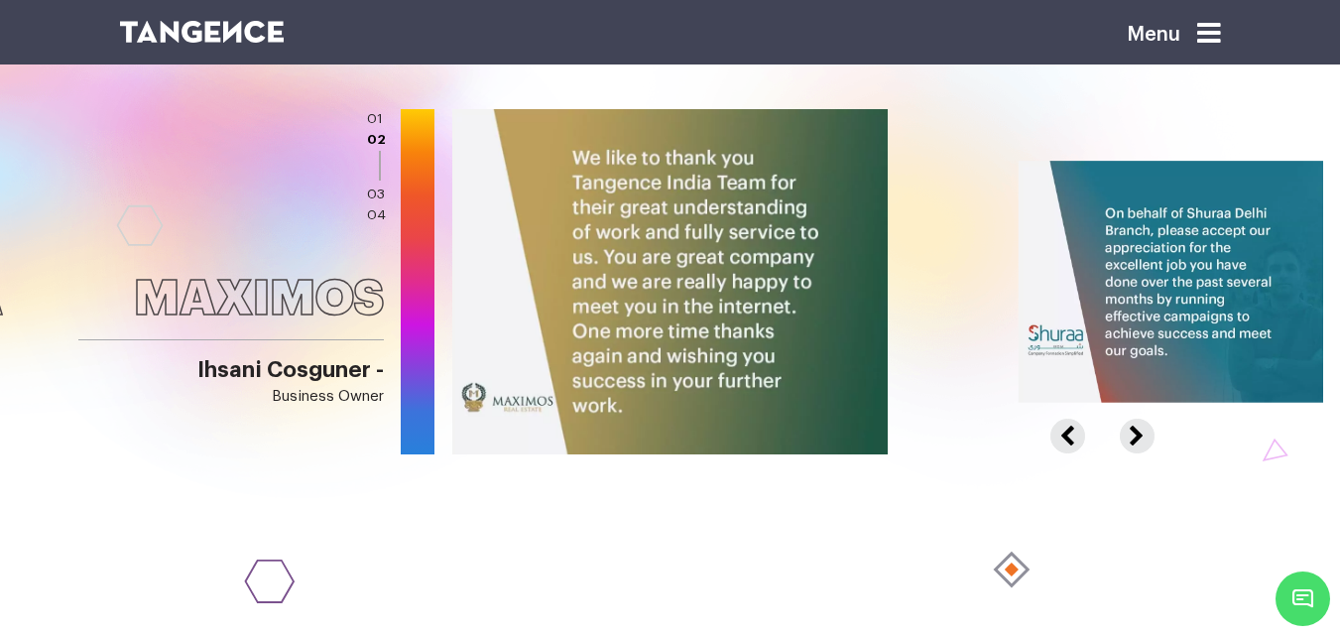
click at [1059, 418] on button "Previous" at bounding box center [1077, 425] width 55 height 15
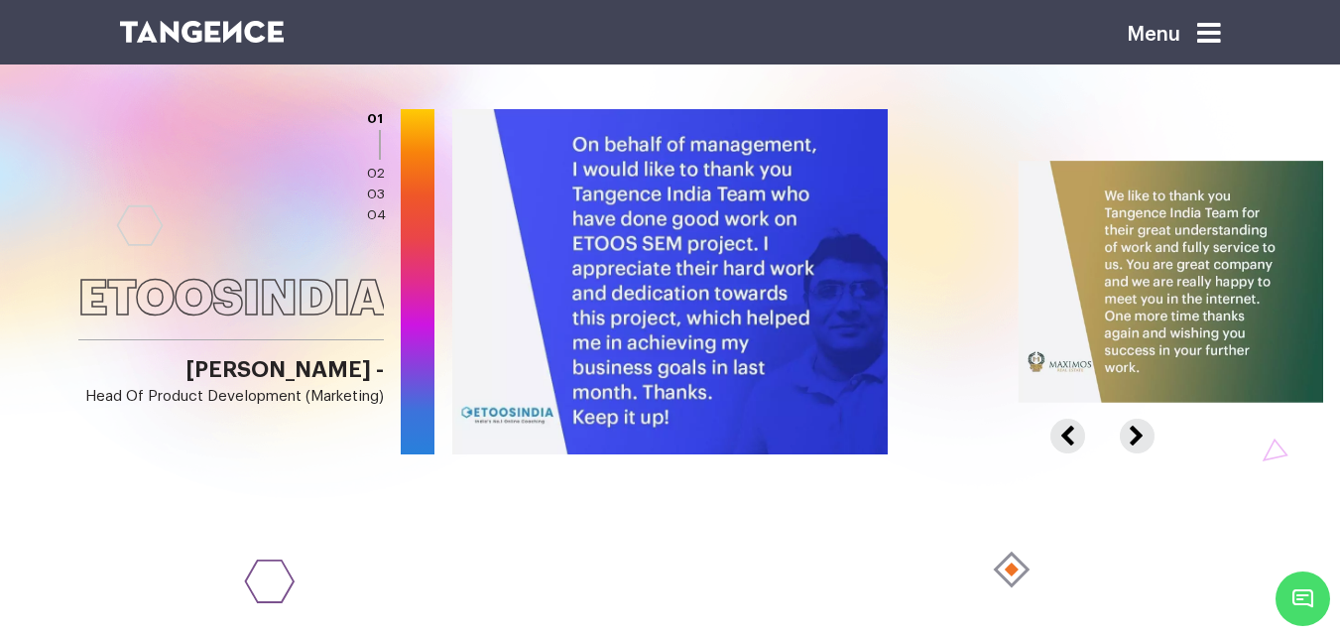
click at [1059, 418] on button "Previous" at bounding box center [1077, 425] width 55 height 15
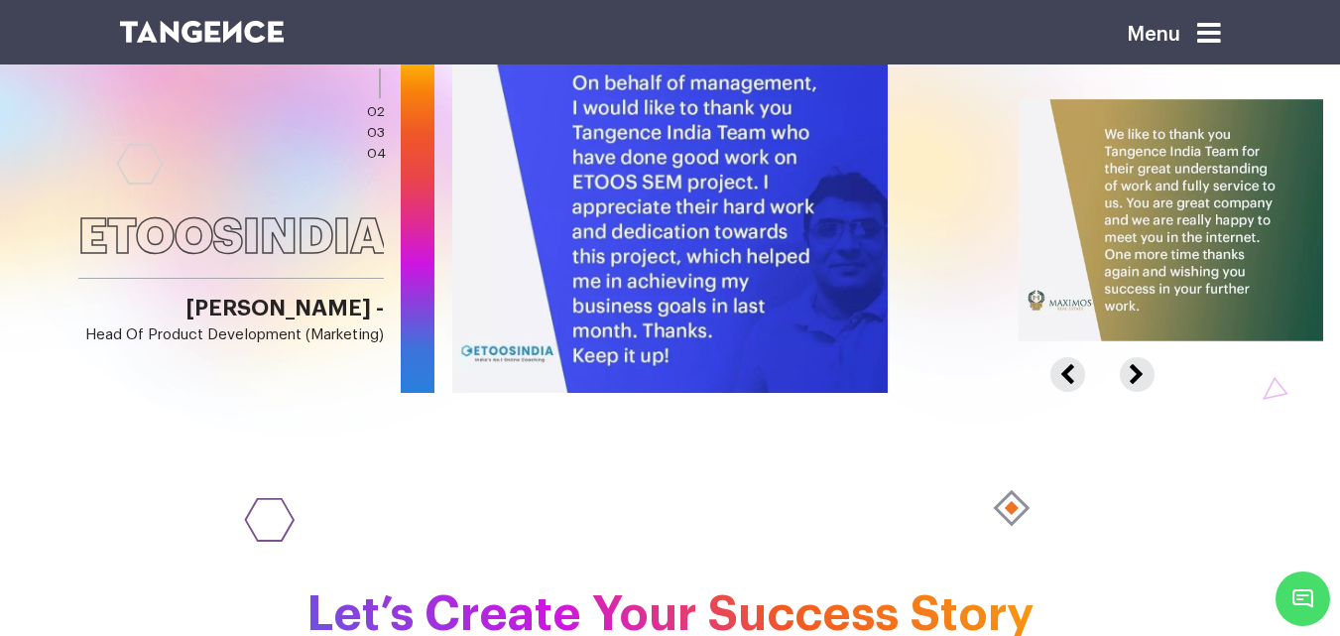
scroll to position [2970, 0]
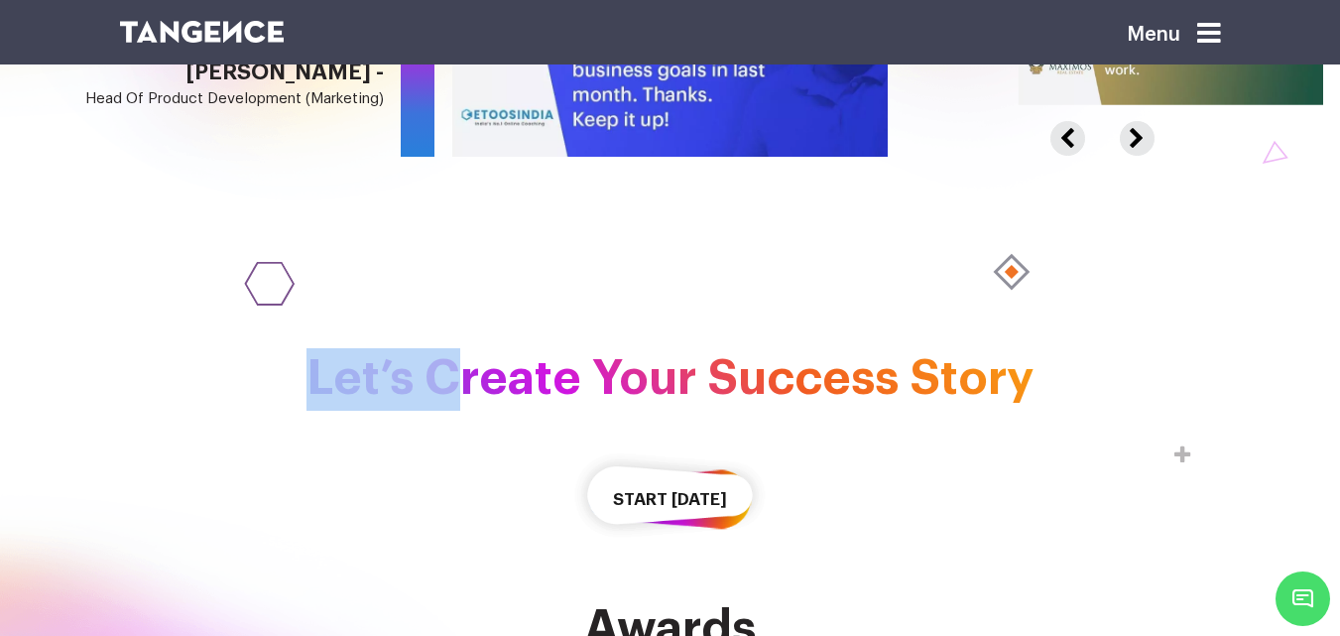
drag, startPoint x: 338, startPoint y: 126, endPoint x: 456, endPoint y: 202, distance: 140.5
click at [530, 348] on h2 "Let’s Create Your Success Story" at bounding box center [670, 379] width 1101 height 62
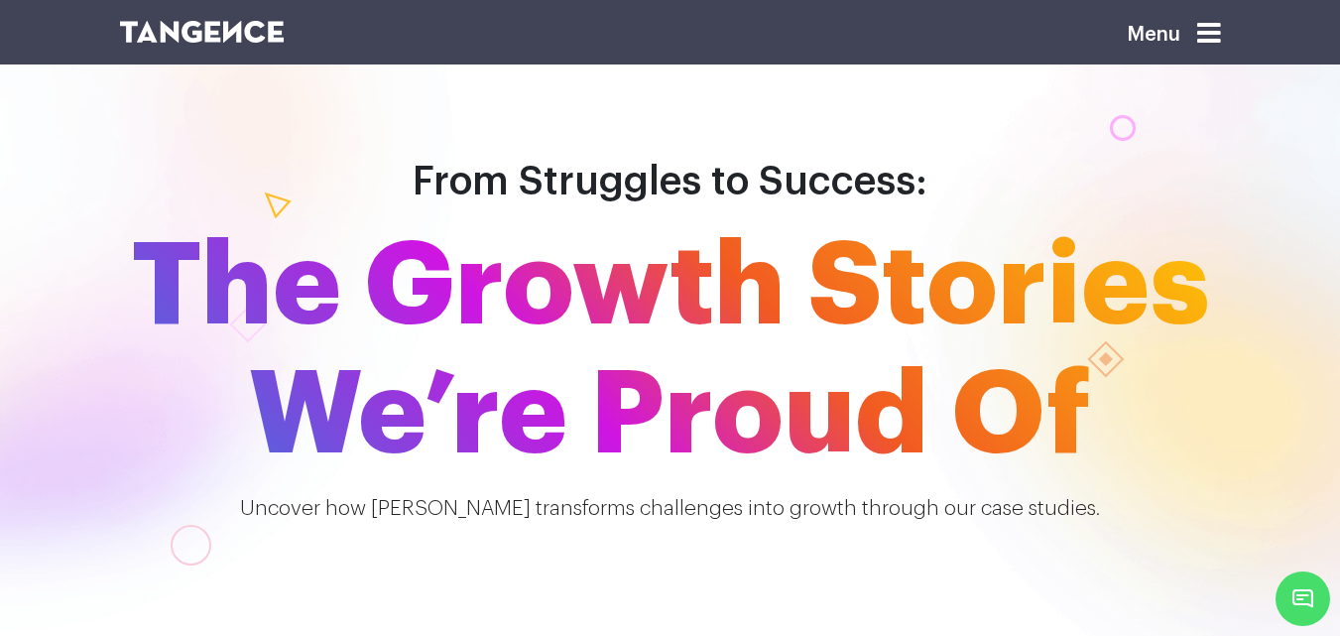
scroll to position [110, 0]
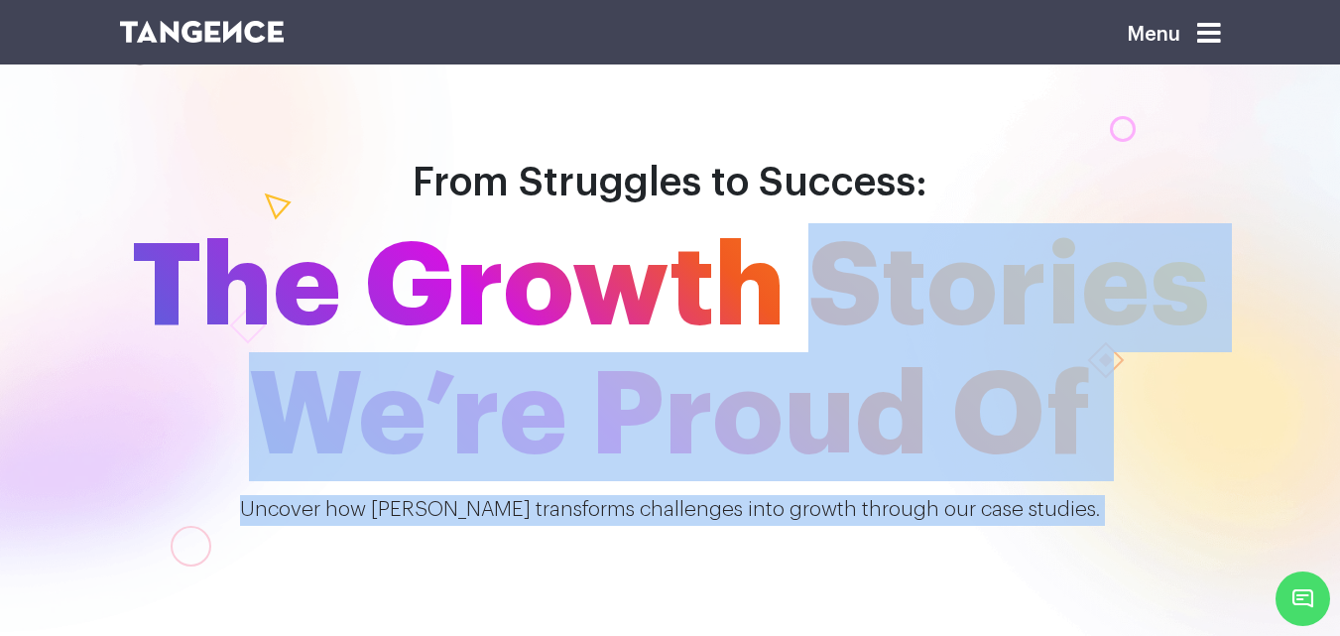
drag, startPoint x: 785, startPoint y: 188, endPoint x: 1317, endPoint y: 493, distance: 612.5
click at [1317, 493] on div "From Struggles to Success: The Growth Stories We’re Proud Of Uncover how Tangen…" at bounding box center [670, 208] width 1340 height 636
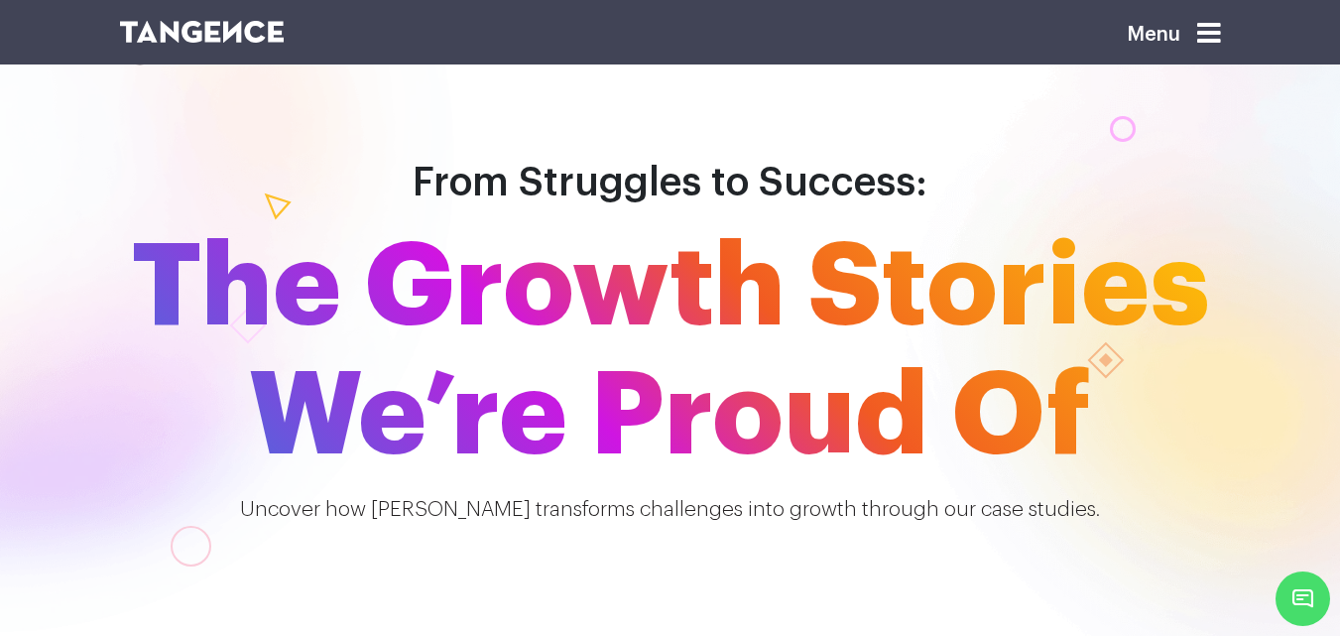
click at [1171, 223] on span "The Growth Stories We’re Proud Of" at bounding box center [670, 352] width 1130 height 258
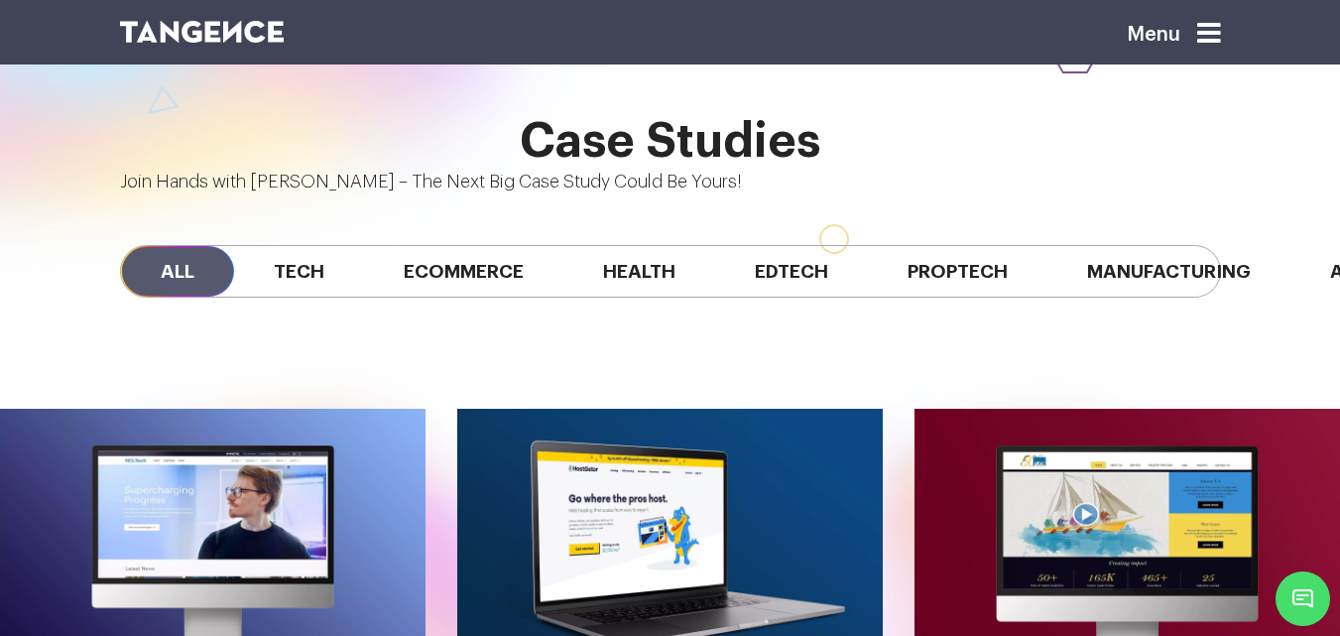
scroll to position [1329, 0]
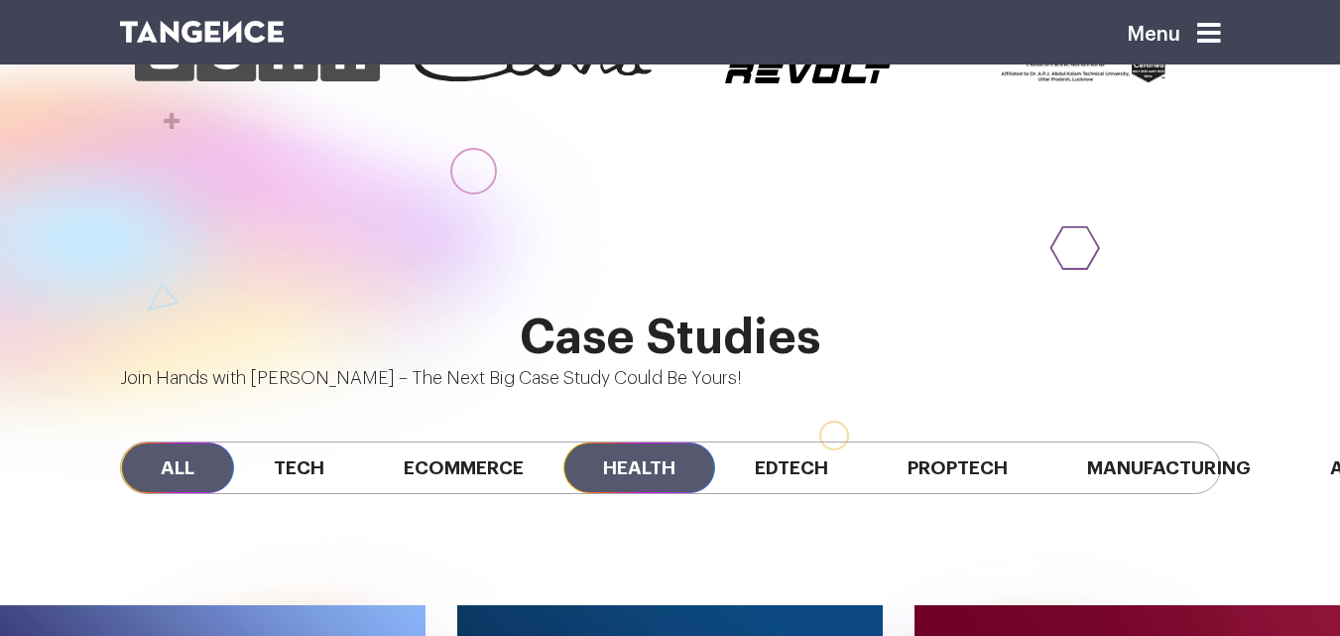
scroll to position [1329, 0]
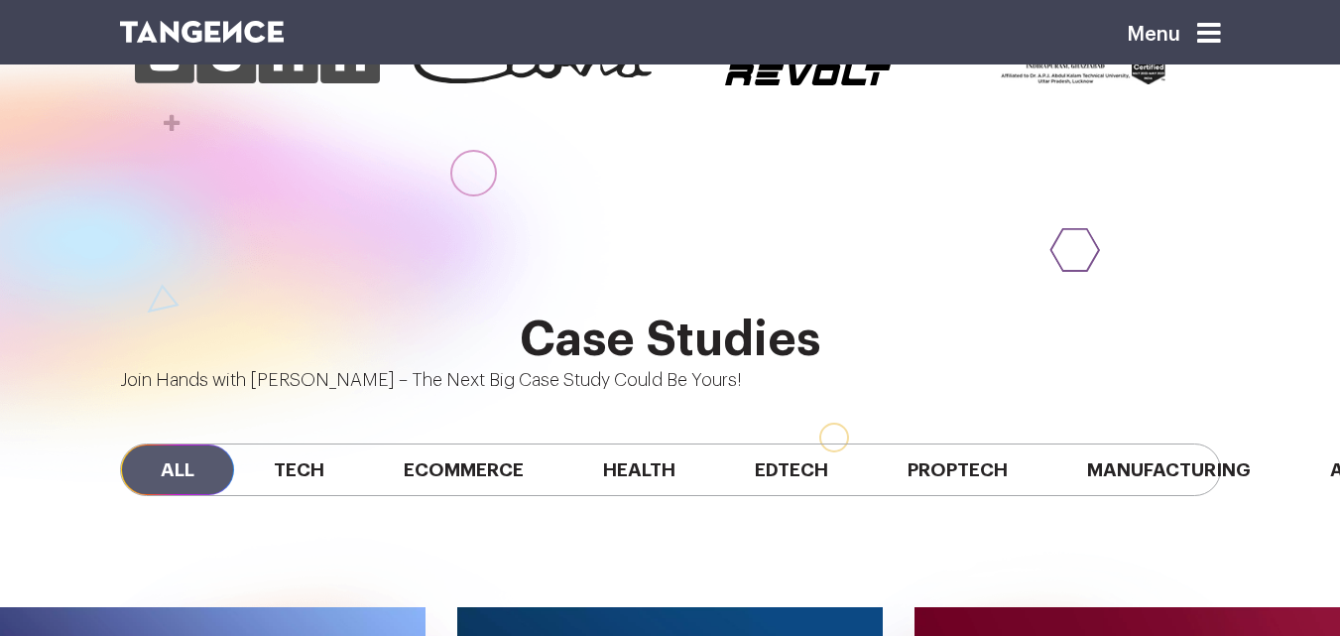
click at [598, 394] on div "All Tech Ecommerce Health Edtech Proptech Manufacturing Automobile SaaS Fintech" at bounding box center [670, 470] width 1130 height 152
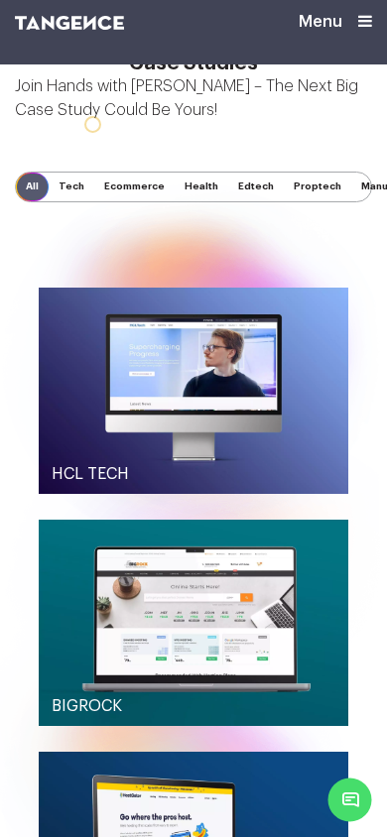
scroll to position [0, 121]
click at [228, 190] on span "Edtech" at bounding box center [256, 187] width 56 height 29
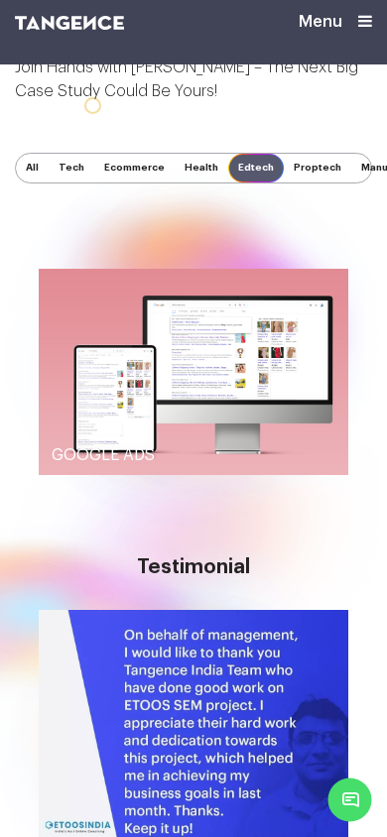
scroll to position [1110, 0]
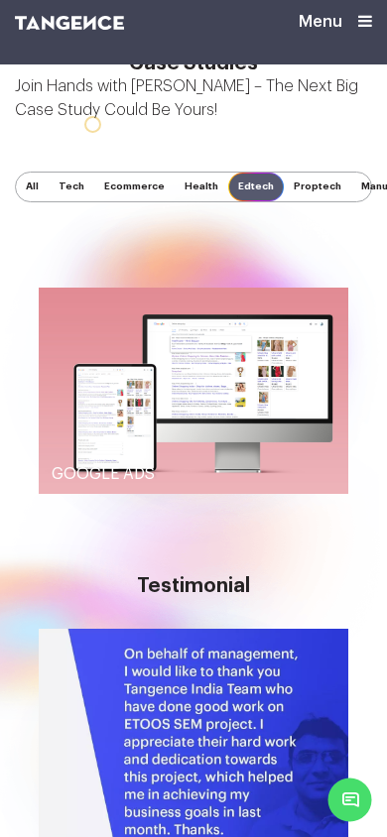
click at [284, 182] on span "Proptech" at bounding box center [317, 187] width 67 height 29
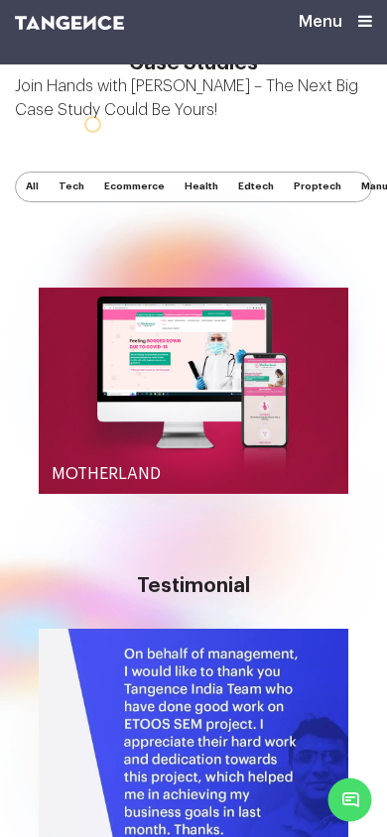
click at [228, 199] on span "Edtech" at bounding box center [256, 187] width 56 height 29
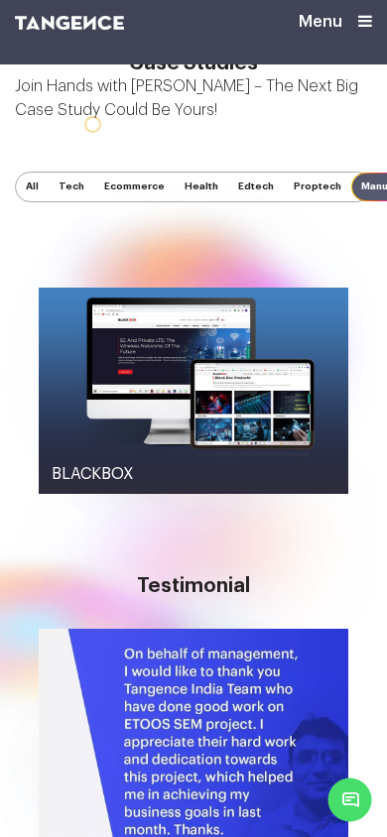
click at [284, 198] on span "Proptech" at bounding box center [317, 187] width 67 height 29
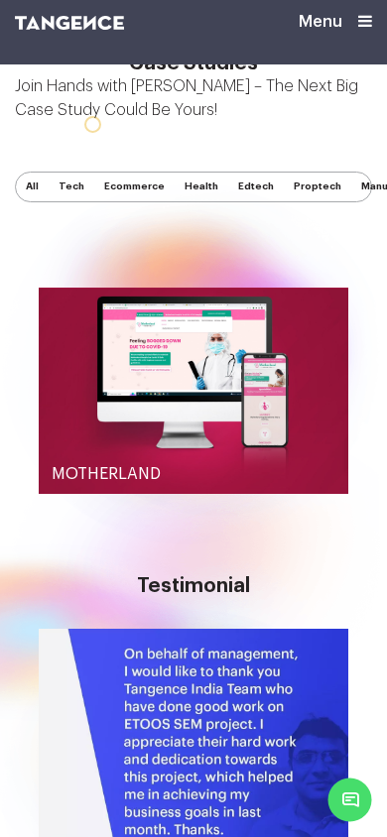
scroll to position [0, 252]
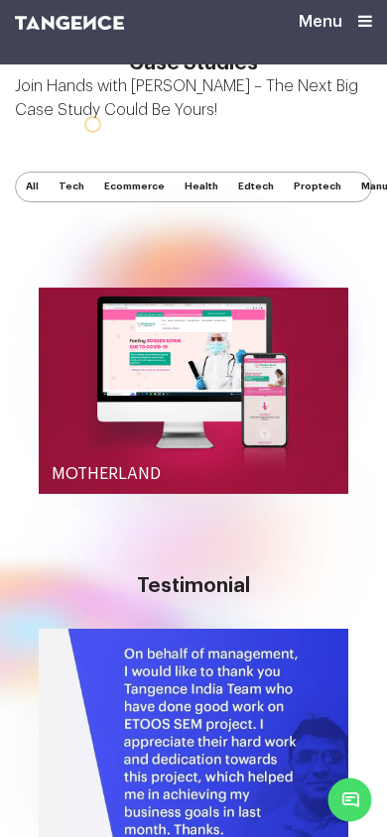
click at [284, 195] on span "Proptech" at bounding box center [317, 187] width 67 height 29
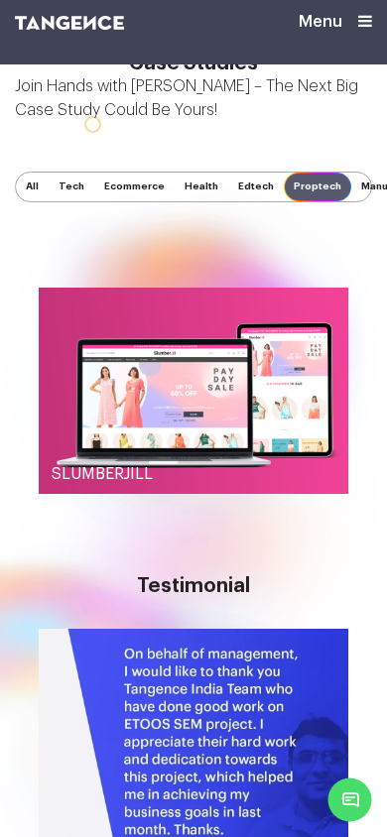
click at [284, 191] on span "Proptech" at bounding box center [317, 187] width 67 height 29
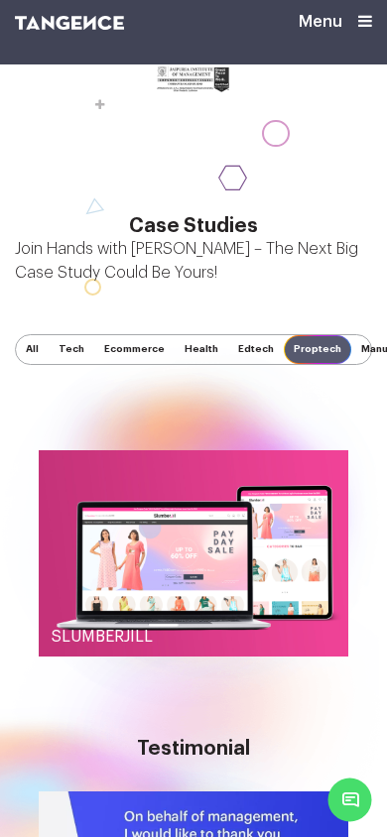
scroll to position [0, 0]
click at [147, 356] on span "Ecommerce" at bounding box center [134, 349] width 80 height 29
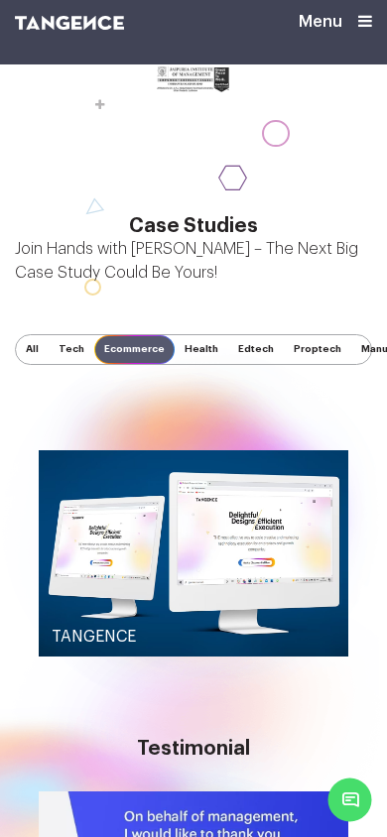
click at [67, 357] on span "Tech" at bounding box center [72, 349] width 46 height 29
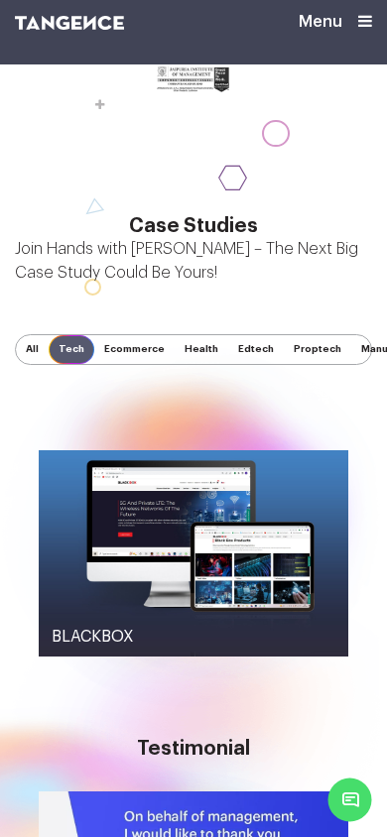
click at [45, 357] on span "All" at bounding box center [32, 349] width 33 height 29
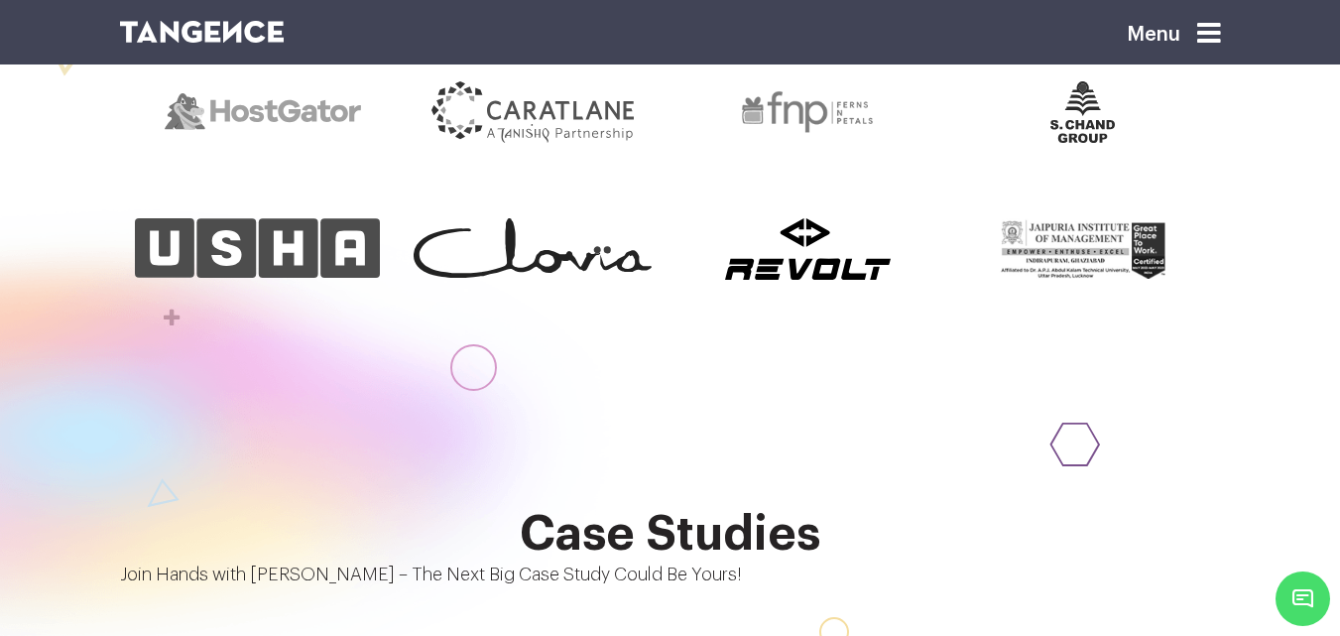
scroll to position [967, 0]
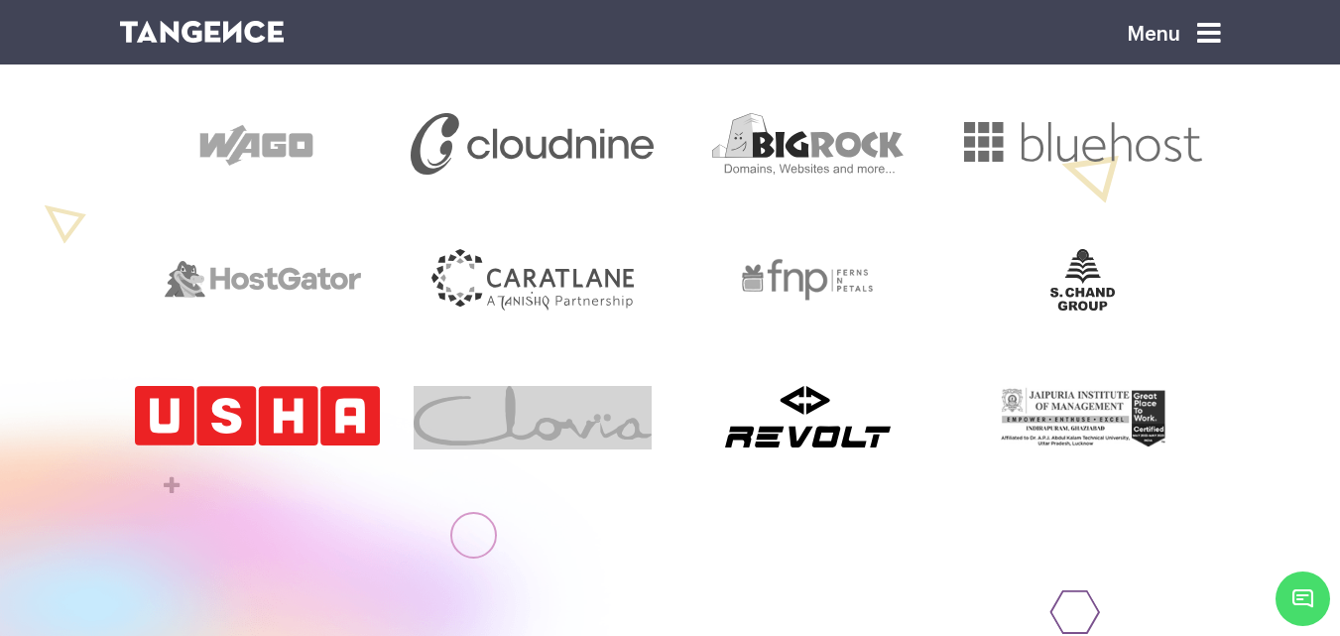
drag, startPoint x: 697, startPoint y: 296, endPoint x: 270, endPoint y: 302, distance: 427.4
click at [274, 291] on div at bounding box center [670, 212] width 1101 height 545
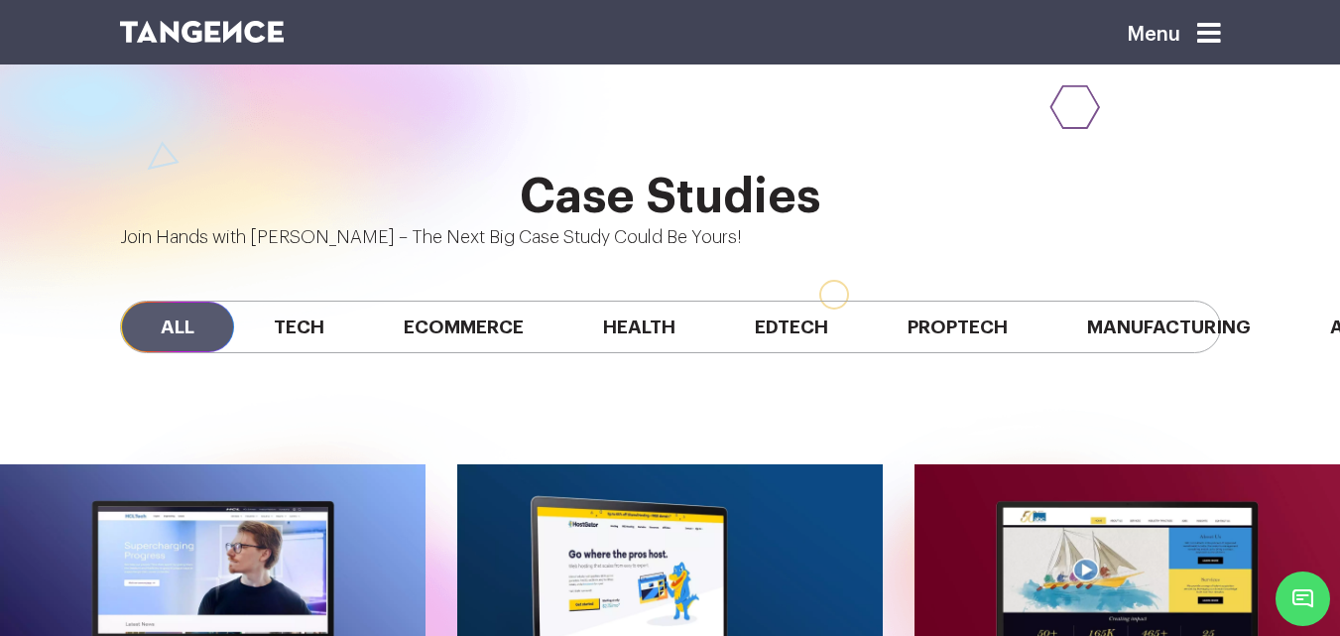
scroll to position [1473, 0]
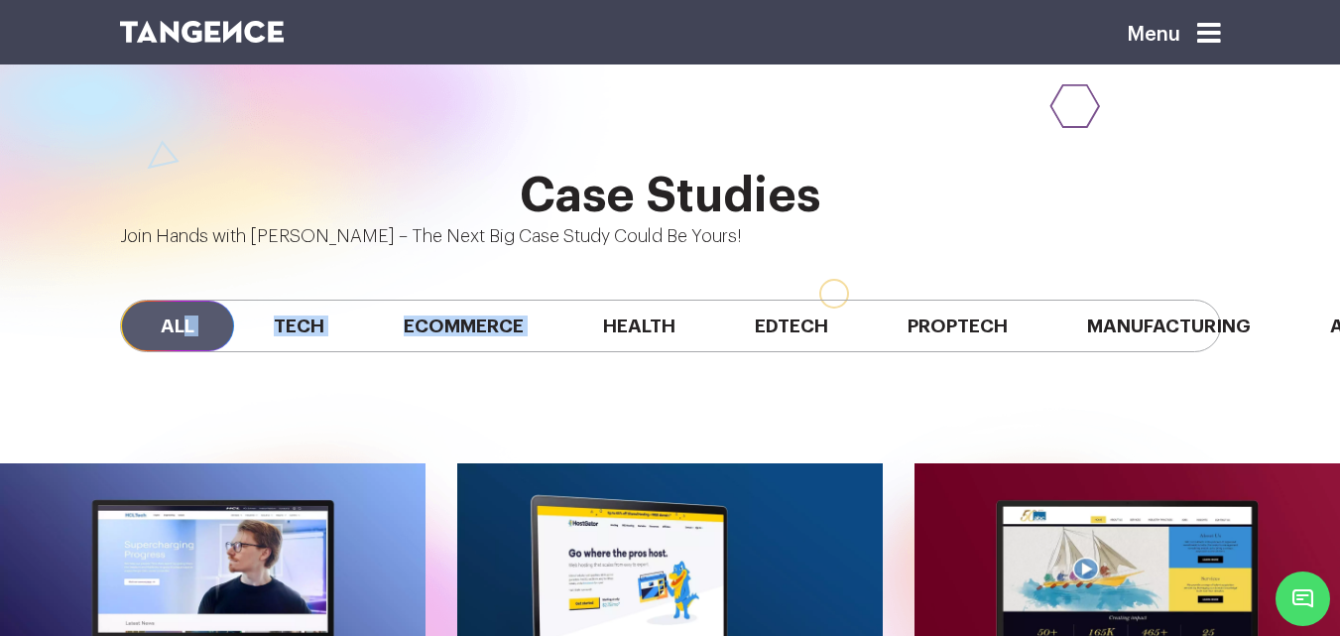
drag, startPoint x: 612, startPoint y: 245, endPoint x: 192, endPoint y: 244, distance: 419.4
click at [192, 250] on div "All Tech Ecommerce Health Edtech Proptech Manufacturing Automobile SaaS Fintech" at bounding box center [670, 326] width 1130 height 152
click at [1207, 28] on icon at bounding box center [1209, 34] width 24 height 28
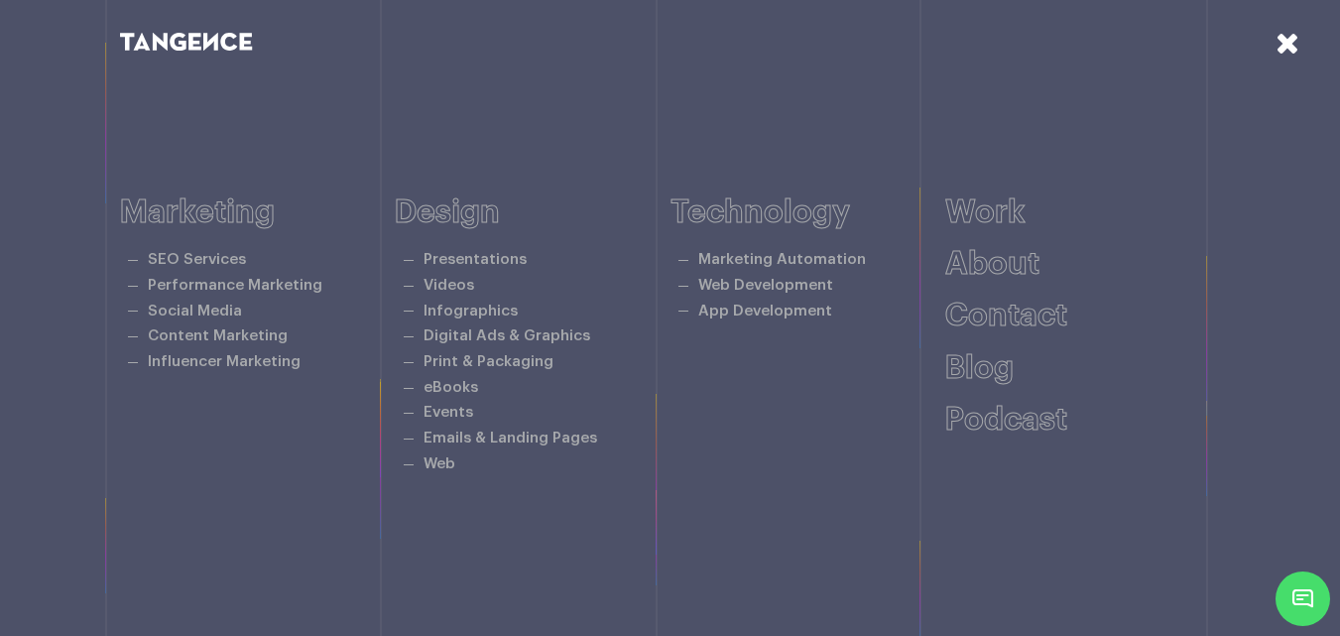
click at [1283, 44] on icon at bounding box center [1287, 43] width 24 height 30
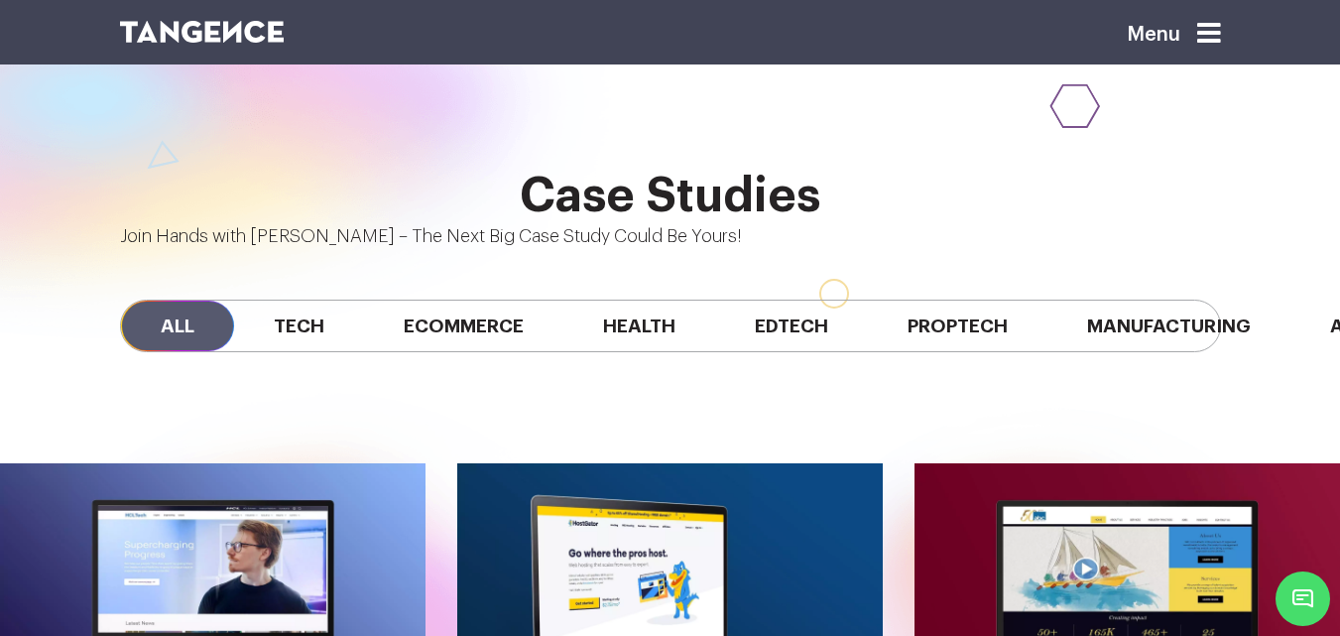
click at [762, 299] on div "All Tech Ecommerce Health Edtech Proptech Manufacturing Automobile SaaS Fintech" at bounding box center [670, 325] width 1101 height 53
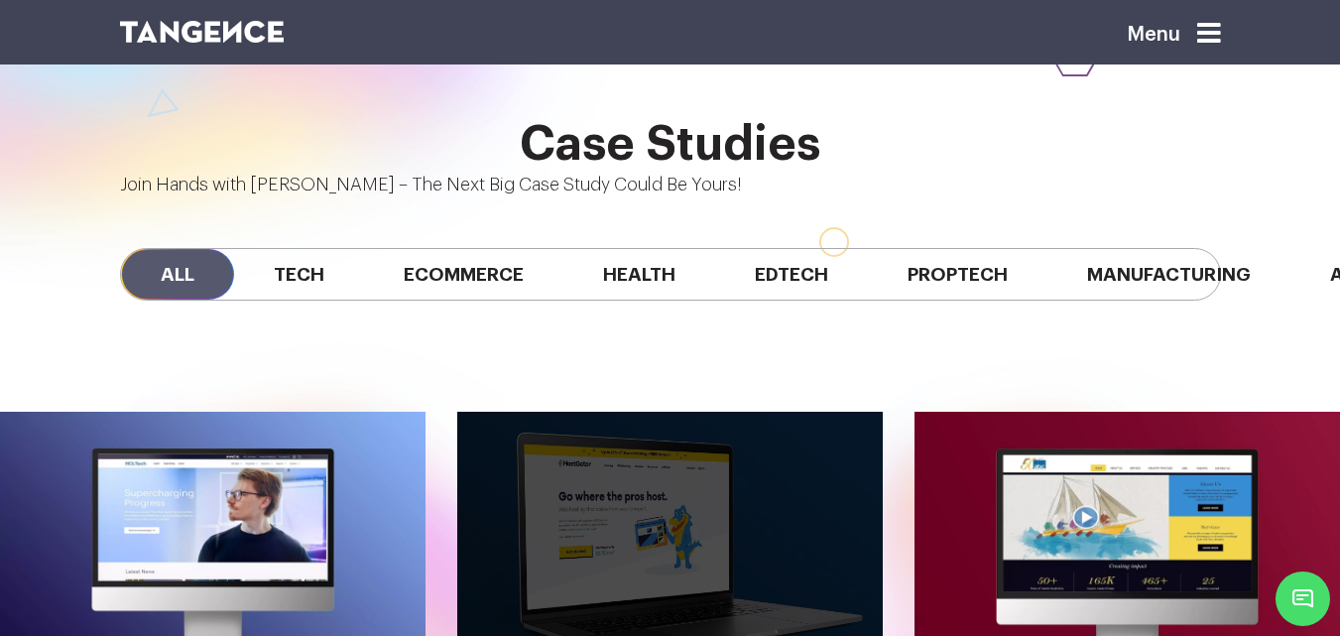
scroll to position [1525, 0]
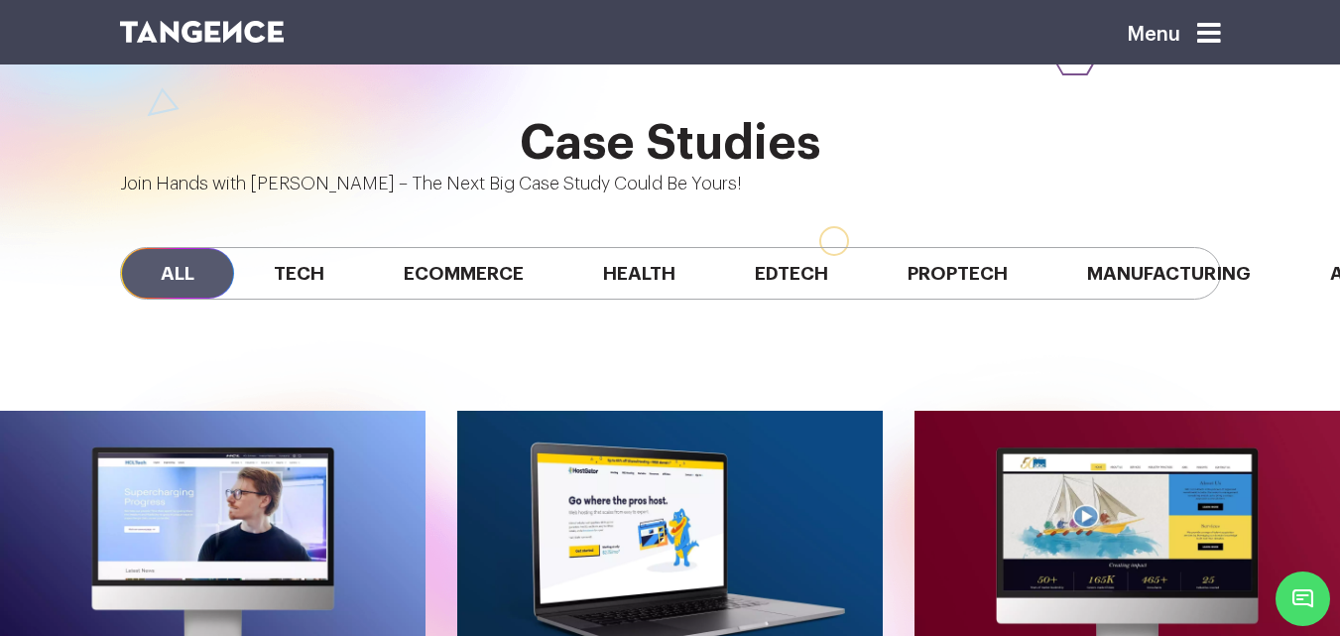
click at [1126, 24] on span "Menu" at bounding box center [1126, 24] width 0 height 0
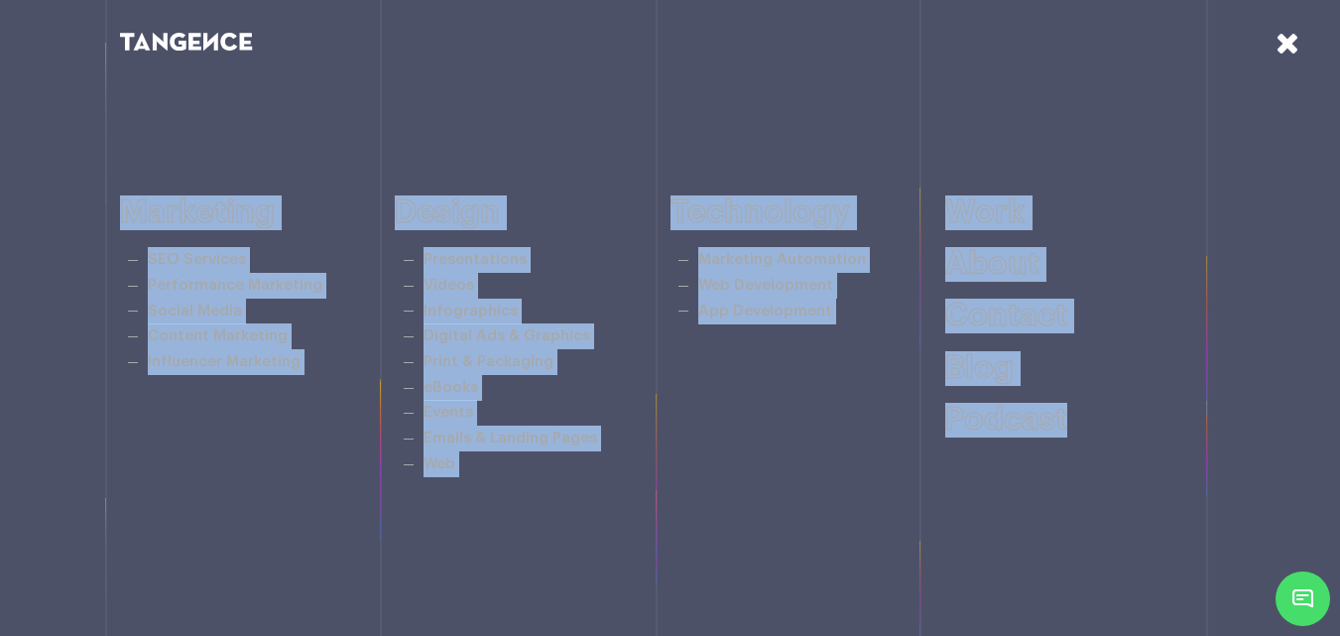
drag, startPoint x: 1180, startPoint y: 31, endPoint x: 1241, endPoint y: 3, distance: 67.5
click at [1155, 34] on div "Web" at bounding box center [670, 318] width 1340 height 636
click at [1297, 33] on icon at bounding box center [1287, 43] width 24 height 30
